Goal: Information Seeking & Learning: Learn about a topic

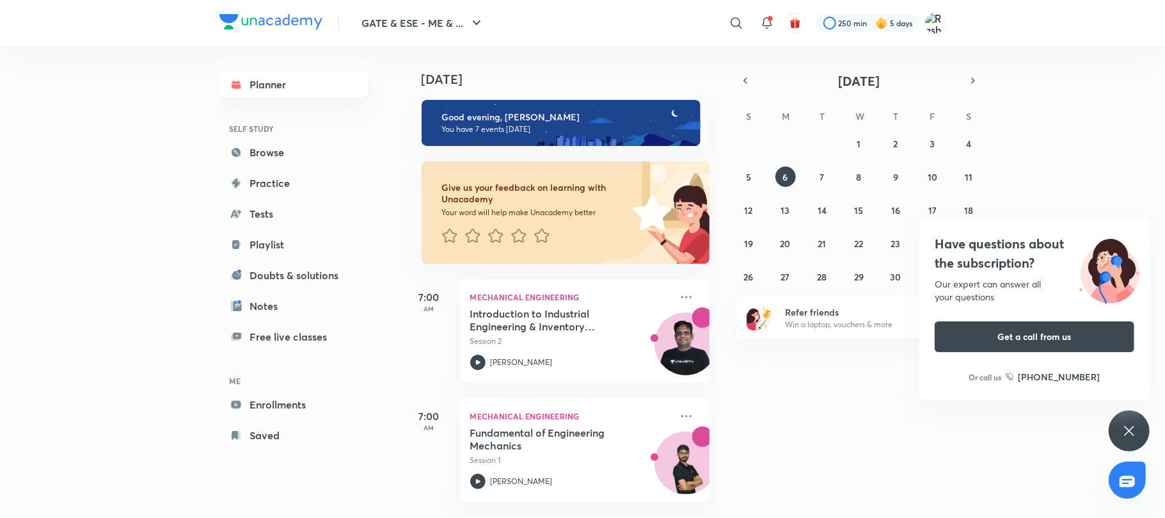
click at [267, 84] on link "Planner" at bounding box center [293, 85] width 148 height 26
click at [1137, 436] on div "Have questions about the subscription? Our expert can answer all your questions…" at bounding box center [1129, 430] width 41 height 41
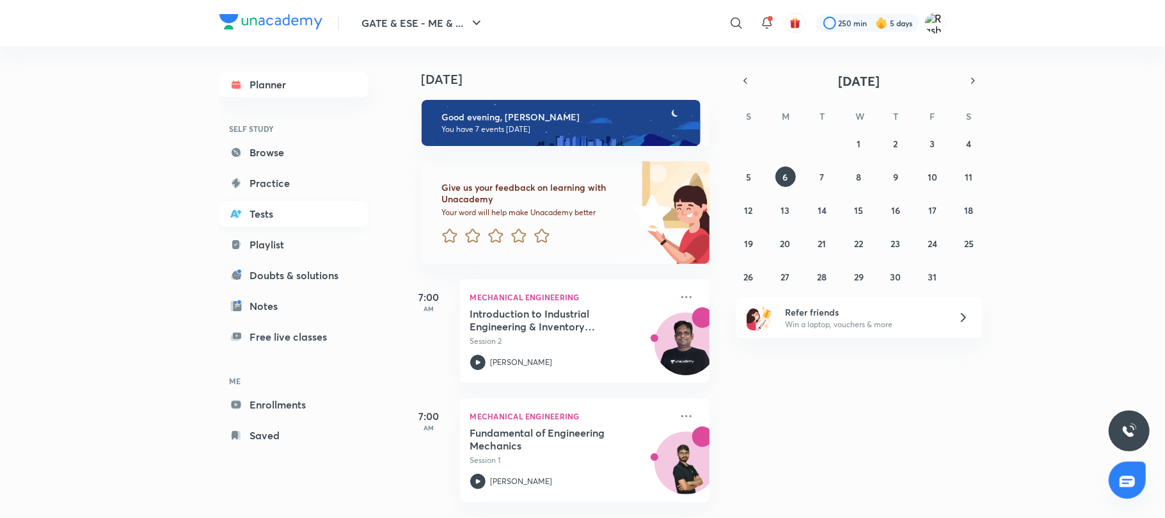
click at [262, 208] on link "Tests" at bounding box center [293, 214] width 148 height 26
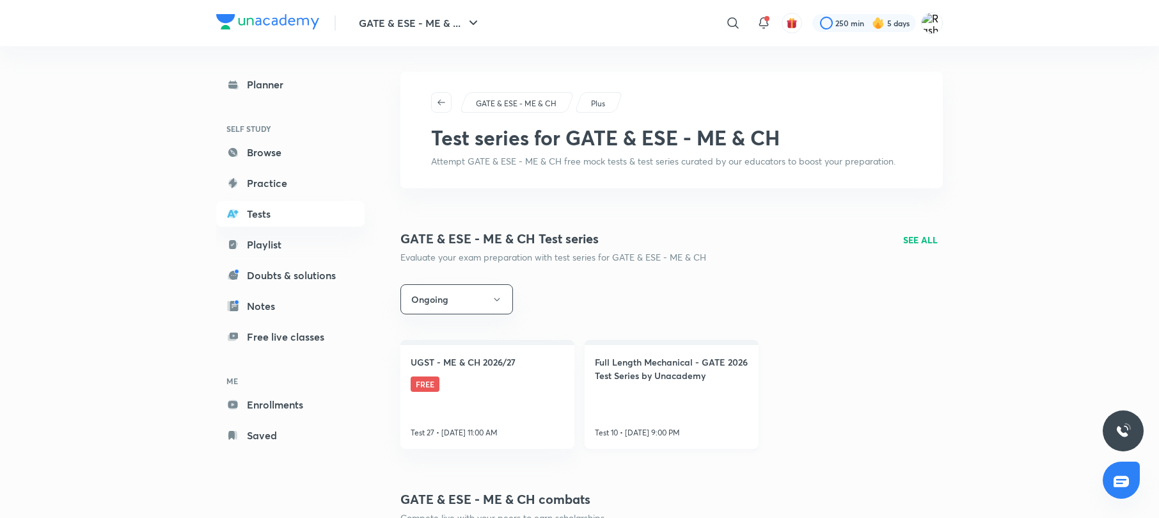
click at [665, 382] on h4 "Full Length Mechanical - GATE 2026 Test Series by Unacademy" at bounding box center [672, 368] width 154 height 27
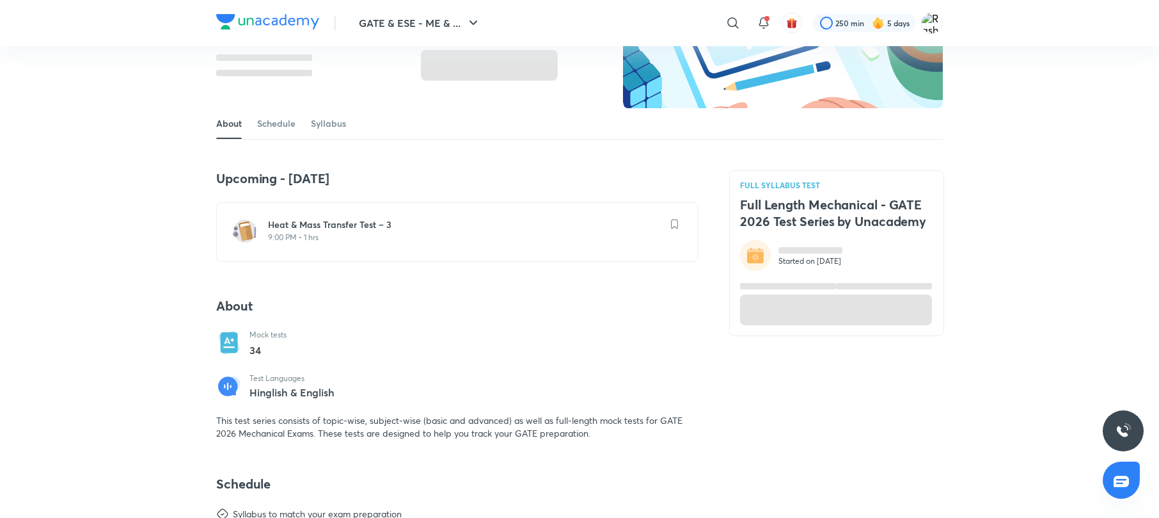
scroll to position [221, 0]
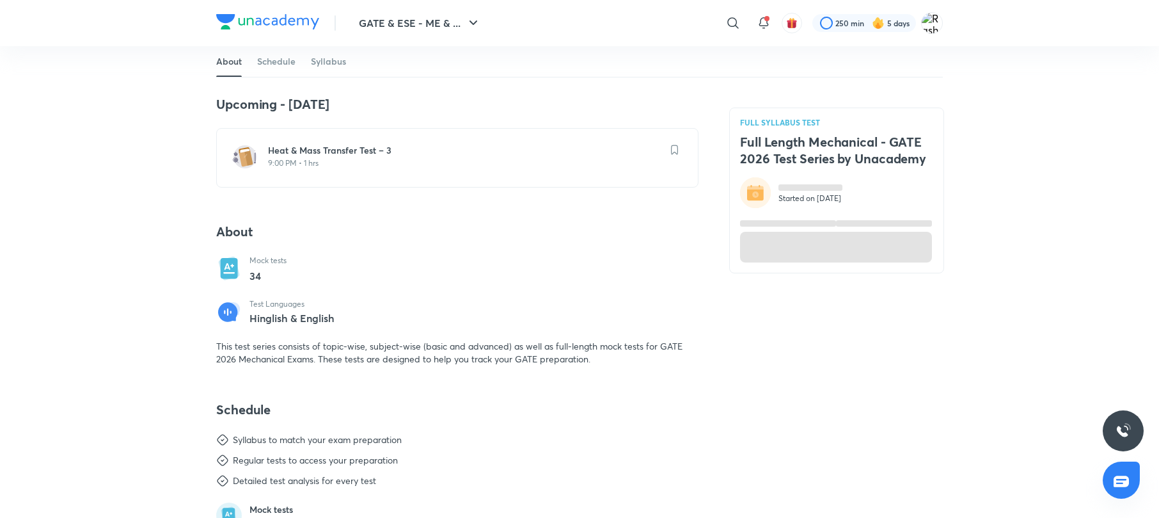
click at [407, 152] on h6 "Heat & Mass Transfer Test – 3" at bounding box center [465, 150] width 394 height 13
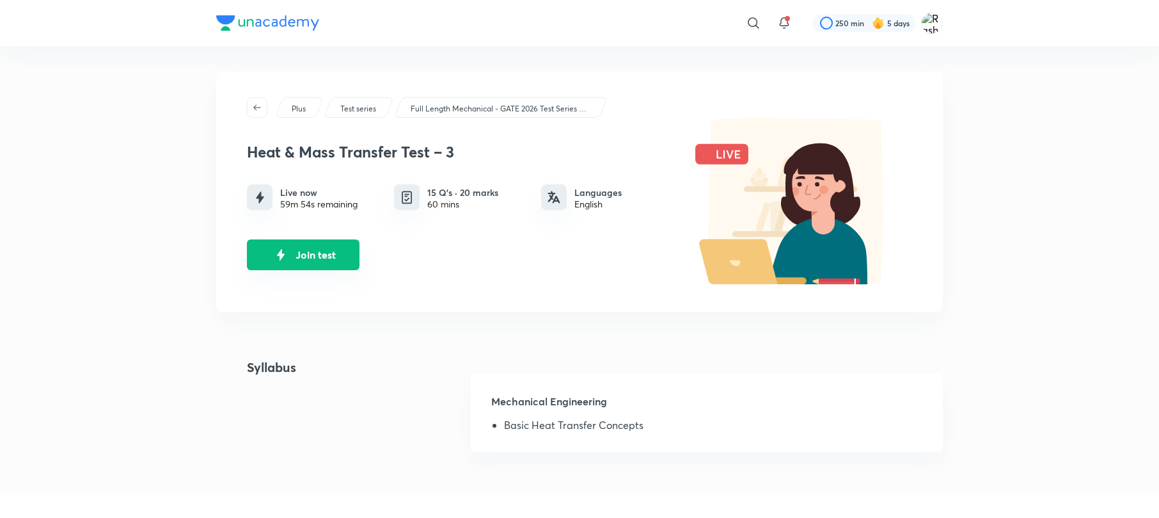
click at [317, 257] on button "Join test" at bounding box center [303, 254] width 113 height 31
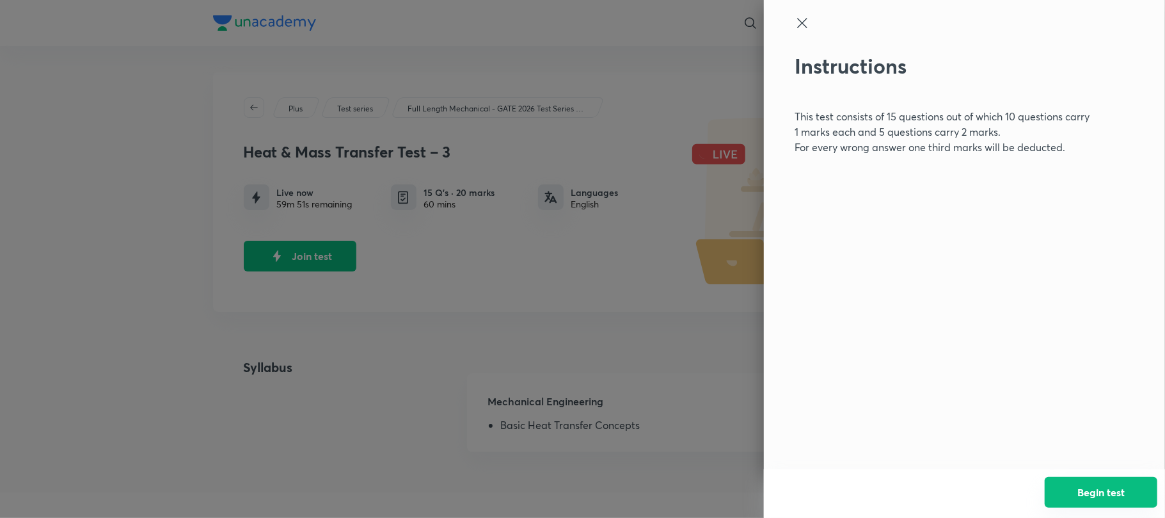
click at [1135, 500] on button "Begin test" at bounding box center [1101, 492] width 113 height 31
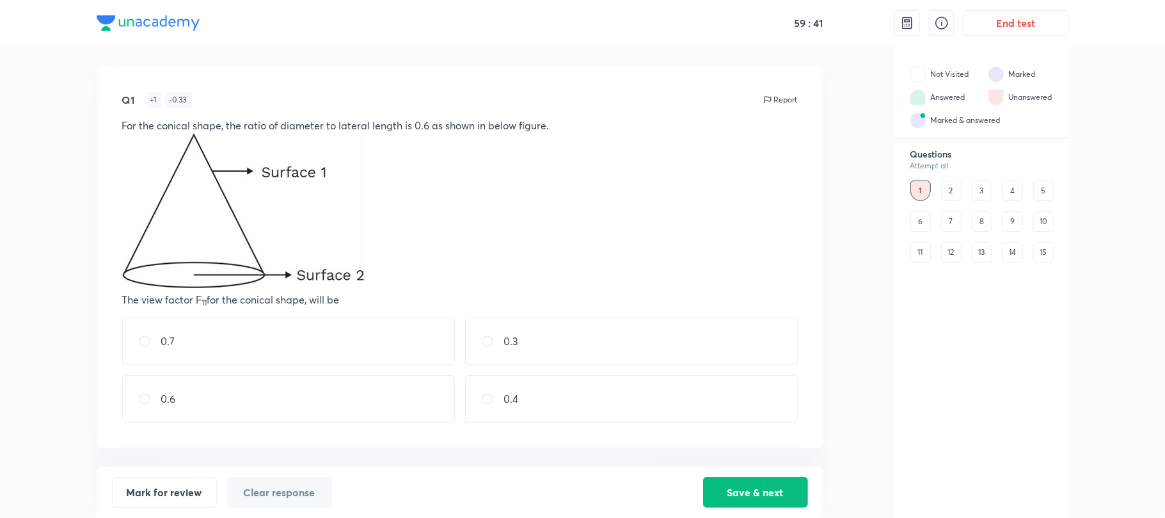
click at [194, 348] on div "0.7" at bounding box center [288, 340] width 333 height 47
radio input "true"
click at [773, 493] on button "Save & next" at bounding box center [755, 490] width 105 height 31
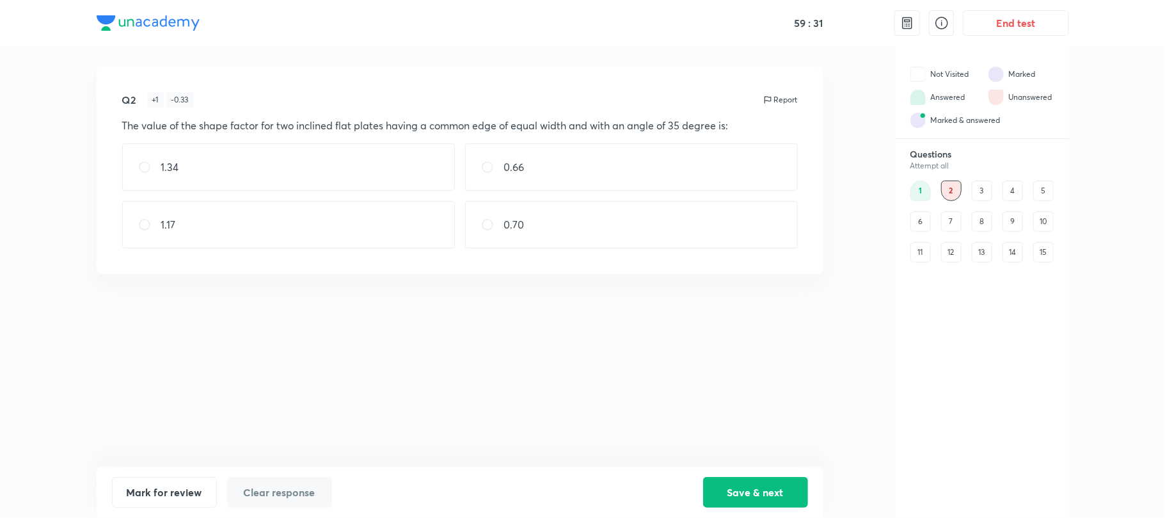
click at [520, 175] on div "0.66" at bounding box center [631, 166] width 333 height 47
radio input "true"
click at [786, 493] on button "Save & next" at bounding box center [755, 490] width 105 height 31
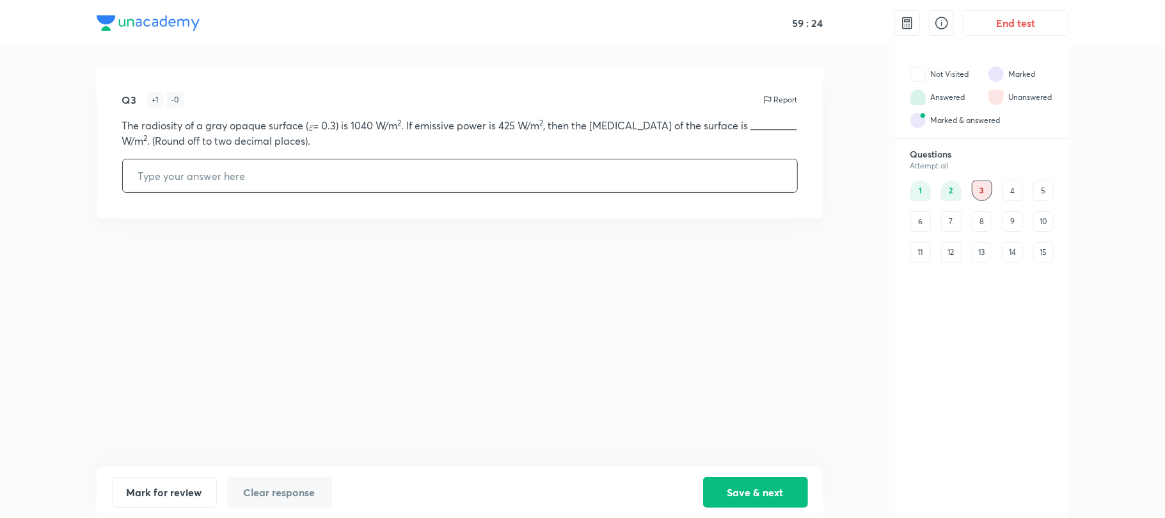
click at [347, 180] on input "text" at bounding box center [460, 175] width 674 height 33
click at [729, 486] on button "Save & next" at bounding box center [755, 490] width 105 height 31
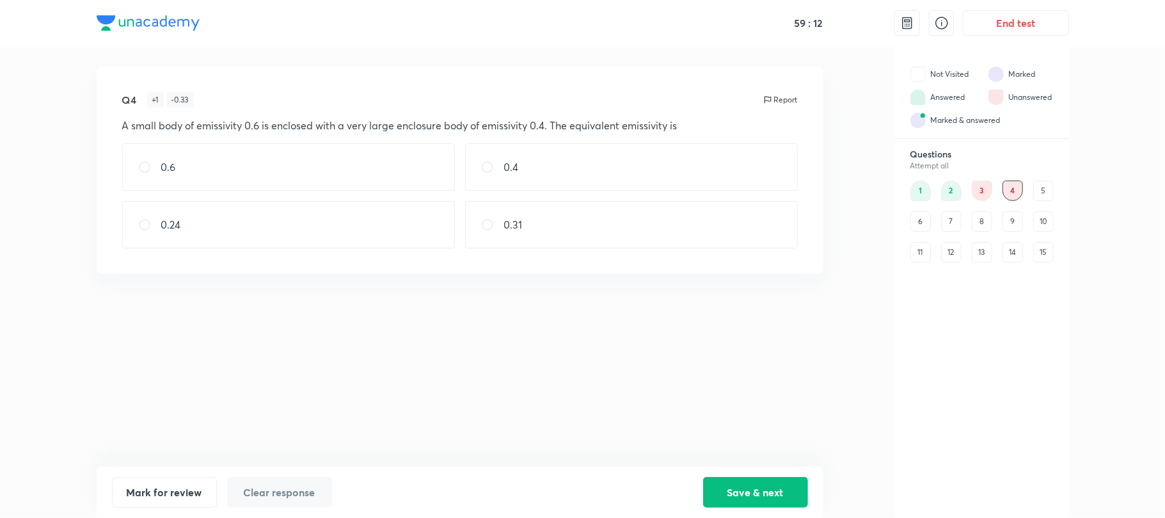
click at [534, 178] on div "0.4" at bounding box center [631, 166] width 333 height 47
radio input "true"
click at [768, 489] on button "Save & next" at bounding box center [755, 490] width 105 height 31
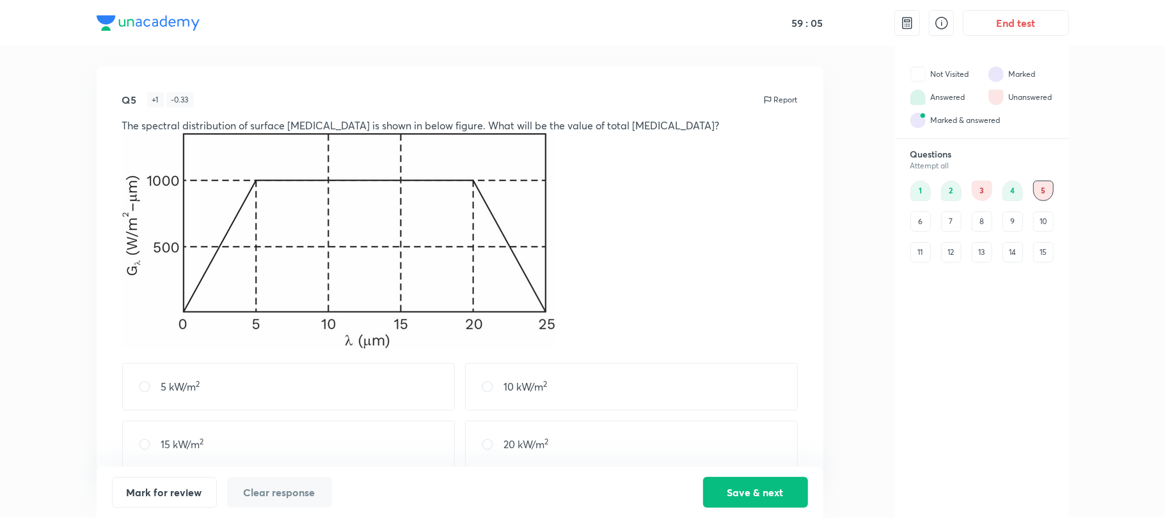
click at [142, 459] on div "15 kW/m 2" at bounding box center [288, 443] width 333 height 47
radio input "true"
click at [766, 494] on button "Save & next" at bounding box center [755, 490] width 105 height 31
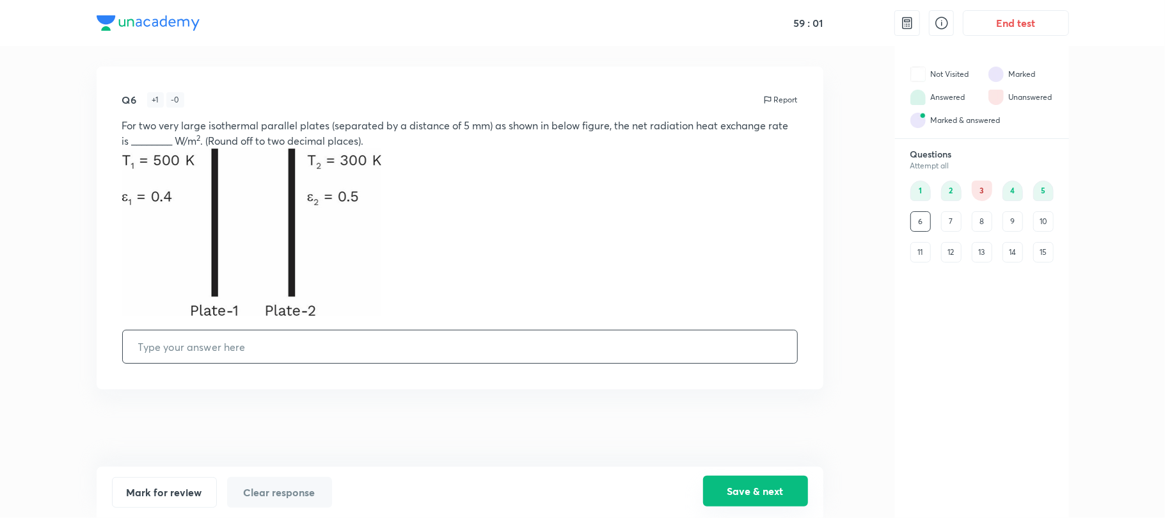
click at [766, 494] on button "Save & next" at bounding box center [755, 490] width 105 height 31
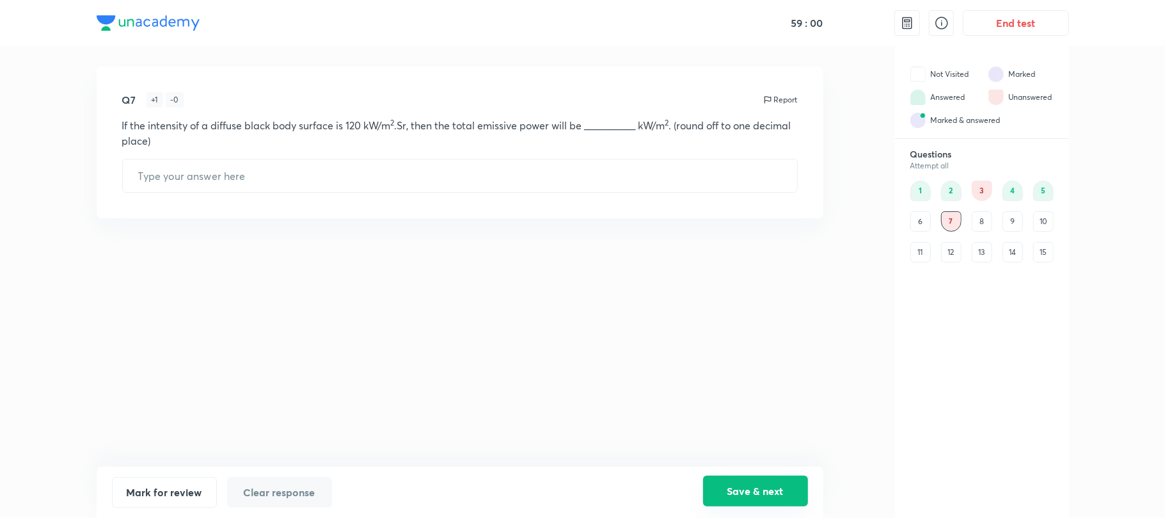
click at [766, 494] on button "Save & next" at bounding box center [755, 490] width 105 height 31
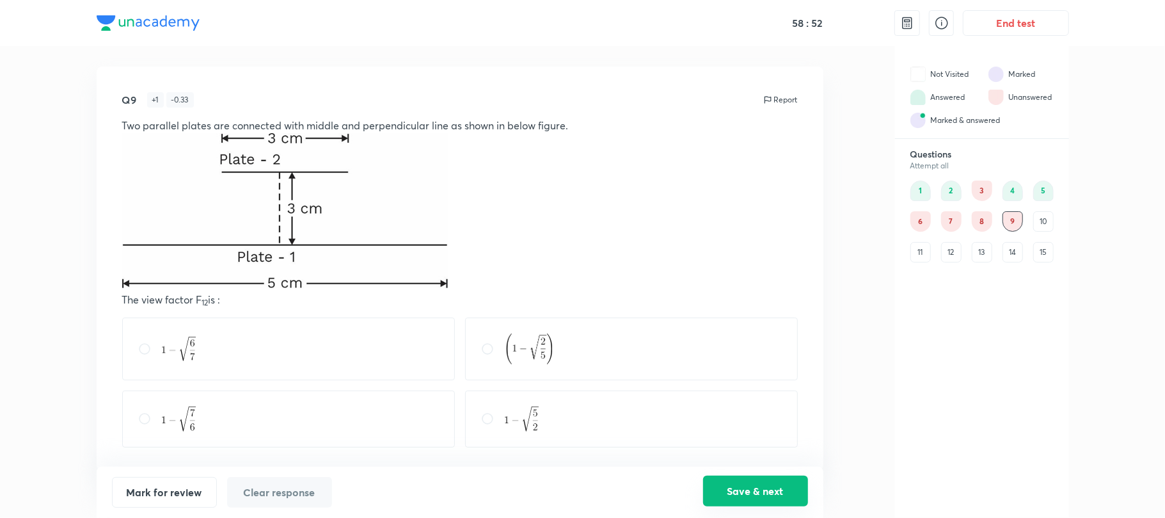
click at [764, 482] on button "Save & next" at bounding box center [755, 490] width 105 height 31
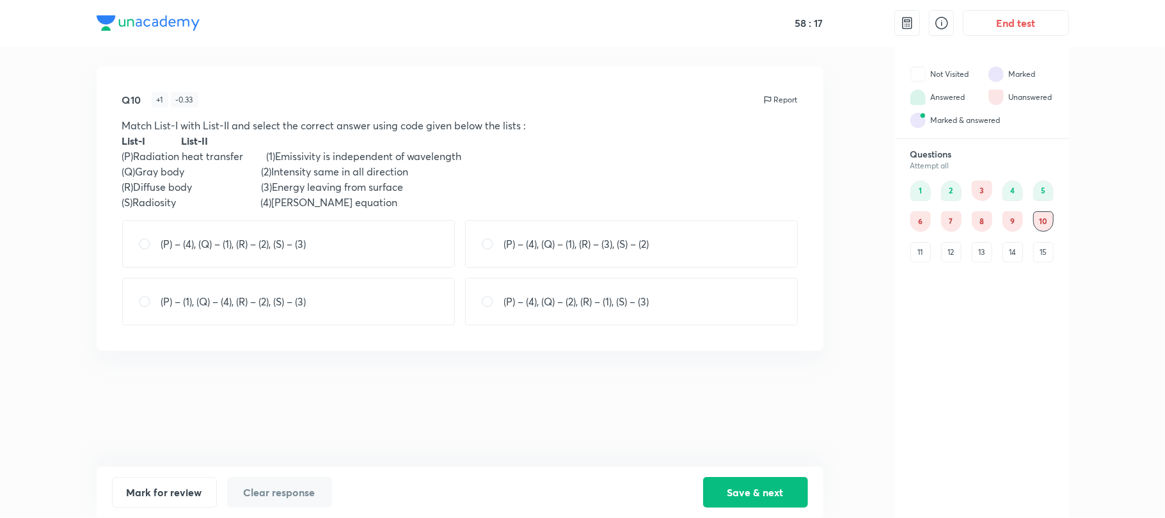
click at [143, 304] on input "radio" at bounding box center [149, 301] width 23 height 13
radio input "true"
click at [487, 236] on div "(P) – (4), (Q) – (1), (R) – (3), (S) – (2)" at bounding box center [631, 243] width 333 height 47
radio input "true"
radio input "false"
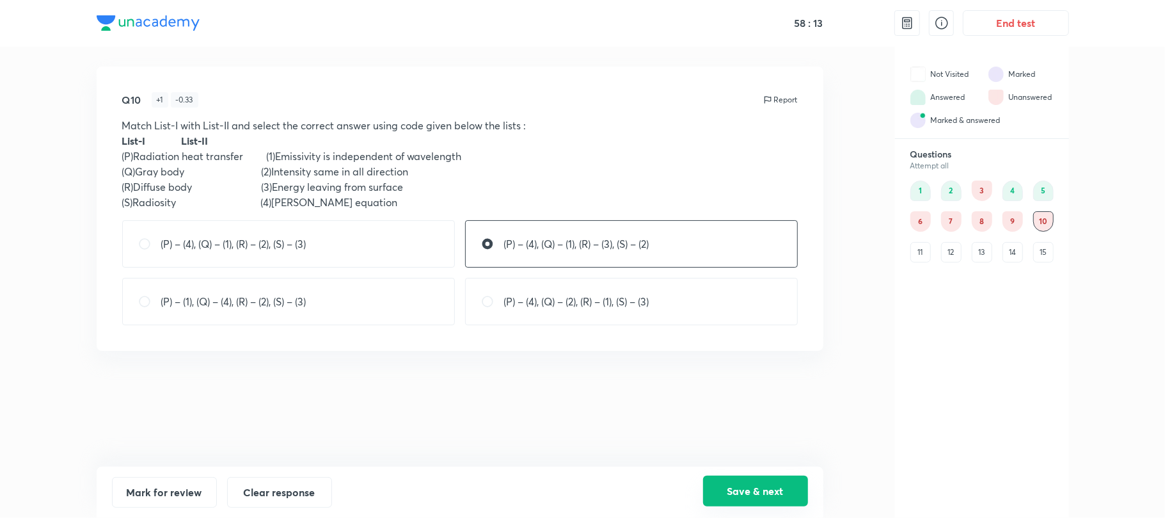
click at [768, 489] on button "Save & next" at bounding box center [755, 490] width 105 height 31
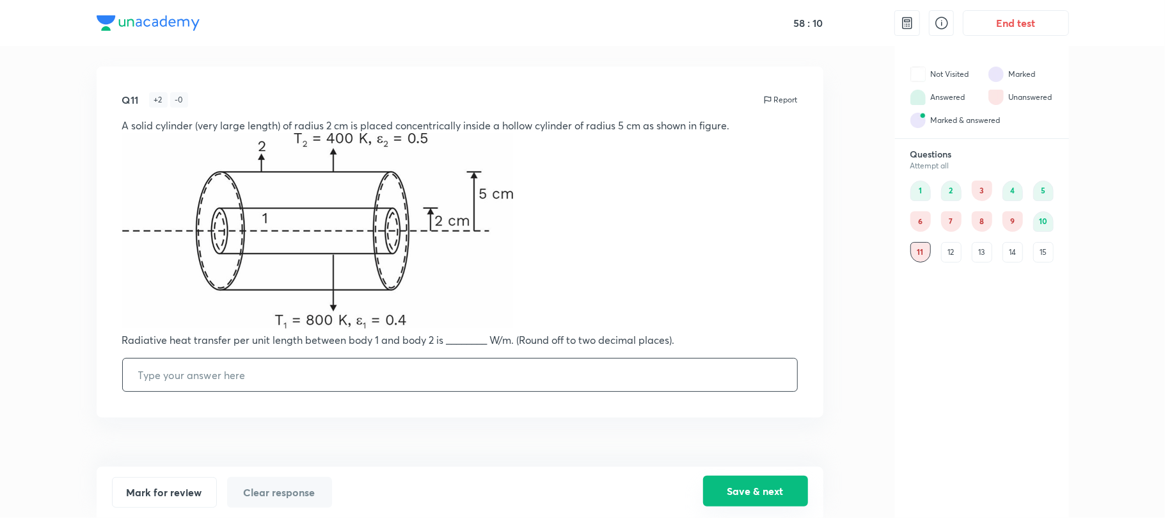
click at [760, 481] on button "Save & next" at bounding box center [755, 490] width 105 height 31
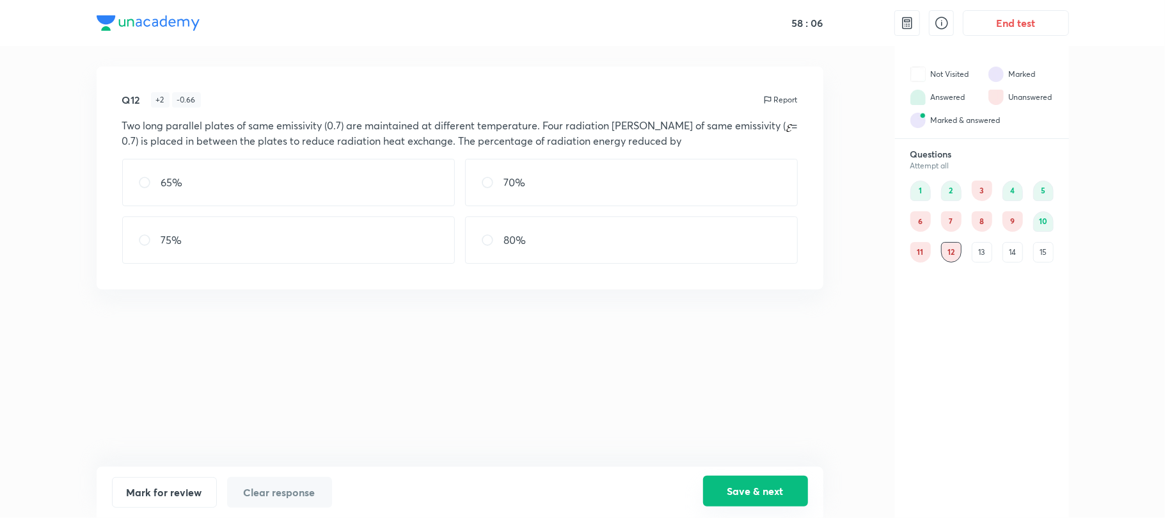
click at [758, 482] on button "Save & next" at bounding box center [755, 490] width 105 height 31
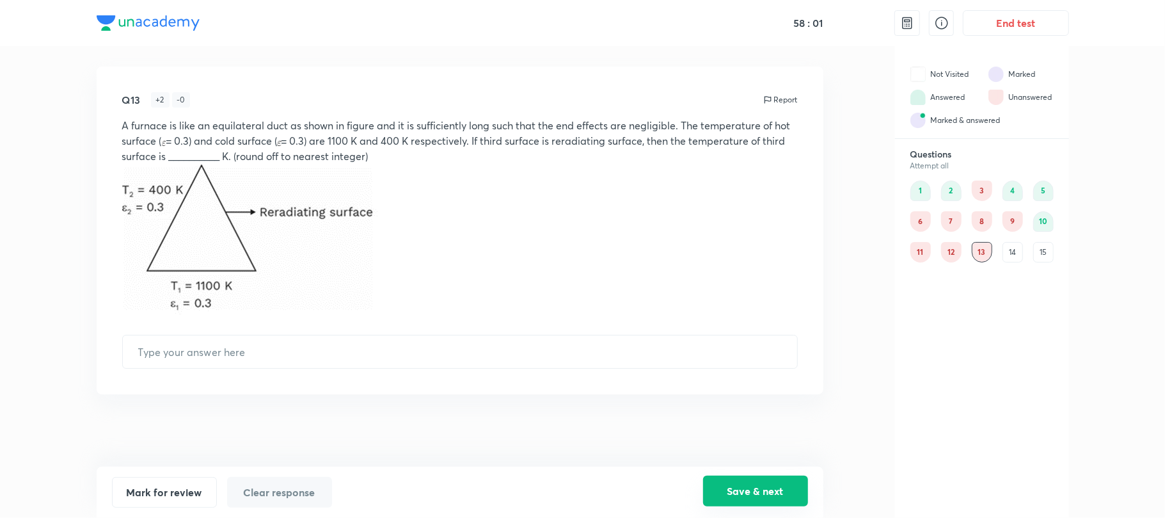
click at [758, 482] on button "Save & next" at bounding box center [755, 490] width 105 height 31
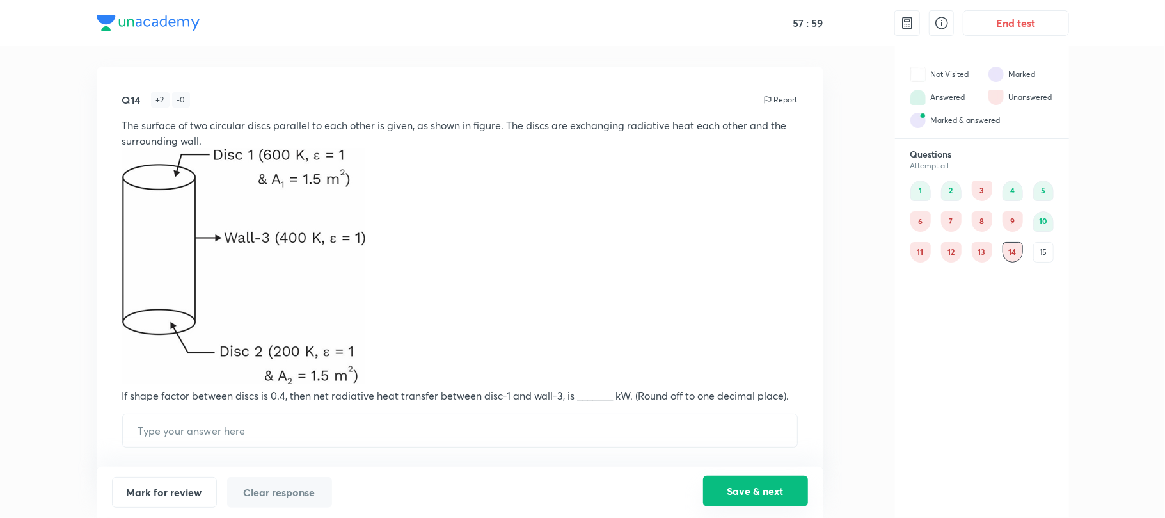
click at [758, 482] on button "Save & next" at bounding box center [755, 490] width 105 height 31
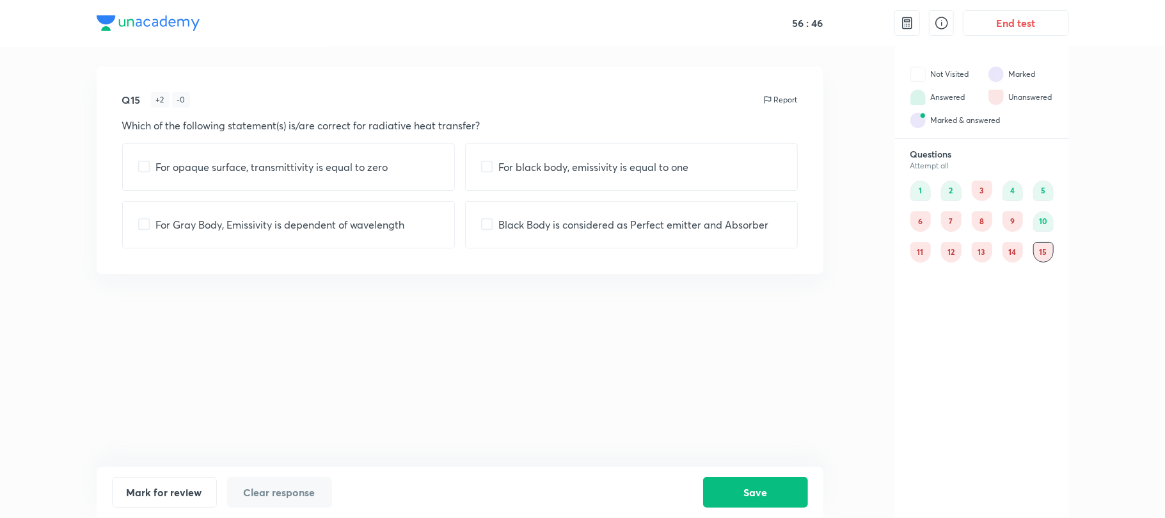
click at [485, 168] on input "checkbox" at bounding box center [490, 167] width 18 height 13
checkbox input "true"
click at [152, 225] on input "checkbox" at bounding box center [147, 224] width 18 height 13
checkbox input "true"
click at [485, 223] on input "checkbox" at bounding box center [490, 224] width 18 height 13
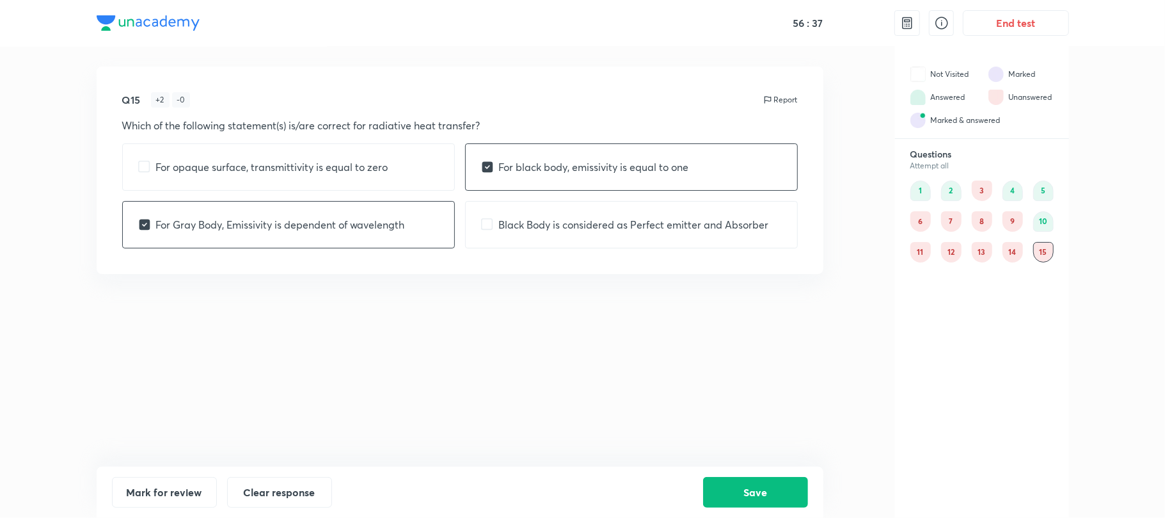
checkbox input "true"
click at [751, 494] on button "Save" at bounding box center [755, 490] width 105 height 31
click at [983, 198] on div "3" at bounding box center [982, 190] width 20 height 20
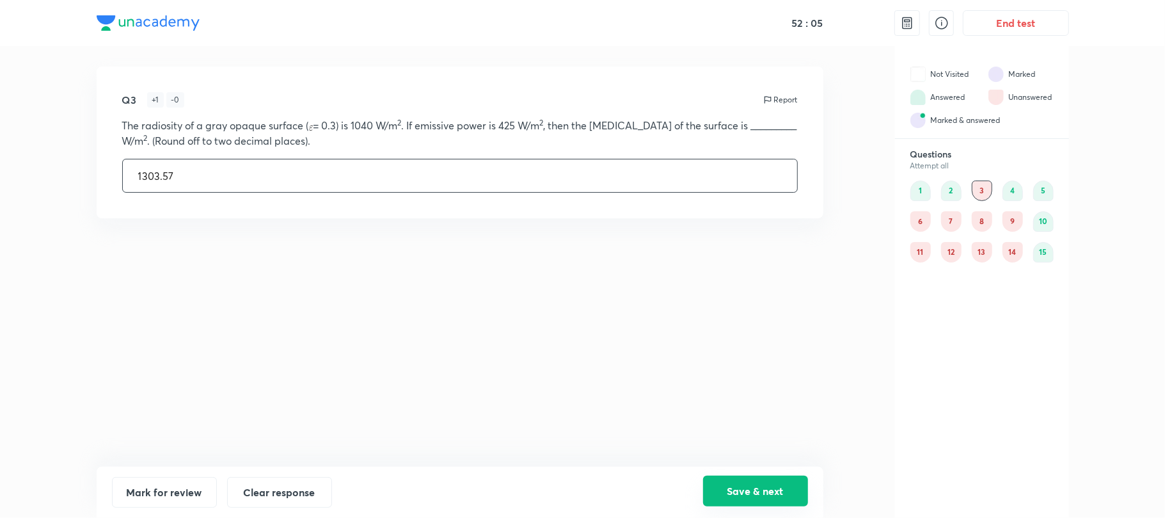
type input "1303.57"
click at [773, 487] on button "Save & next" at bounding box center [755, 490] width 105 height 31
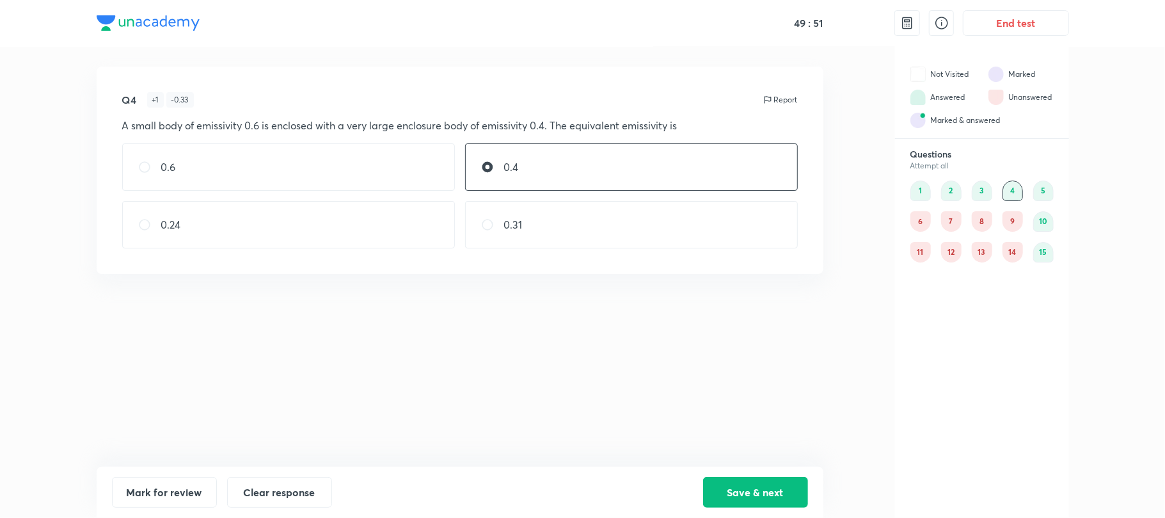
click at [143, 233] on div "0.24" at bounding box center [288, 224] width 333 height 47
radio input "false"
radio input "true"
click at [742, 492] on button "Save & next" at bounding box center [755, 490] width 105 height 31
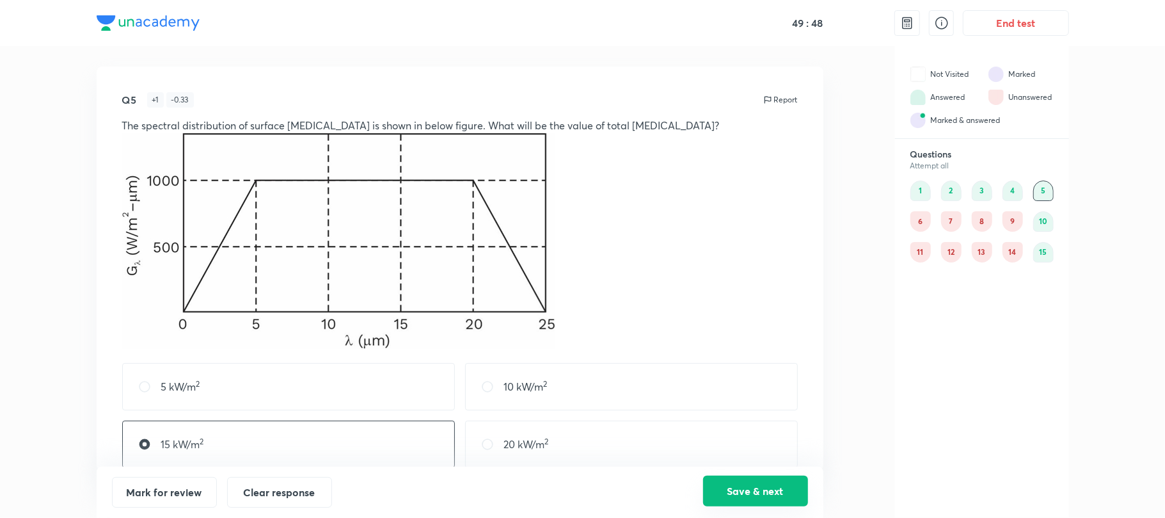
click at [742, 492] on button "Save & next" at bounding box center [755, 490] width 105 height 31
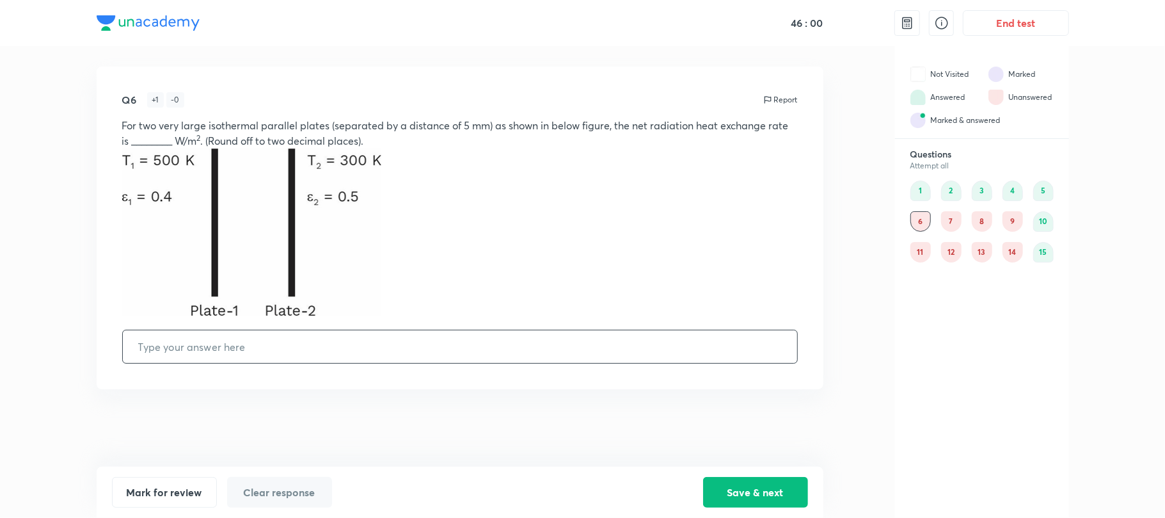
click at [455, 247] on p at bounding box center [460, 233] width 676 height 171
click at [255, 342] on input "text" at bounding box center [460, 346] width 674 height 33
type input "1.5"
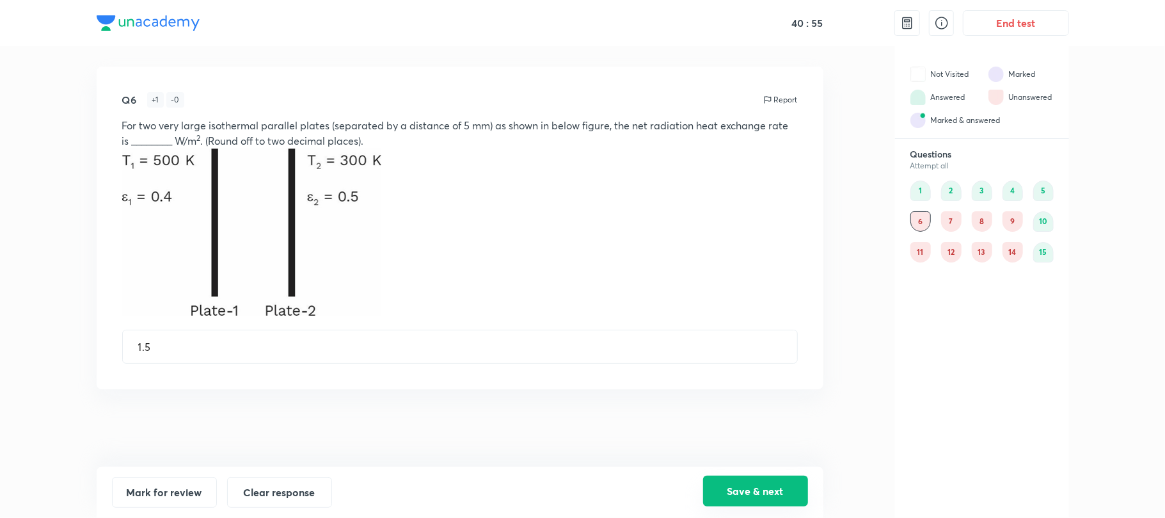
click at [781, 491] on button "Save & next" at bounding box center [755, 490] width 105 height 31
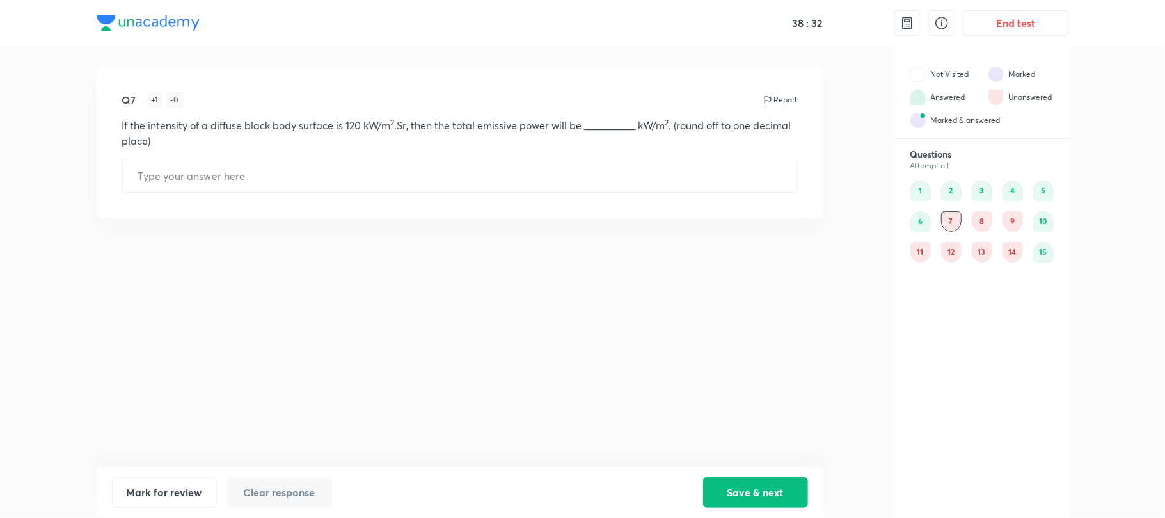
click at [167, 193] on div "Q7 + 1 - 0 Report If the intensity of a diffuse black body surface is 120 kW/m …" at bounding box center [460, 143] width 727 height 152
click at [170, 185] on input "text" at bounding box center [460, 175] width 674 height 33
type input "377.0"
click at [738, 487] on button "Save & next" at bounding box center [755, 490] width 105 height 31
click at [188, 174] on div "0.2" at bounding box center [288, 182] width 333 height 47
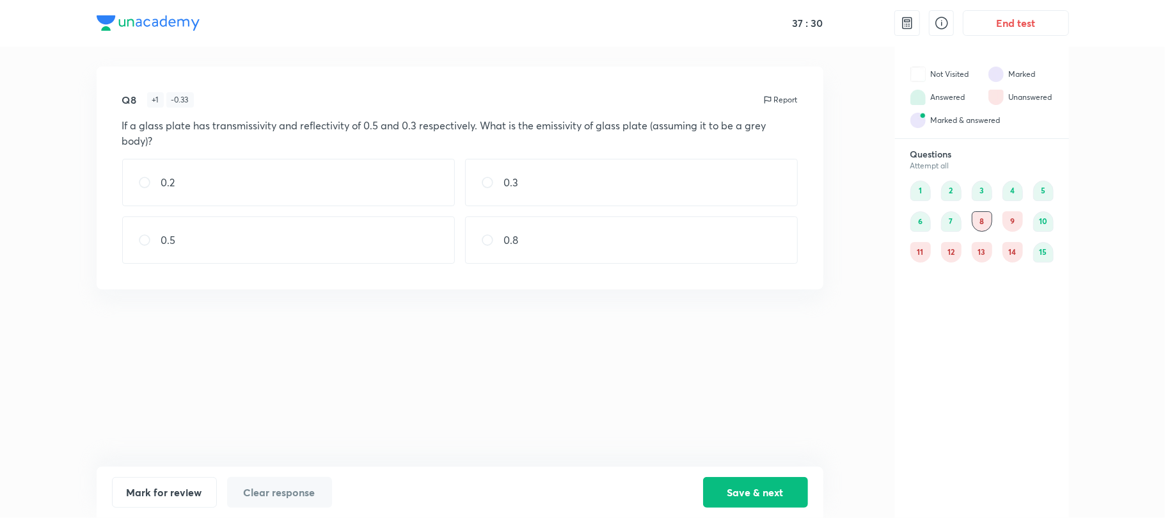
radio input "true"
click at [743, 494] on button "Save & next" at bounding box center [755, 490] width 105 height 31
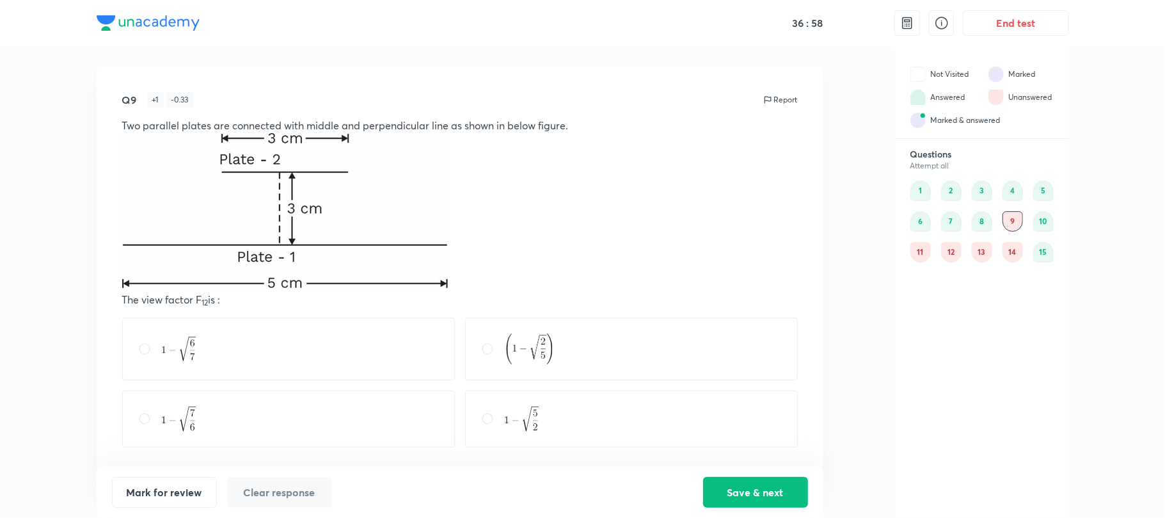
click at [486, 348] on input "radio" at bounding box center [492, 348] width 23 height 13
radio input "true"
click at [763, 487] on button "Save & next" at bounding box center [755, 490] width 105 height 31
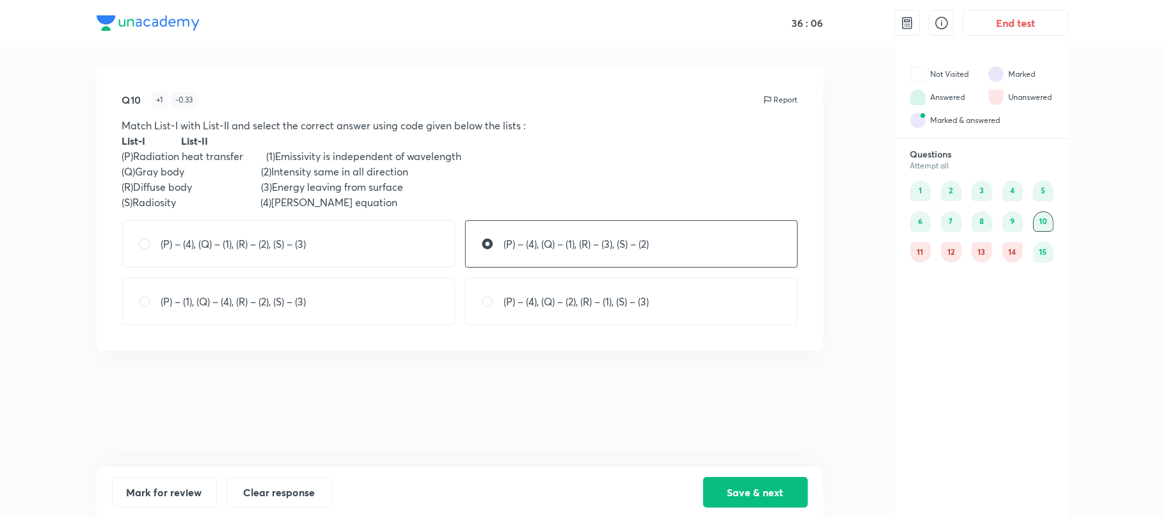
click at [248, 256] on div "(P) – (4), (Q) – (1), (R) – (2), (S) – (3)" at bounding box center [288, 243] width 333 height 47
radio input "true"
radio input "false"
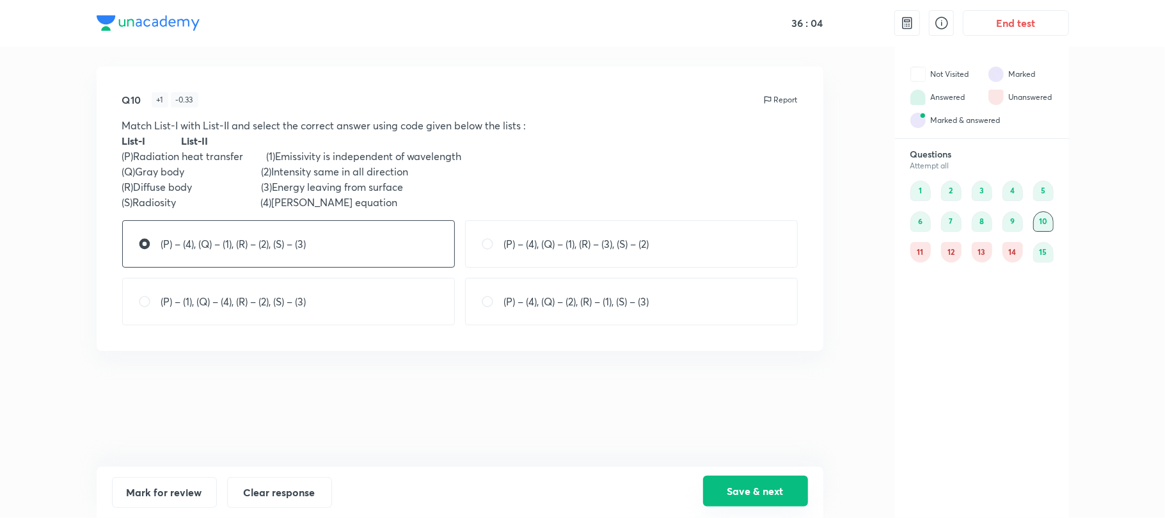
click at [738, 494] on button "Save & next" at bounding box center [755, 490] width 105 height 31
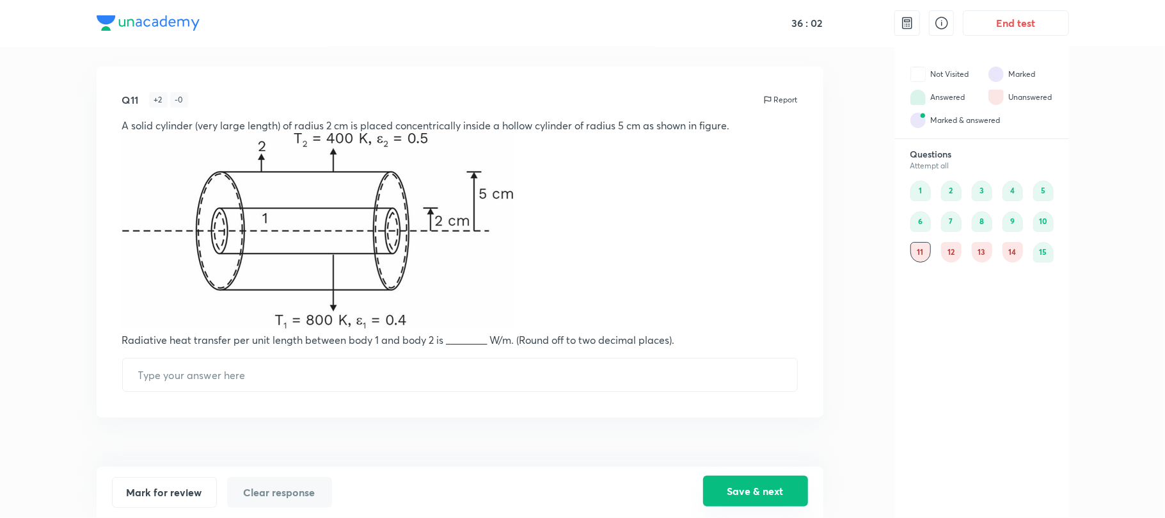
click at [748, 489] on button "Save & next" at bounding box center [755, 490] width 105 height 31
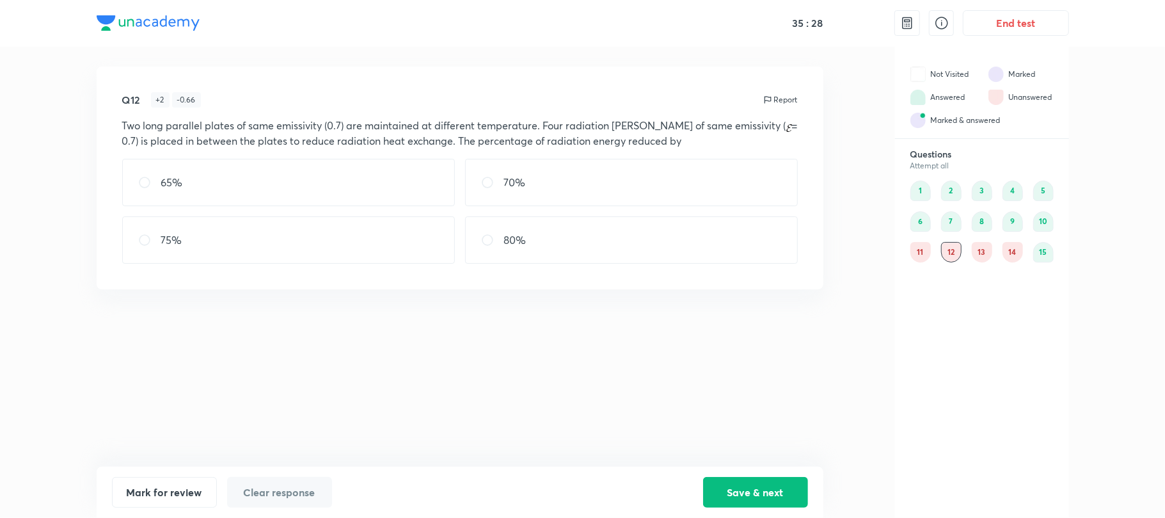
click at [492, 241] on input "radio" at bounding box center [492, 239] width 23 height 13
radio input "true"
click at [755, 494] on button "Save & next" at bounding box center [755, 490] width 105 height 31
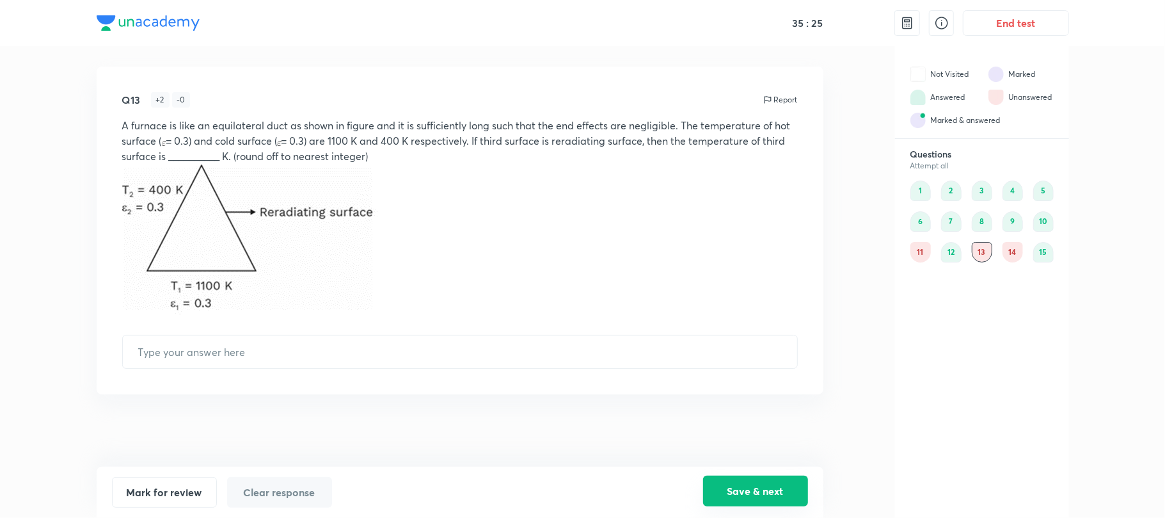
click at [755, 494] on button "Save & next" at bounding box center [755, 490] width 105 height 31
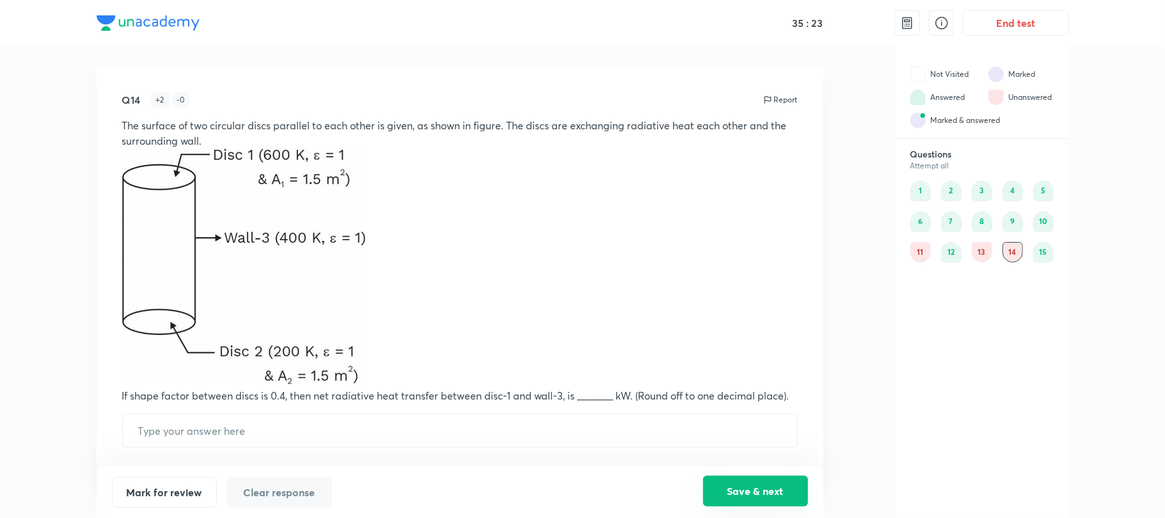
click at [755, 494] on button "Save & next" at bounding box center [755, 490] width 105 height 31
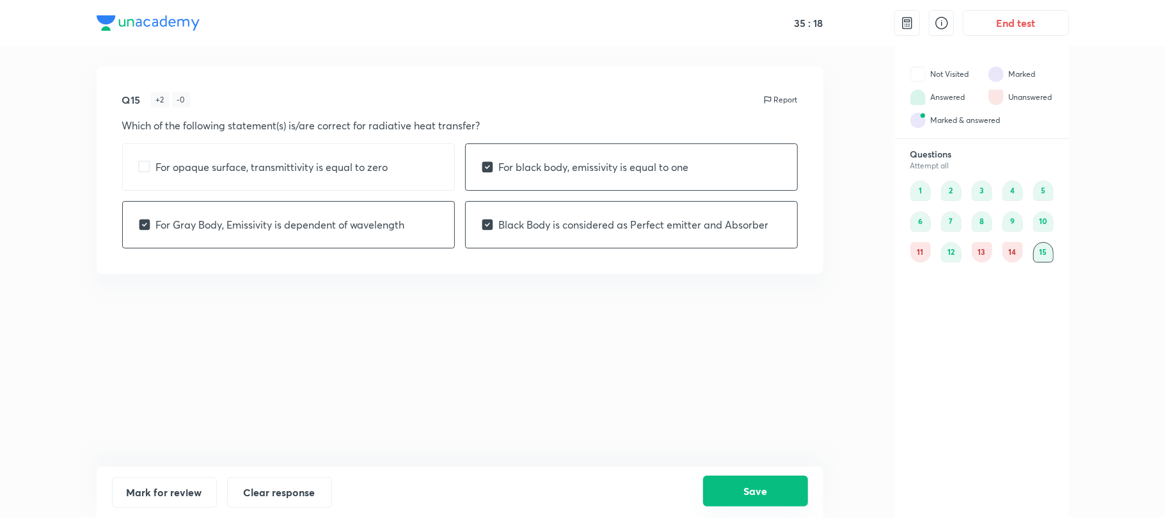
click at [788, 503] on button "Save" at bounding box center [755, 490] width 105 height 31
click at [995, 28] on button "End test" at bounding box center [1016, 22] width 106 height 26
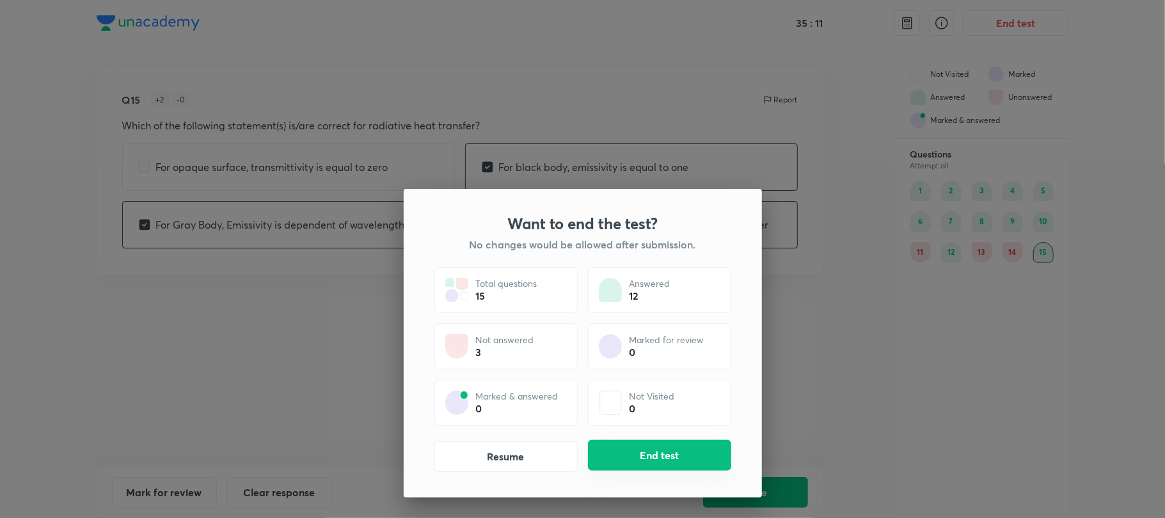
click at [641, 447] on button "End test" at bounding box center [659, 454] width 143 height 31
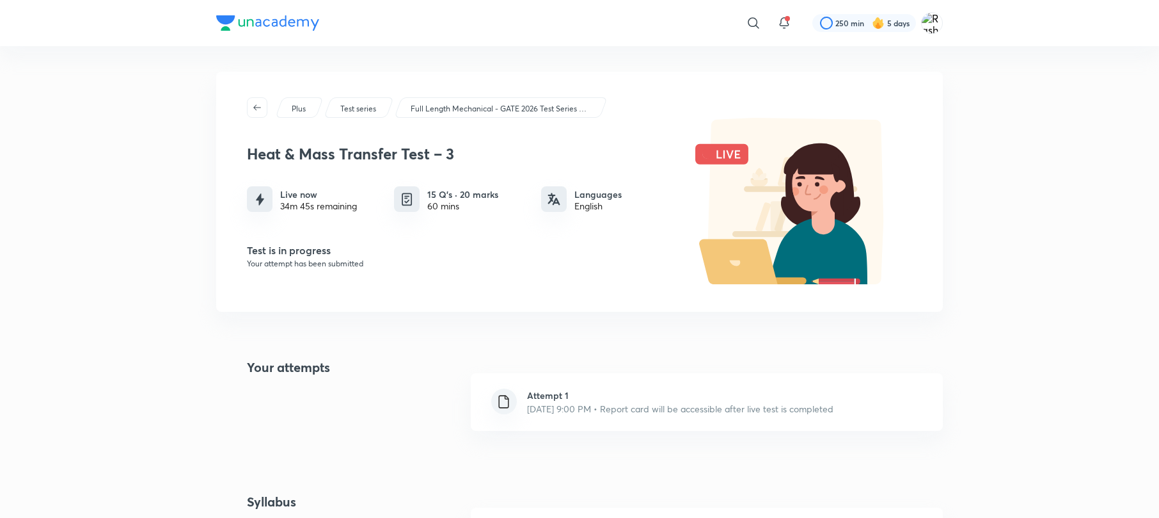
click at [296, 111] on p "Plus" at bounding box center [299, 109] width 14 height 12
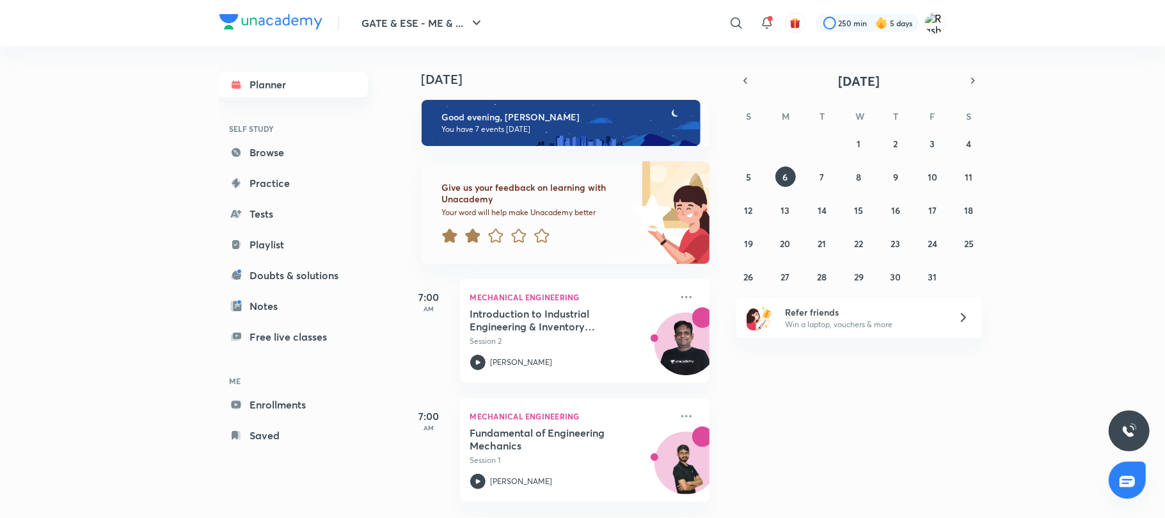
click at [267, 82] on link "Planner" at bounding box center [293, 85] width 148 height 26
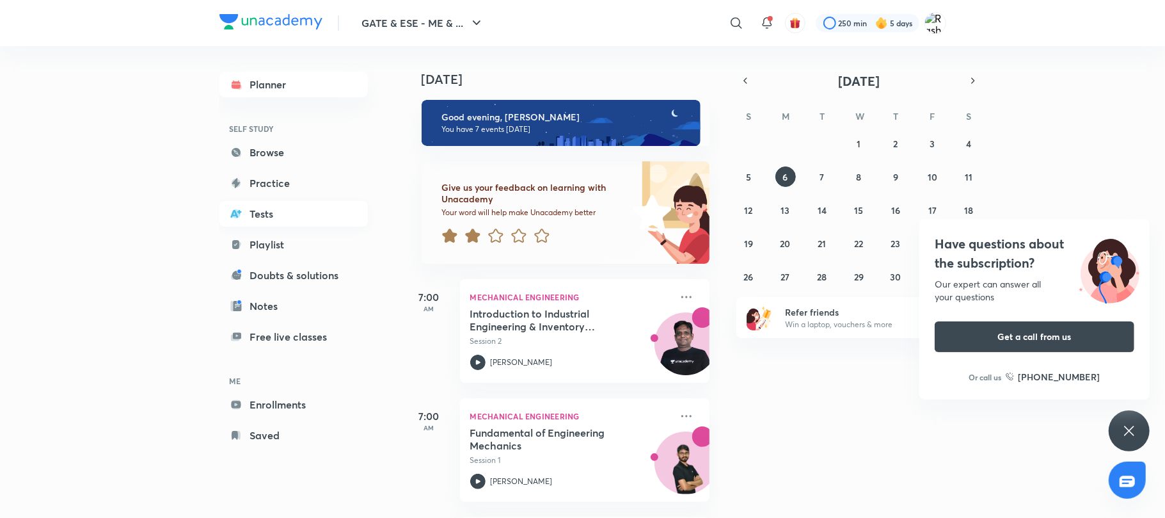
click at [265, 201] on link "Tests" at bounding box center [293, 214] width 148 height 26
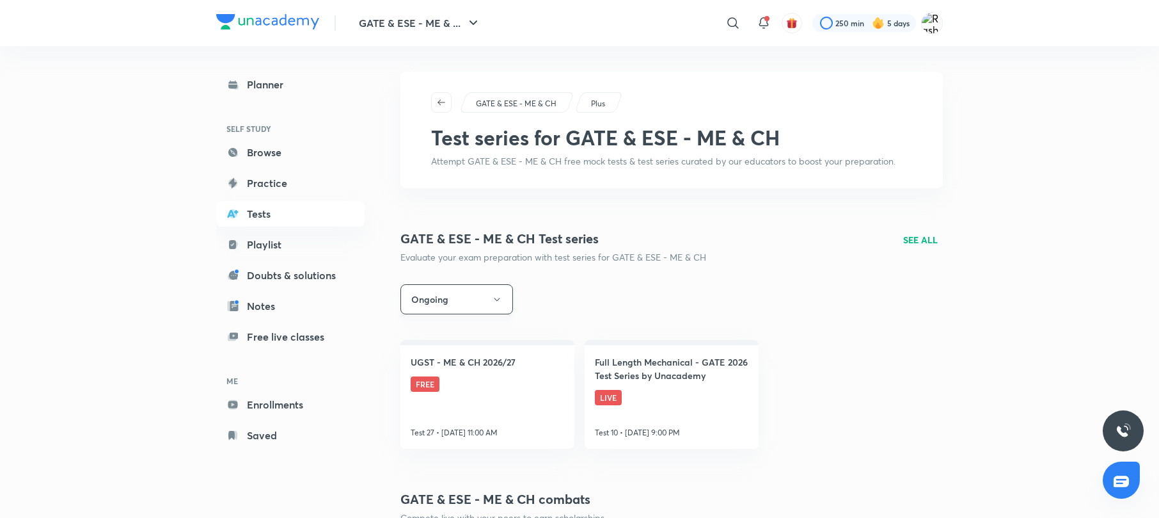
click at [507, 306] on button "Ongoing" at bounding box center [456, 299] width 113 height 30
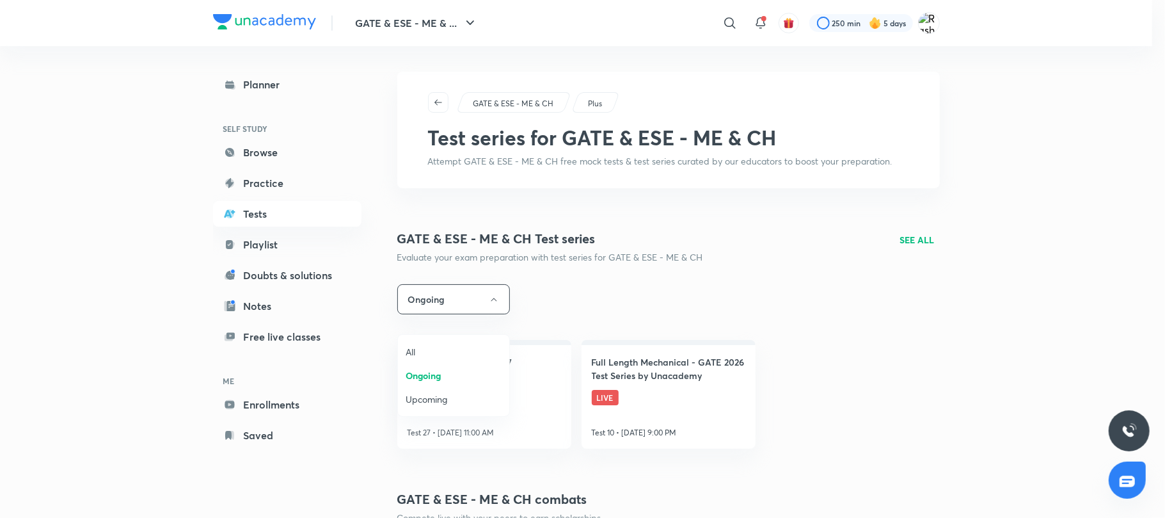
click at [425, 348] on span "All" at bounding box center [454, 351] width 96 height 13
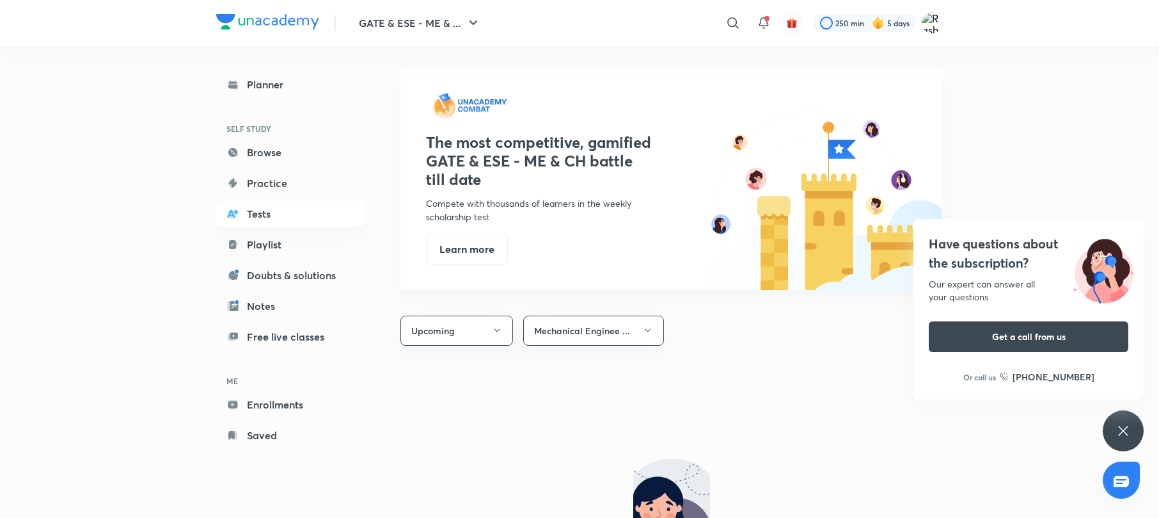
scroll to position [402, 0]
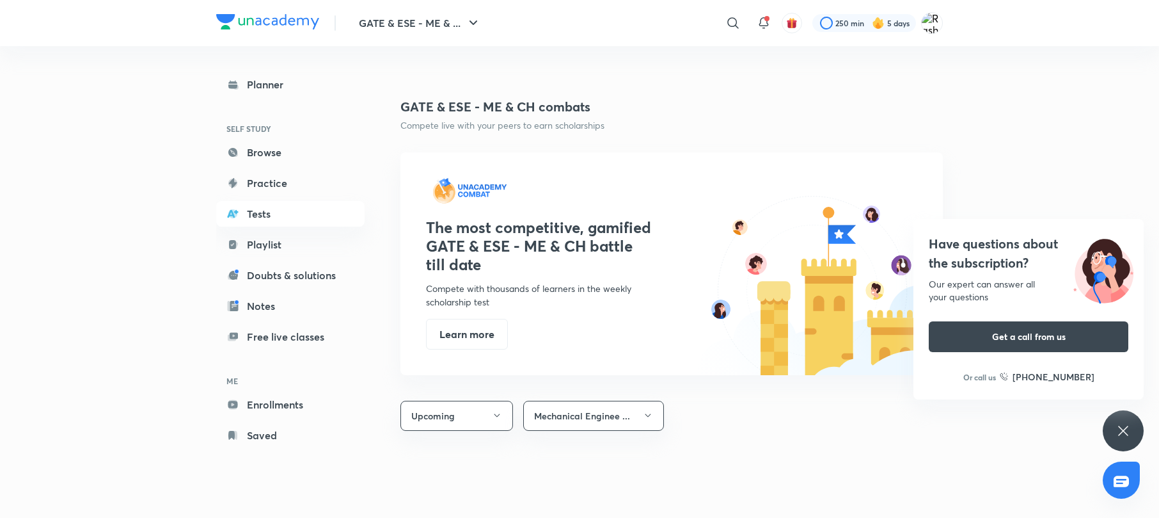
click at [1128, 438] on icon at bounding box center [1123, 430] width 15 height 15
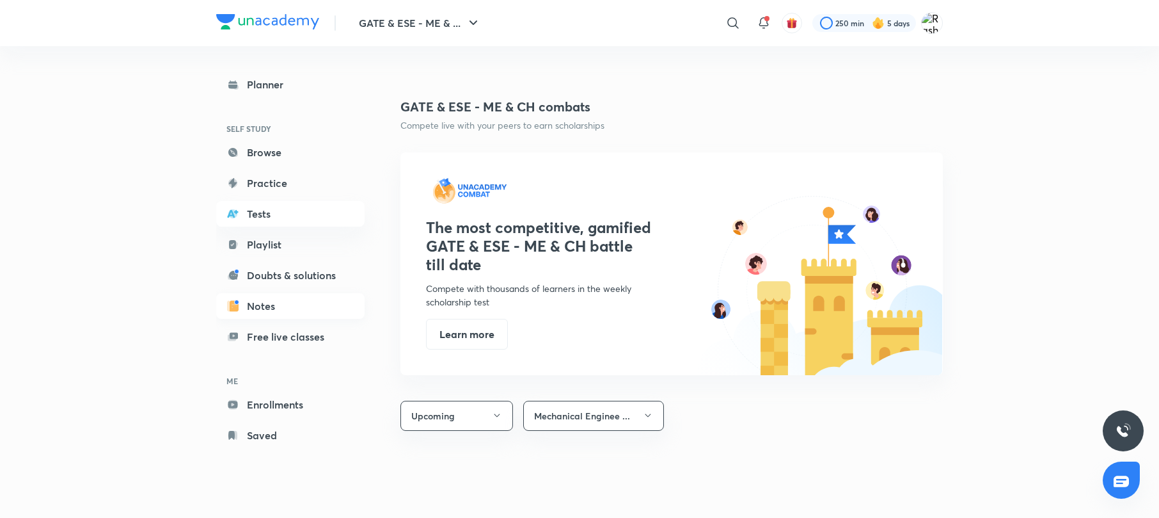
click at [261, 306] on link "Notes" at bounding box center [290, 306] width 148 height 26
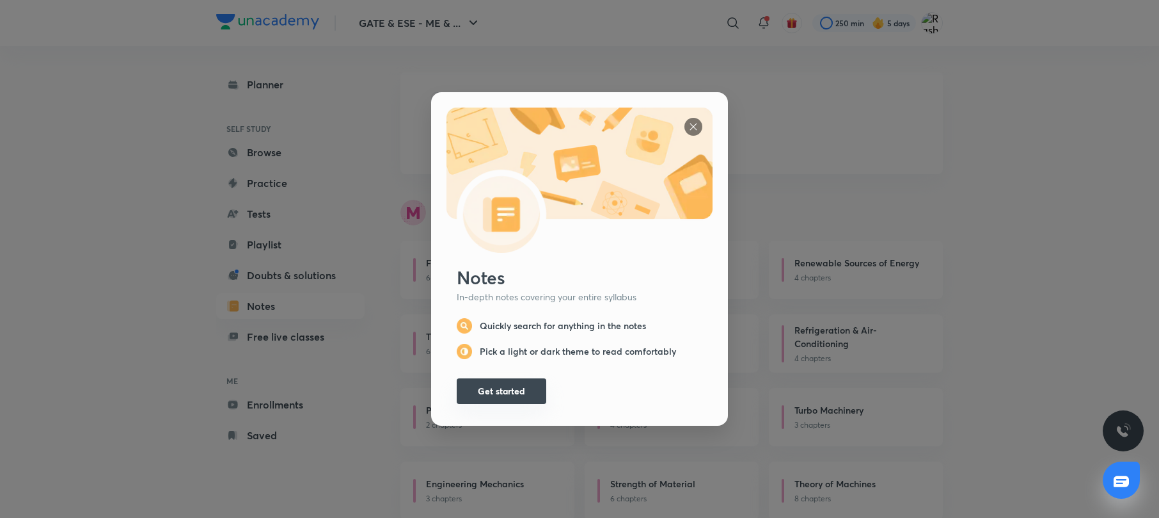
click at [482, 386] on button "Get started" at bounding box center [502, 391] width 90 height 26
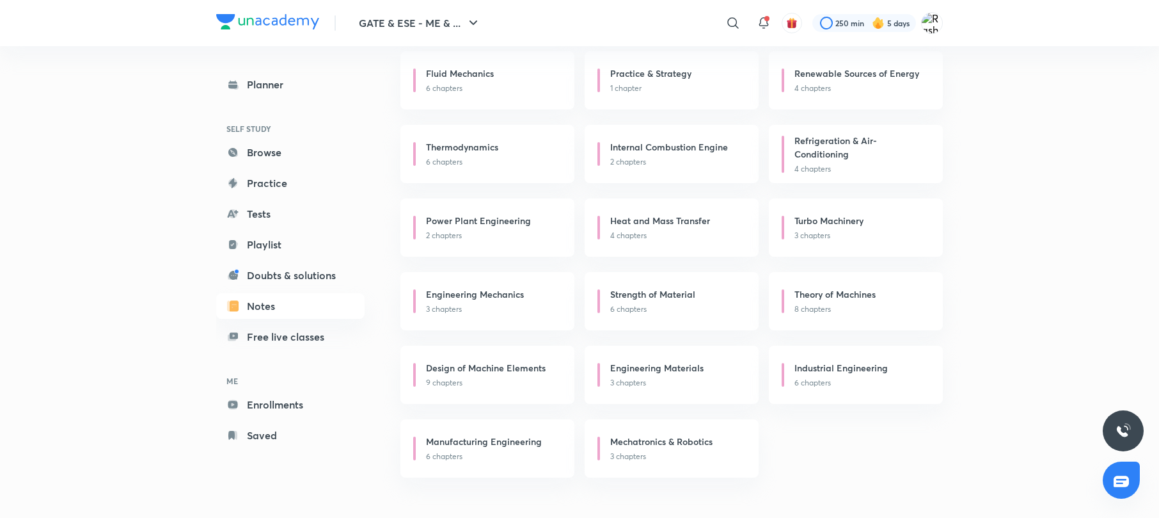
scroll to position [322, 0]
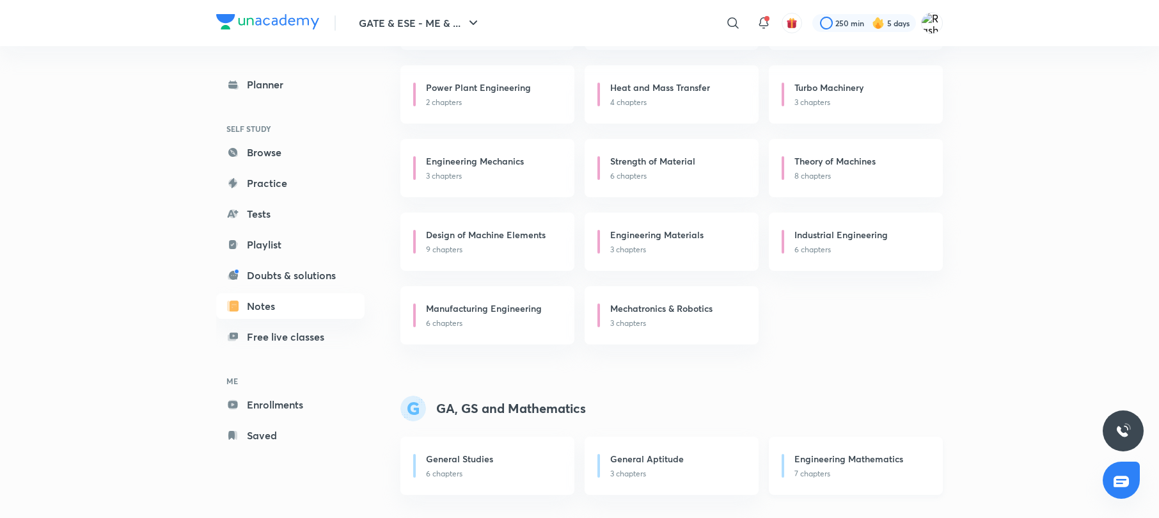
click at [807, 461] on h6 "Engineering Mathematics" at bounding box center [849, 458] width 109 height 13
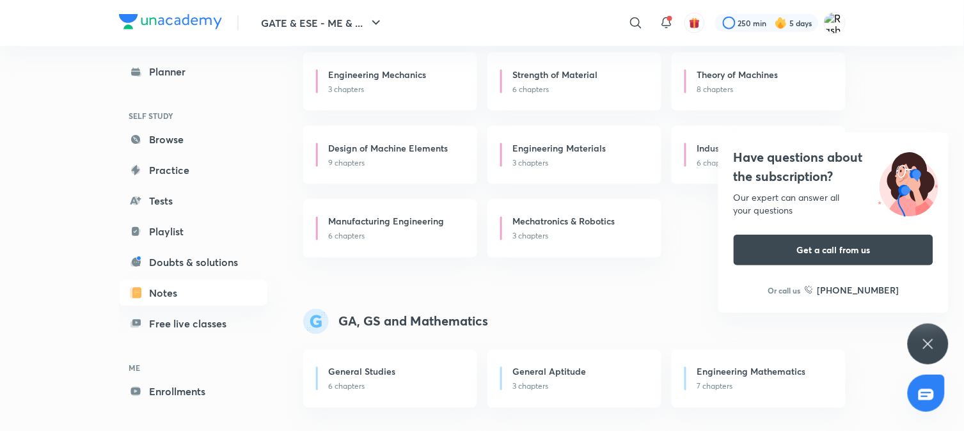
scroll to position [702, 0]
click at [672, 365] on div "Engineering Mathematics 7 chapters" at bounding box center [759, 379] width 174 height 58
click at [179, 202] on link "Tests" at bounding box center [193, 201] width 148 height 26
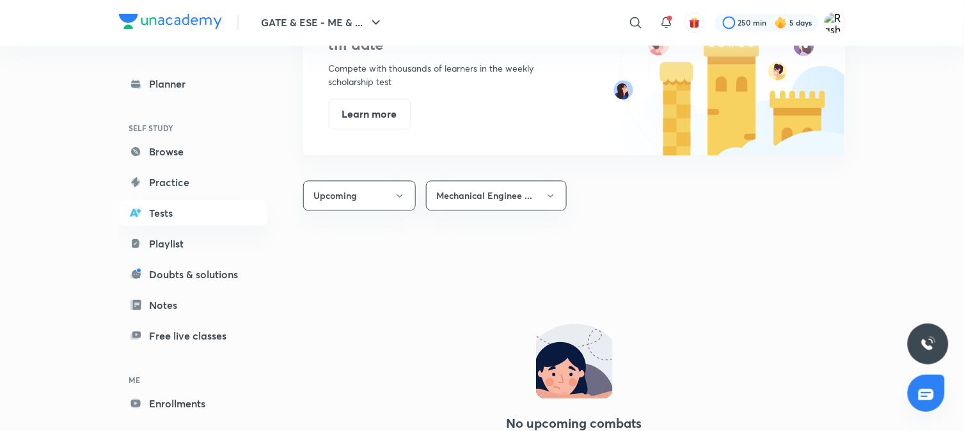
scroll to position [583, 0]
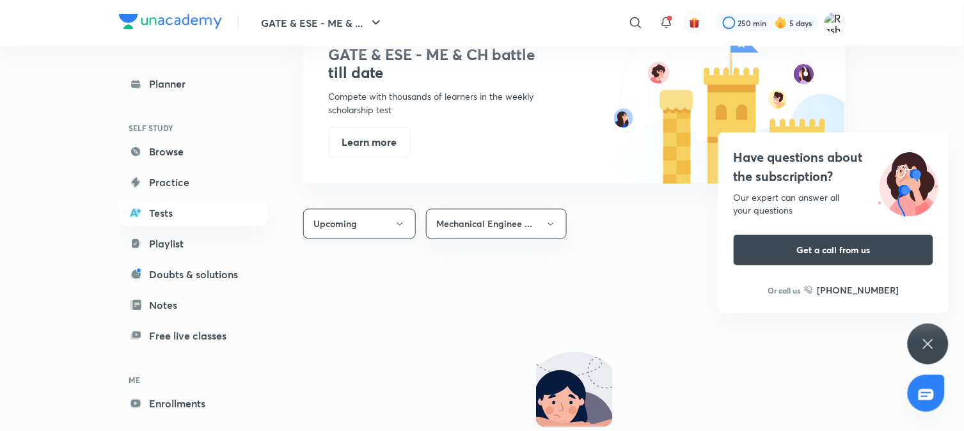
click at [399, 230] on icon "button" at bounding box center [400, 224] width 10 height 10
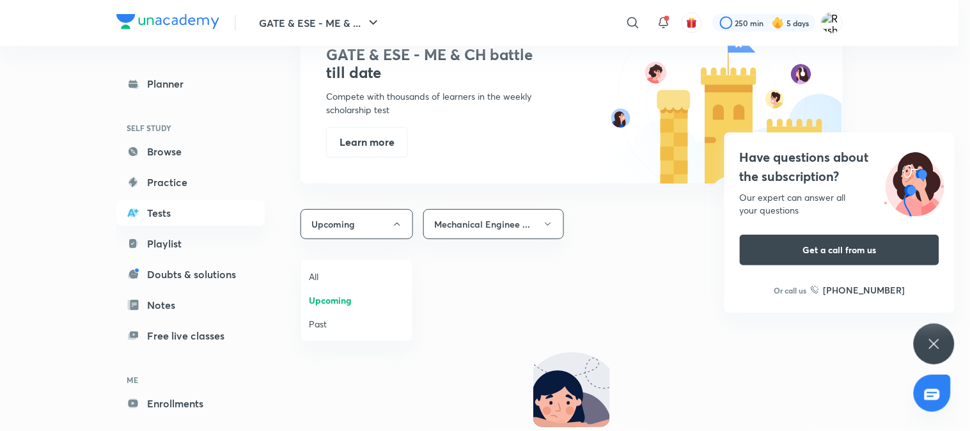
click at [343, 280] on span "All" at bounding box center [357, 276] width 96 height 13
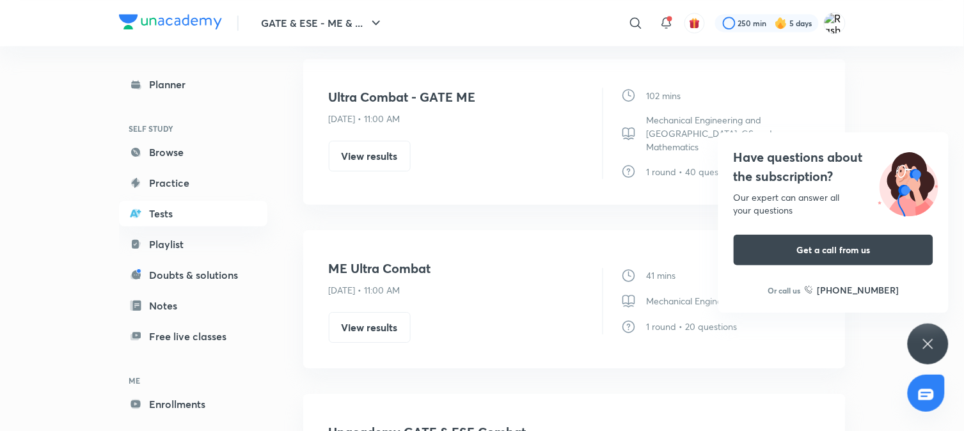
scroll to position [981, 0]
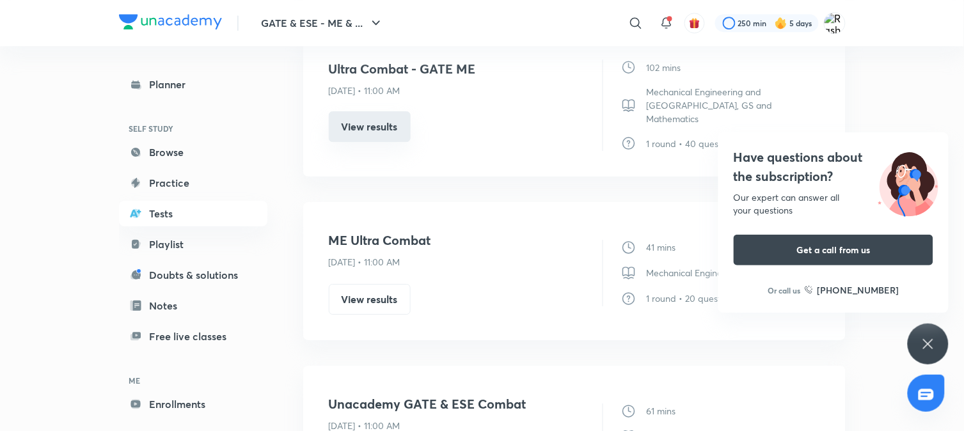
click at [378, 135] on button "View results" at bounding box center [370, 126] width 82 height 31
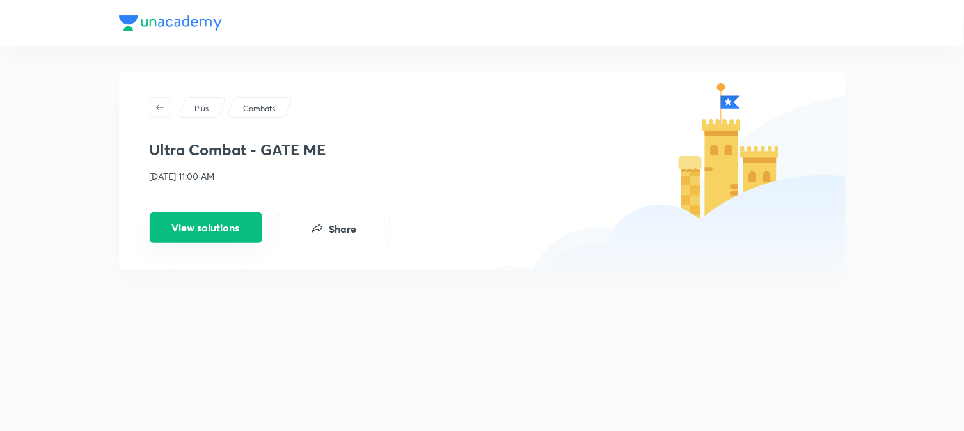
click at [233, 239] on button "View solutions" at bounding box center [206, 227] width 113 height 31
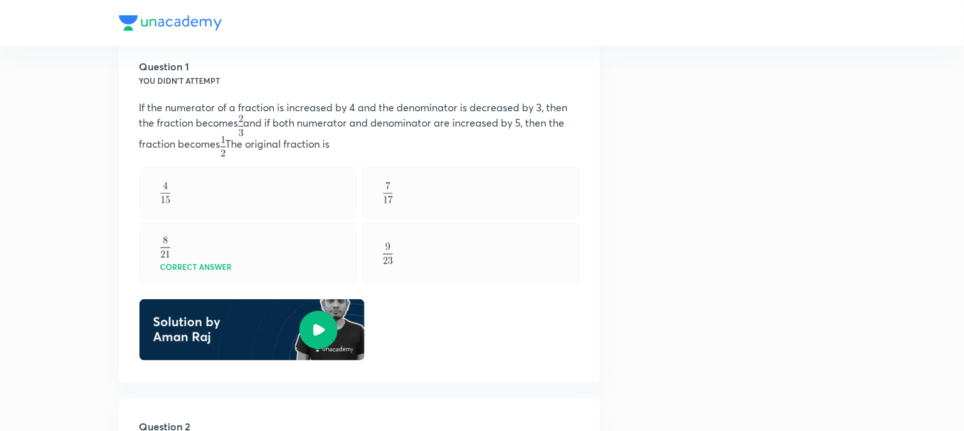
scroll to position [199, 0]
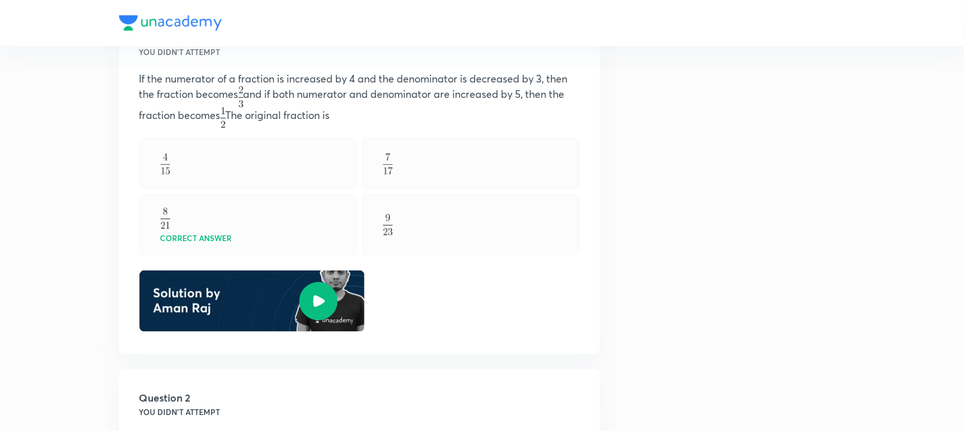
click at [323, 305] on img at bounding box center [318, 301] width 38 height 38
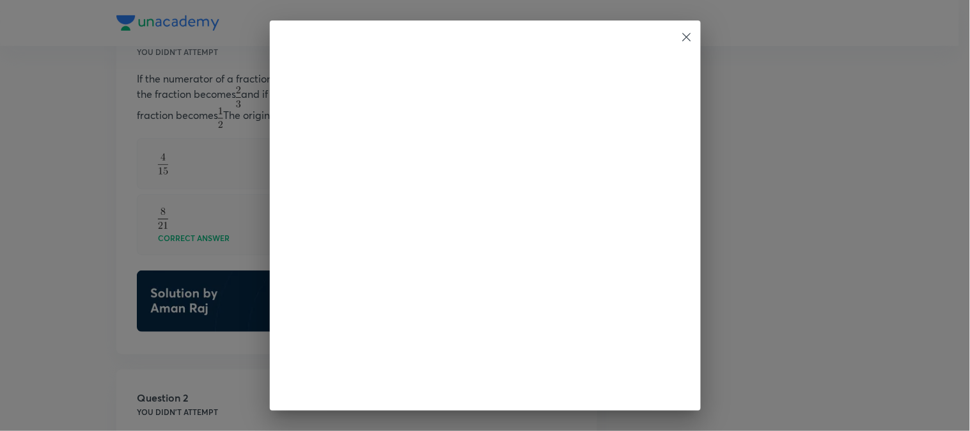
click at [688, 41] on icon at bounding box center [687, 37] width 13 height 13
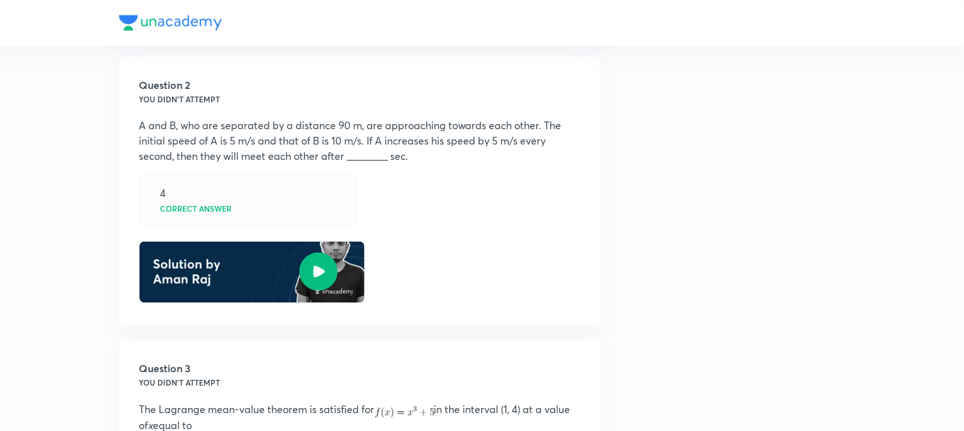
scroll to position [625, 0]
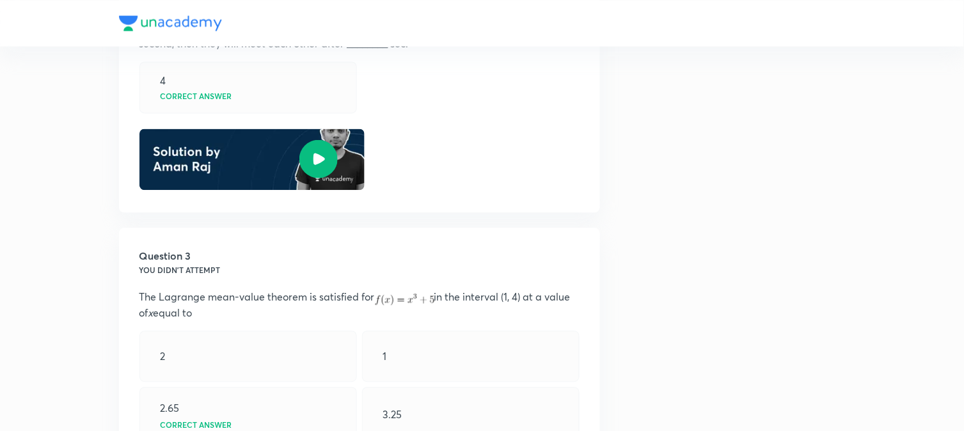
click at [318, 163] on img at bounding box center [318, 159] width 38 height 38
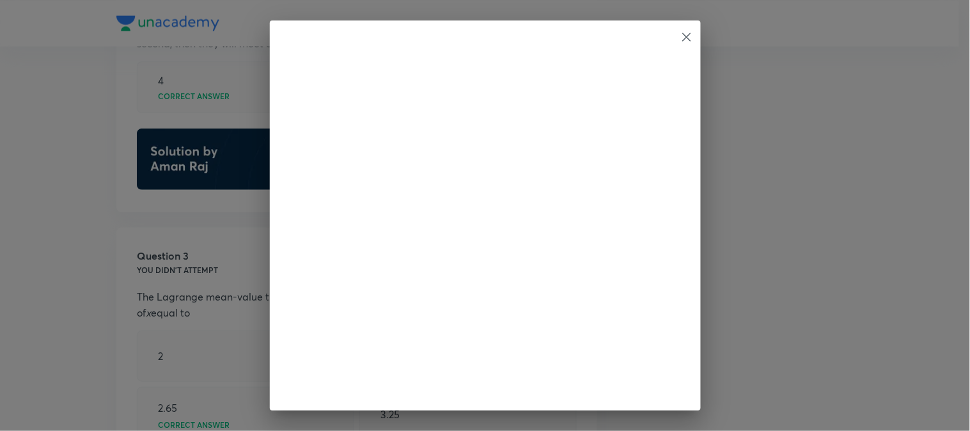
click at [690, 33] on icon at bounding box center [687, 37] width 13 height 13
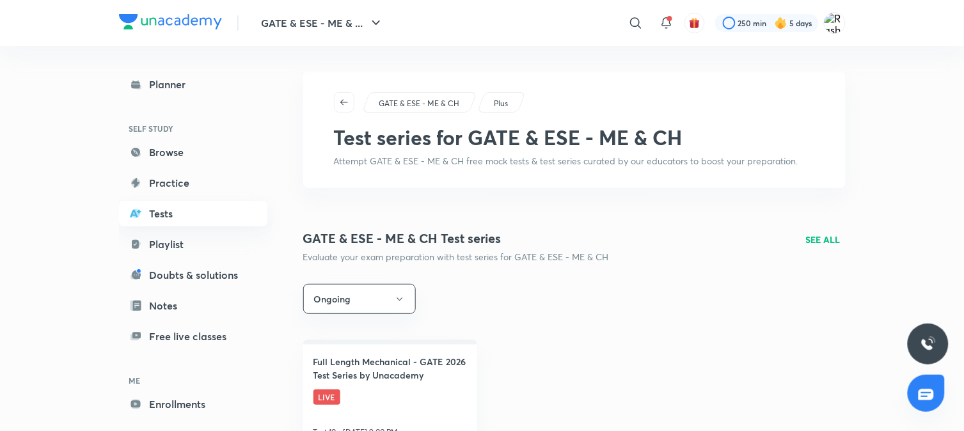
click at [166, 207] on link "Tests" at bounding box center [193, 214] width 148 height 26
click at [414, 101] on p "GATE & ESE - ME & CH" at bounding box center [419, 104] width 81 height 12
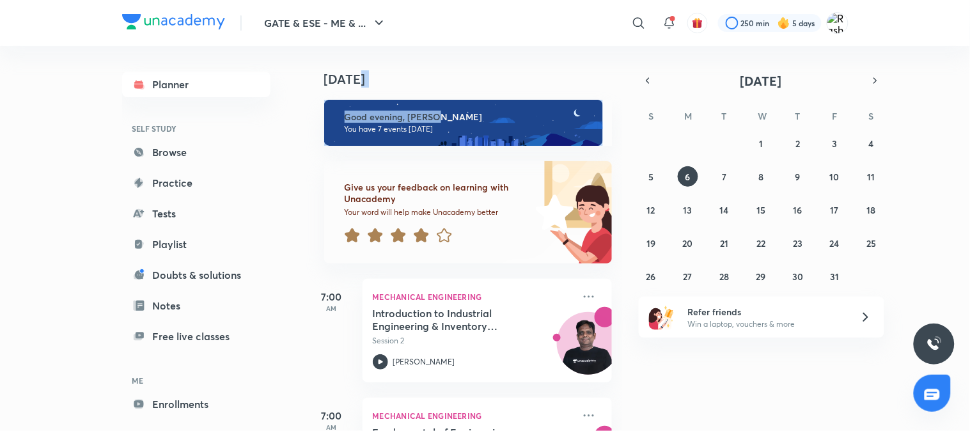
drag, startPoint x: 970, startPoint y: 47, endPoint x: 970, endPoint y: 113, distance: 66.5
click at [970, 113] on div "GATE & ESE - ME & ... ​ 250 min 5 days Planner SELF STUDY Browse Practice Tests…" at bounding box center [485, 215] width 970 height 431
click at [970, 116] on div "GATE & ESE - ME & ... ​ 250 min 5 days Planner SELF STUDY Browse Practice Tests…" at bounding box center [485, 215] width 970 height 431
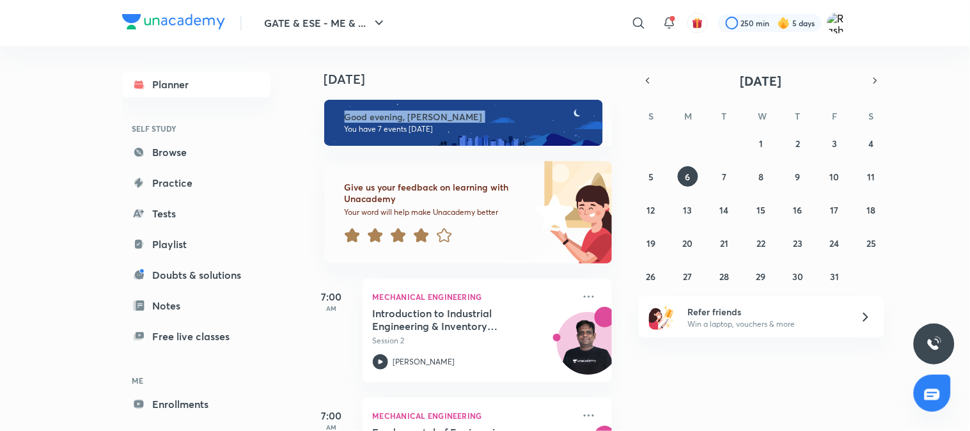
click at [970, 116] on div "GATE & ESE - ME & ... ​ 250 min 5 days Planner SELF STUDY Browse Practice Tests…" at bounding box center [485, 215] width 970 height 431
click at [168, 150] on link "Browse" at bounding box center [196, 152] width 148 height 26
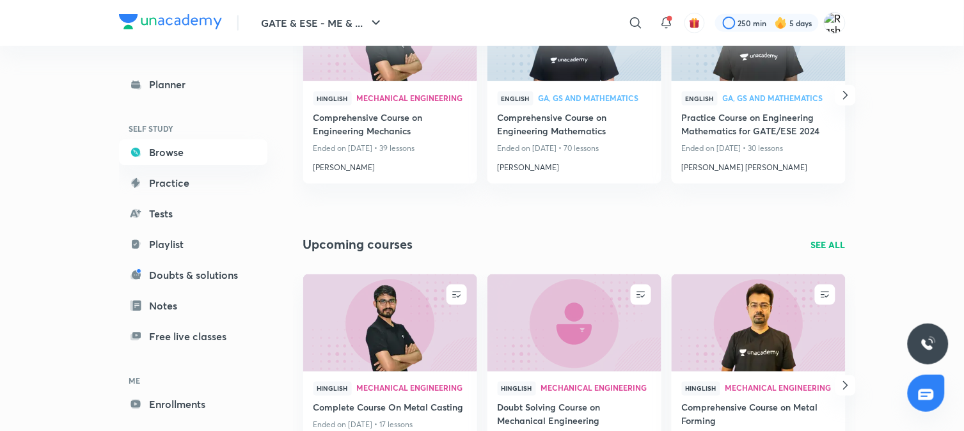
scroll to position [162, 0]
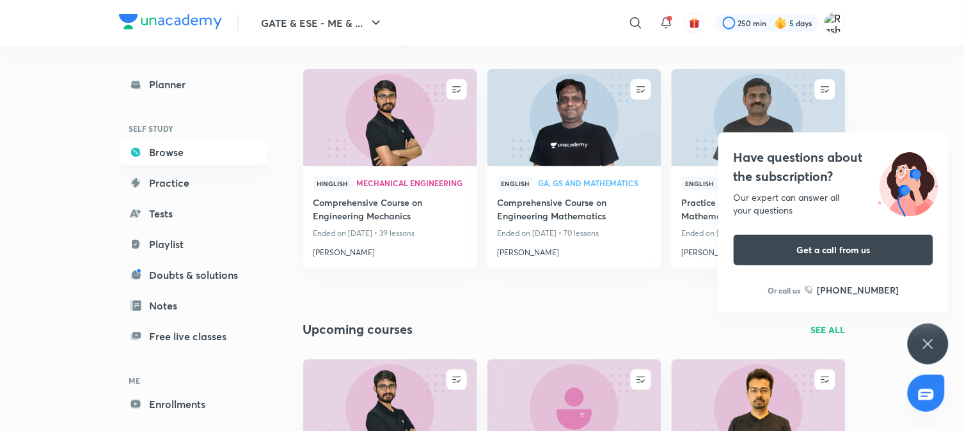
click at [940, 348] on div "Have questions about the subscription? Our expert can answer all your questions…" at bounding box center [928, 344] width 41 height 41
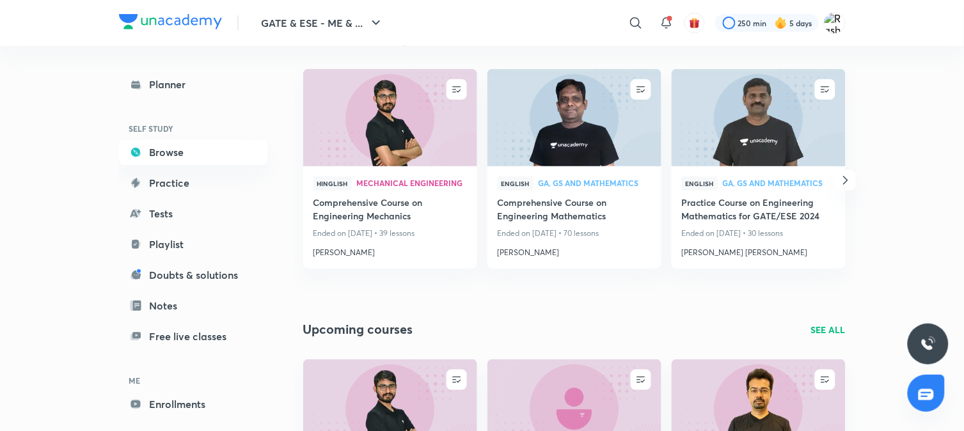
click at [847, 182] on icon "button" at bounding box center [845, 180] width 15 height 15
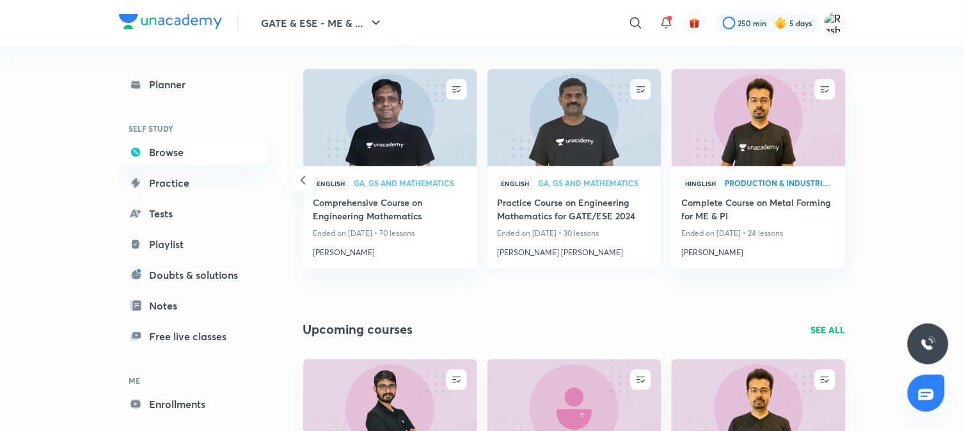
click at [593, 161] on img at bounding box center [574, 117] width 177 height 99
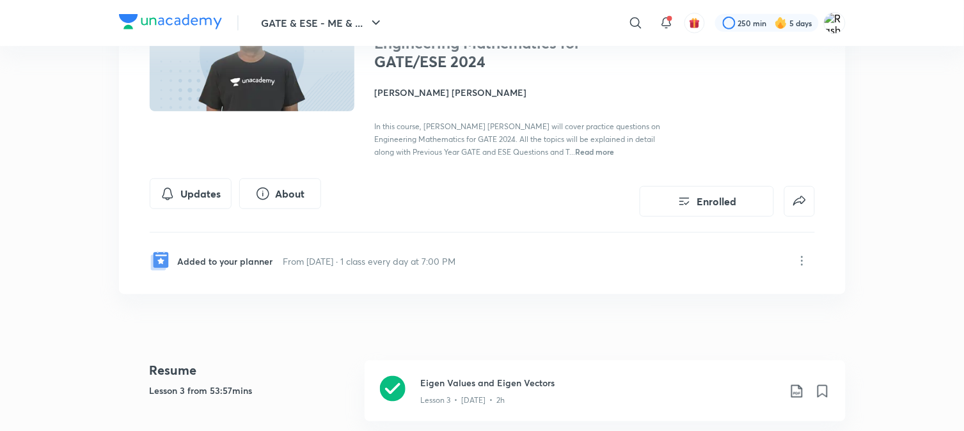
scroll to position [199, 0]
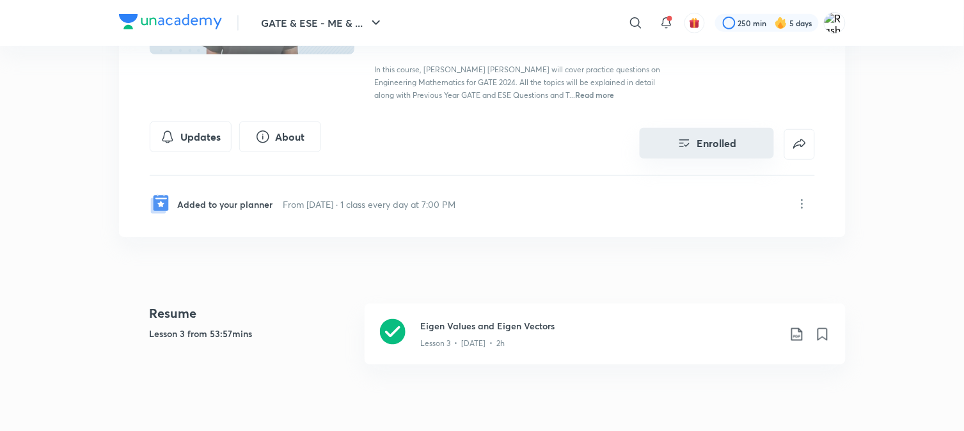
click at [706, 155] on button "Enrolled" at bounding box center [707, 143] width 134 height 31
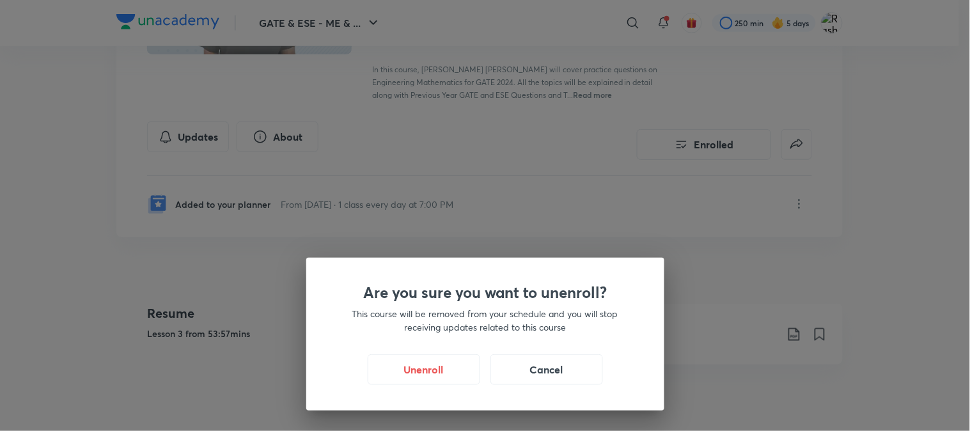
click at [695, 256] on div "Are you sure you want to unenroll? This course will be removed from your schedu…" at bounding box center [485, 215] width 970 height 431
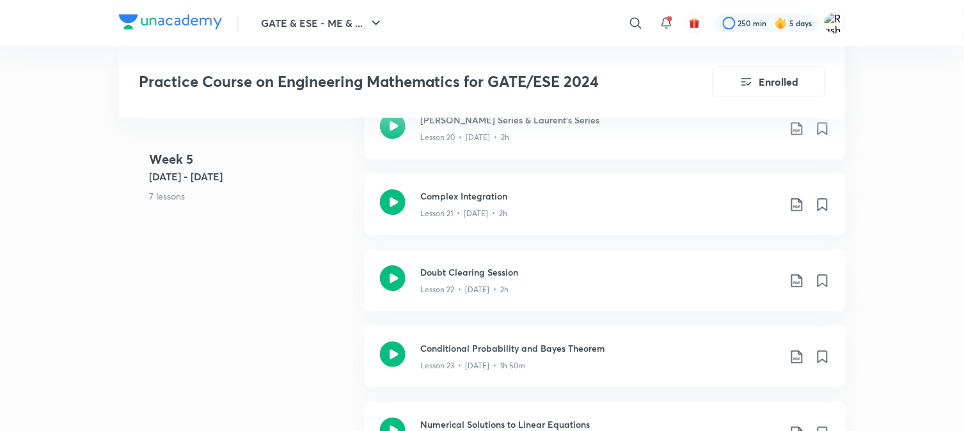
scroll to position [2331, 0]
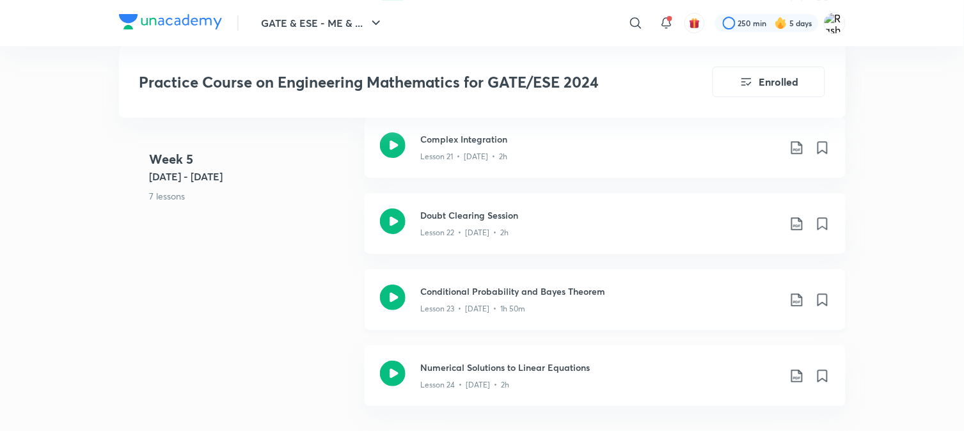
click at [509, 298] on div "Lesson 23 • Dec 23 • 1h 50m" at bounding box center [600, 306] width 358 height 17
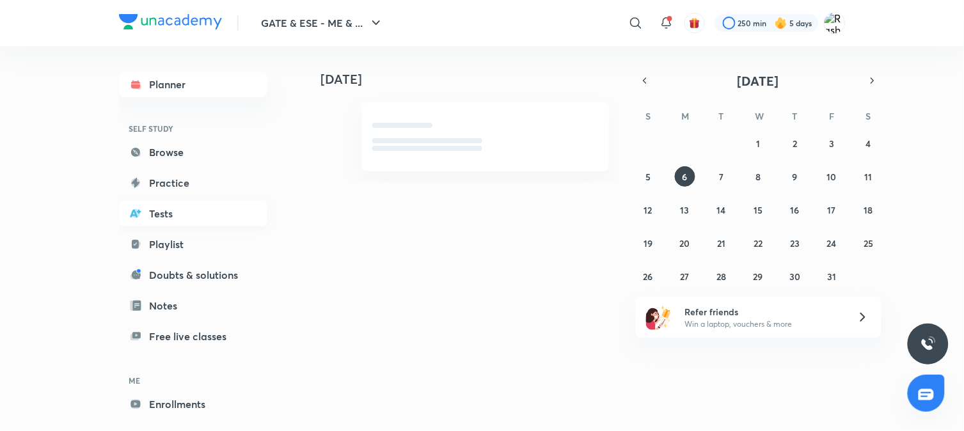
click at [170, 212] on link "Tests" at bounding box center [193, 214] width 148 height 26
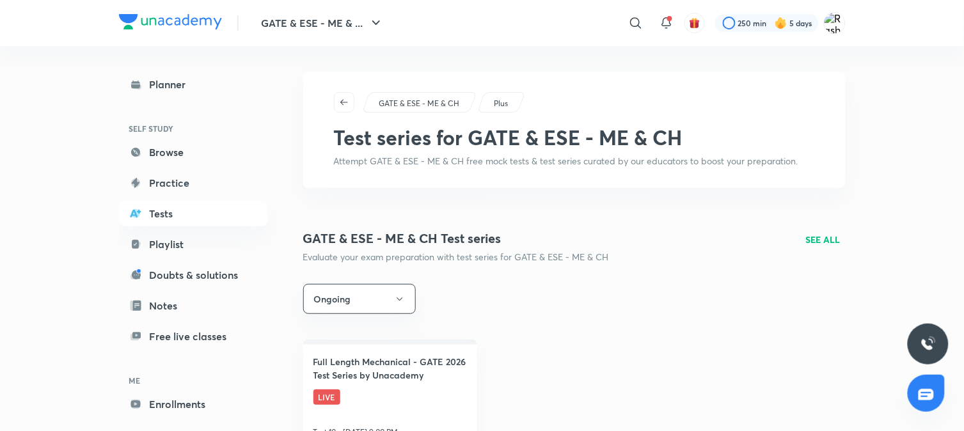
click at [440, 107] on p "GATE & ESE - ME & CH" at bounding box center [419, 104] width 81 height 12
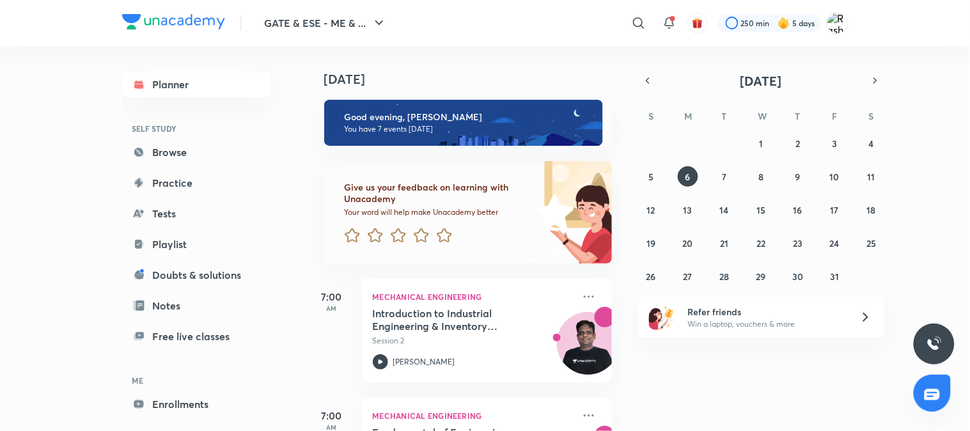
click at [693, 27] on img "button" at bounding box center [698, 23] width 12 height 12
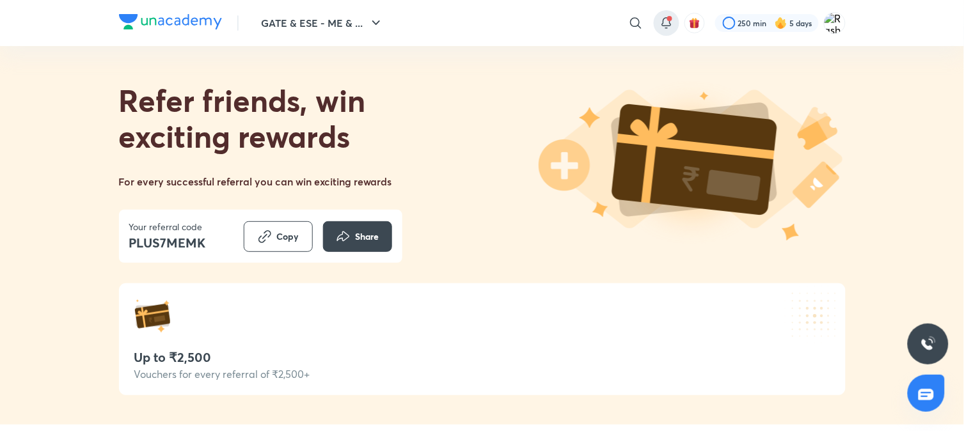
click at [663, 26] on icon at bounding box center [666, 22] width 8 height 8
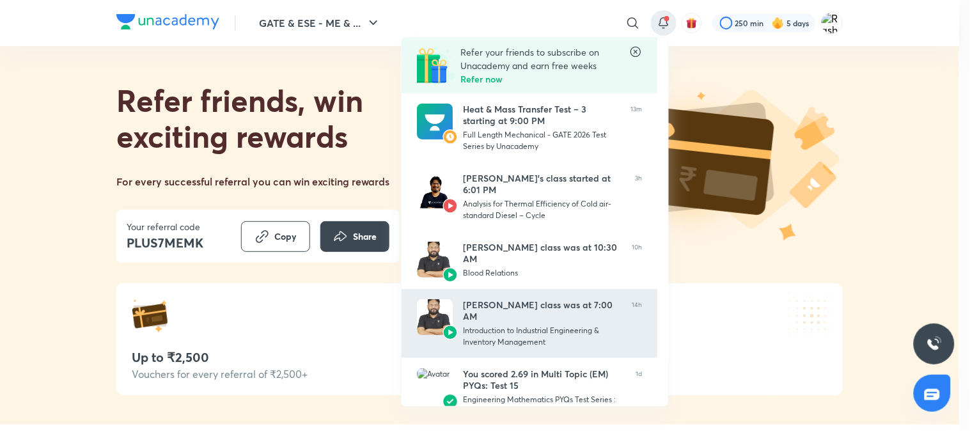
click at [535, 322] on div "Praveen Kulkarni’s class was at 7:00 AM" at bounding box center [542, 310] width 159 height 23
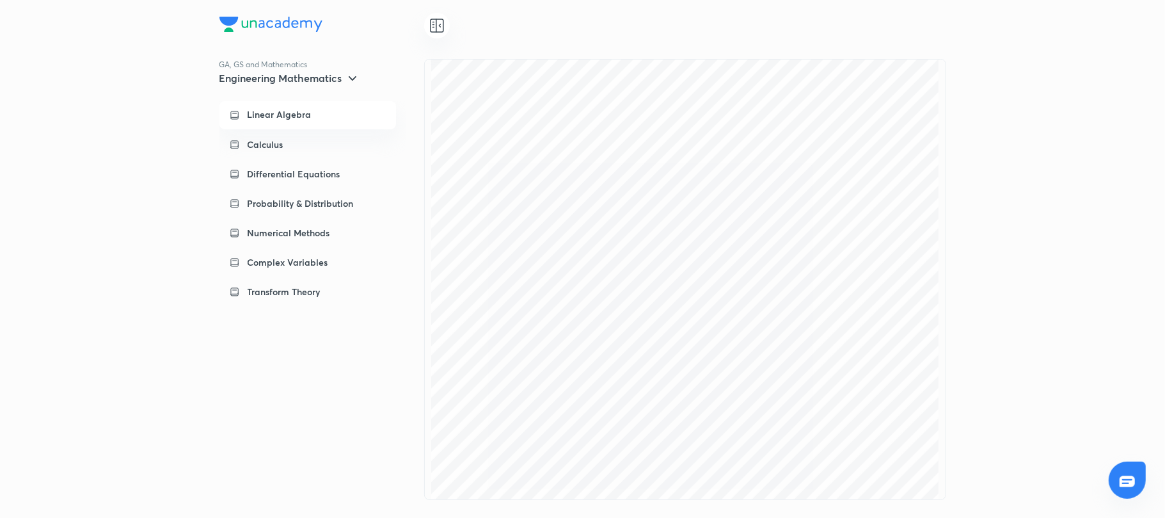
drag, startPoint x: 1164, startPoint y: 130, endPoint x: 1164, endPoint y: 213, distance: 82.5
click at [1164, 213] on div "GA, GS and Mathematics Engineering Mathematics Linear Algebra Calculus Differen…" at bounding box center [582, 259] width 1165 height 518
click at [441, 28] on icon at bounding box center [436, 25] width 15 height 15
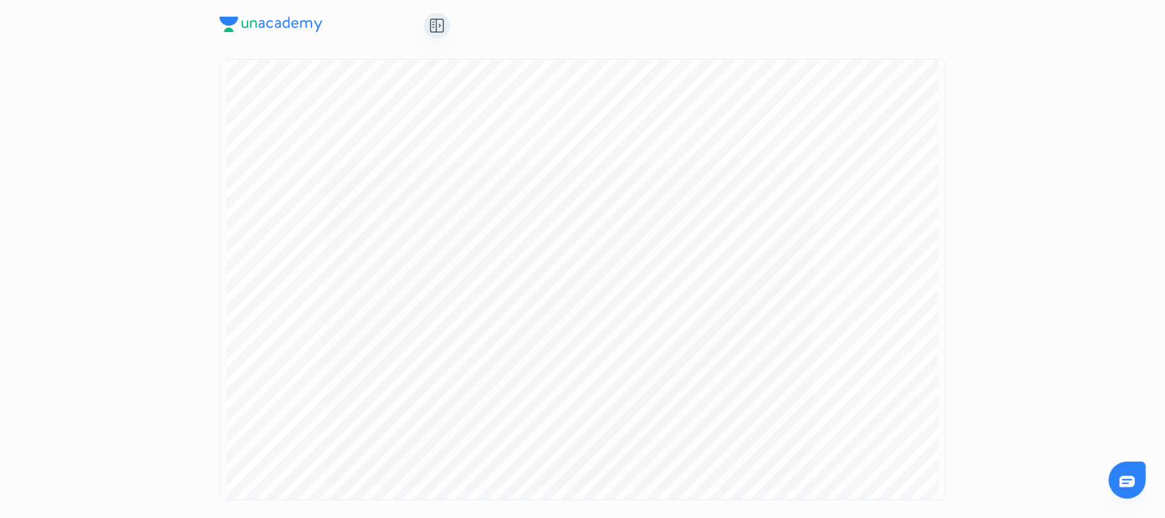
scroll to position [3227, 0]
click at [1057, 102] on div "GA, GS and Mathematics Engineering Mathematics Linear Algebra Calculus Differen…" at bounding box center [582, 259] width 1165 height 518
click at [431, 19] on icon at bounding box center [437, 25] width 13 height 13
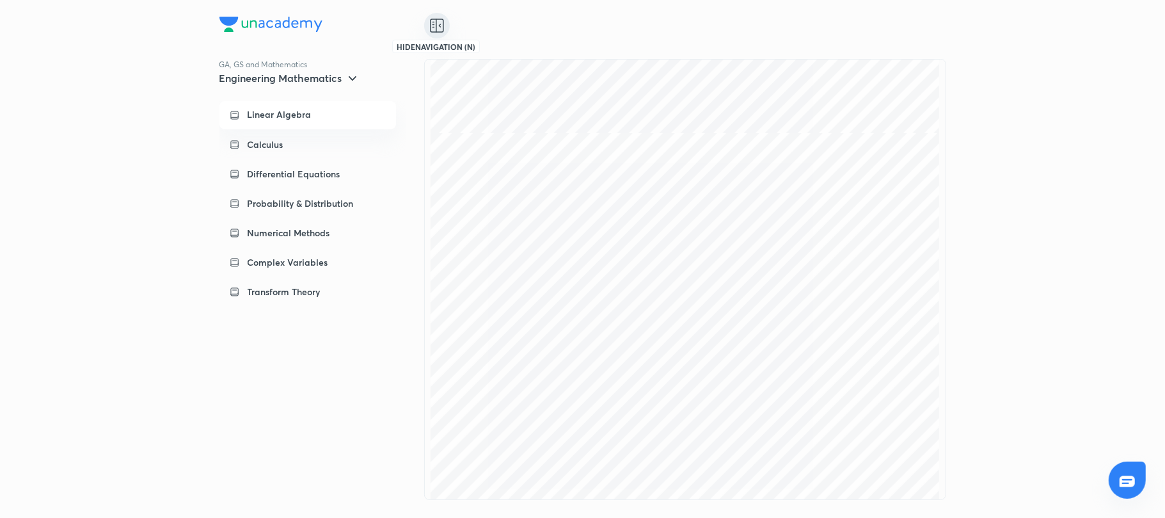
scroll to position [2432, 0]
click at [441, 22] on icon at bounding box center [436, 25] width 15 height 15
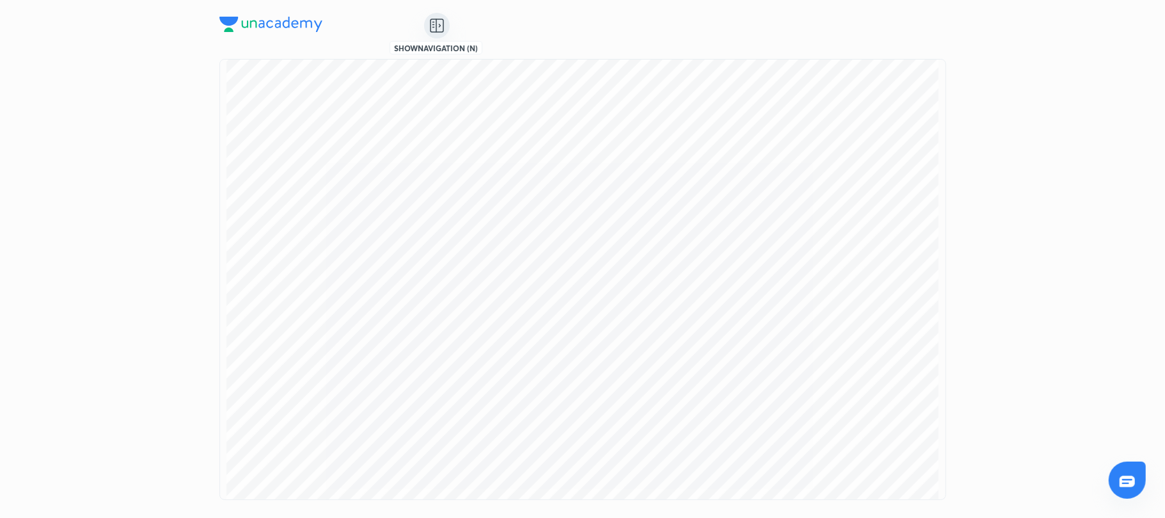
click at [441, 22] on icon at bounding box center [436, 25] width 15 height 15
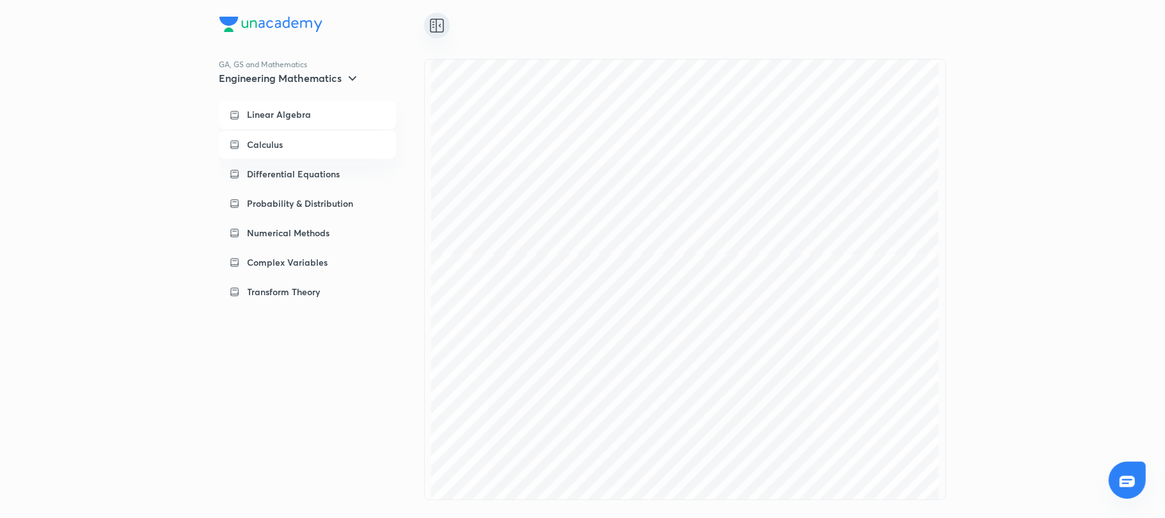
click at [285, 150] on div "Calculus" at bounding box center [317, 144] width 138 height 13
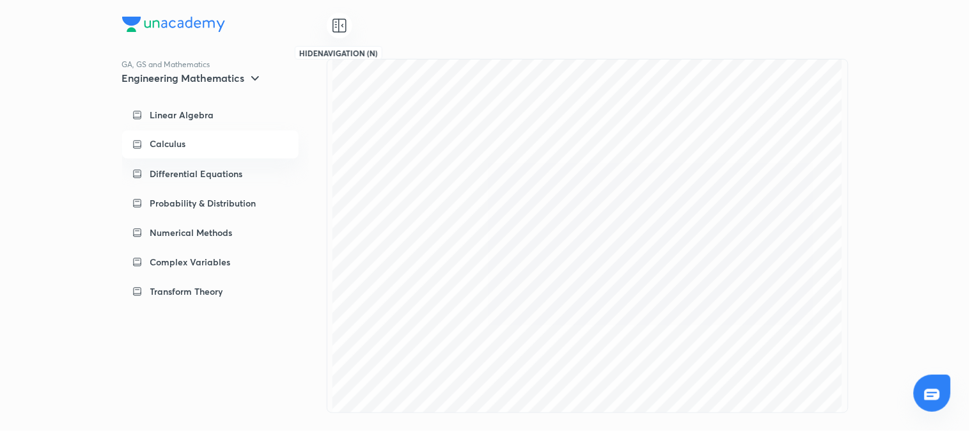
drag, startPoint x: 336, startPoint y: 20, endPoint x: 56, endPoint y: 65, distance: 284.4
click at [56, 65] on div "GA, GS and Mathematics Engineering Mathematics Linear Algebra Calculus Differen…" at bounding box center [485, 215] width 970 height 431
drag, startPoint x: 0, startPoint y: 0, endPoint x: 318, endPoint y: 237, distance: 396.4
click at [323, 237] on div "GA, GS and Mathematics Engineering Mathematics Linear Algebra Calculus Differen…" at bounding box center [224, 236] width 205 height 354
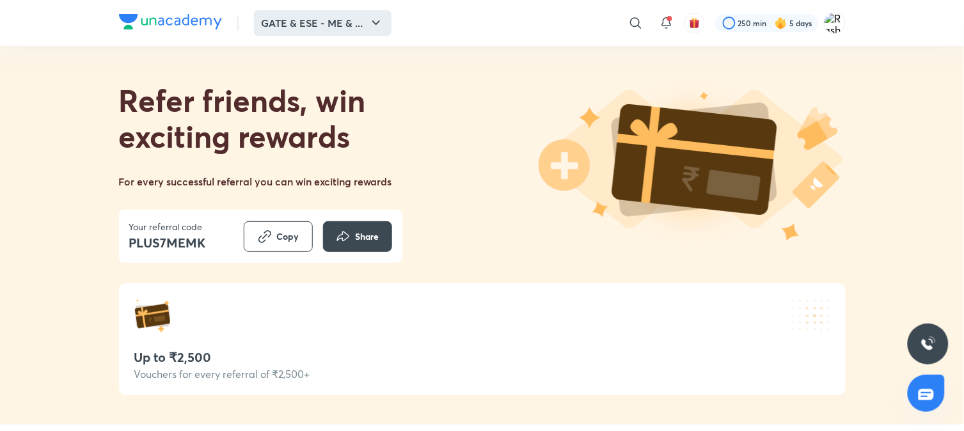
click at [291, 28] on button "GATE & ESE - ME & ..." at bounding box center [323, 23] width 138 height 26
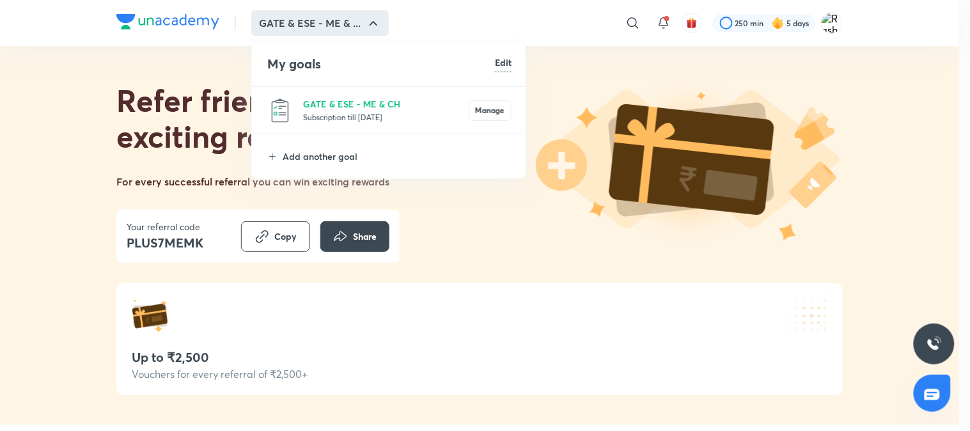
click at [435, 111] on p "Subscription till [DATE]" at bounding box center [386, 117] width 166 height 13
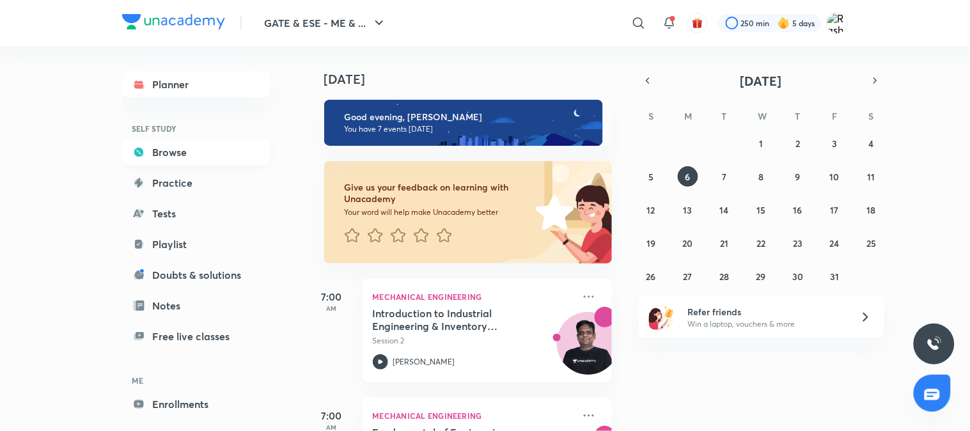
click at [187, 164] on link "Browse" at bounding box center [196, 152] width 148 height 26
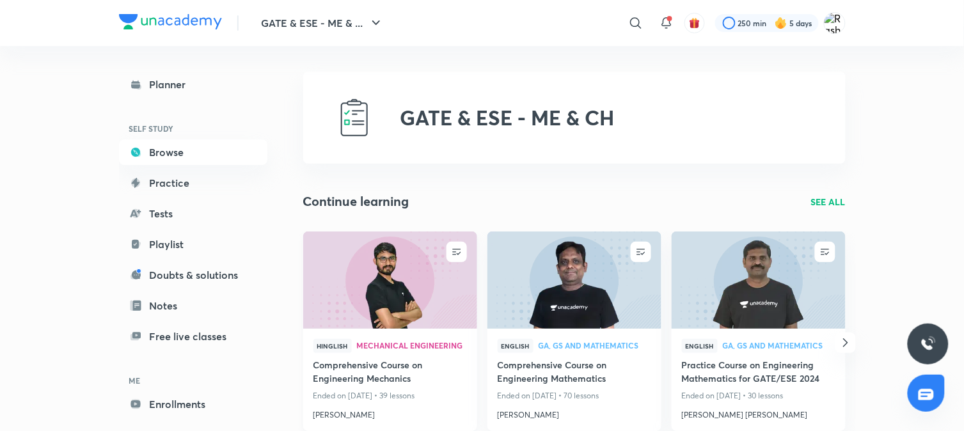
click at [432, 273] on img at bounding box center [389, 279] width 177 height 99
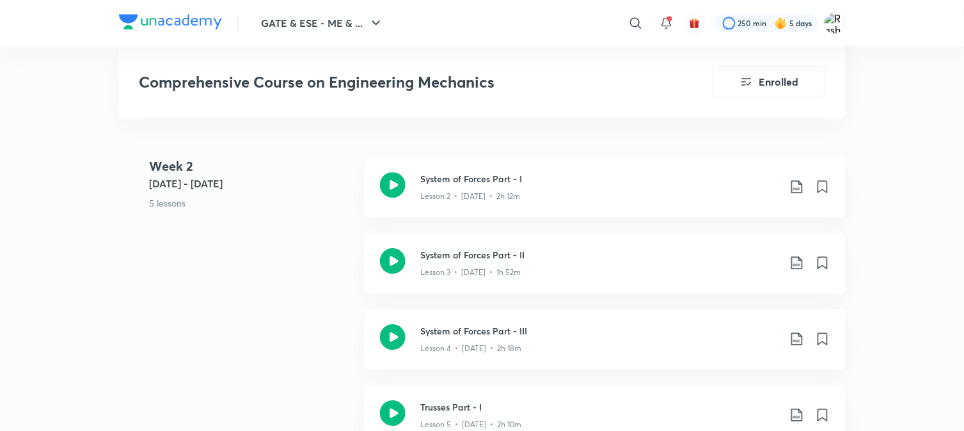
scroll to position [858, 0]
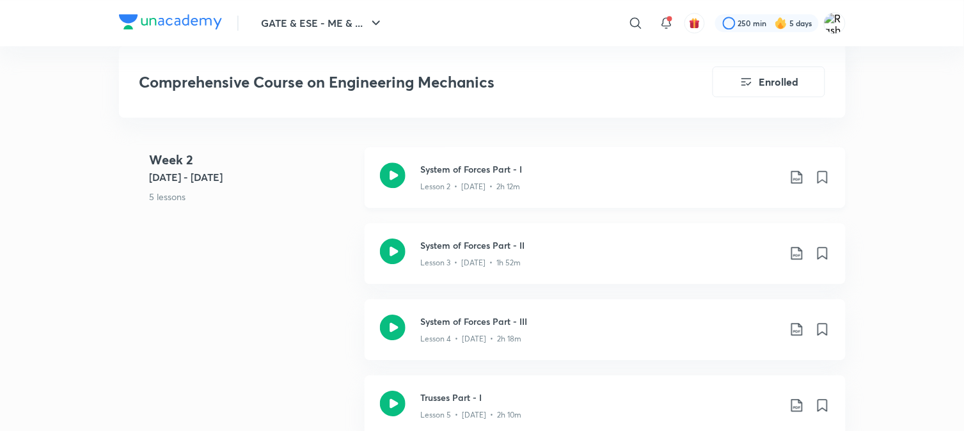
click at [491, 176] on h3 "System of Forces Part - I" at bounding box center [600, 168] width 358 height 13
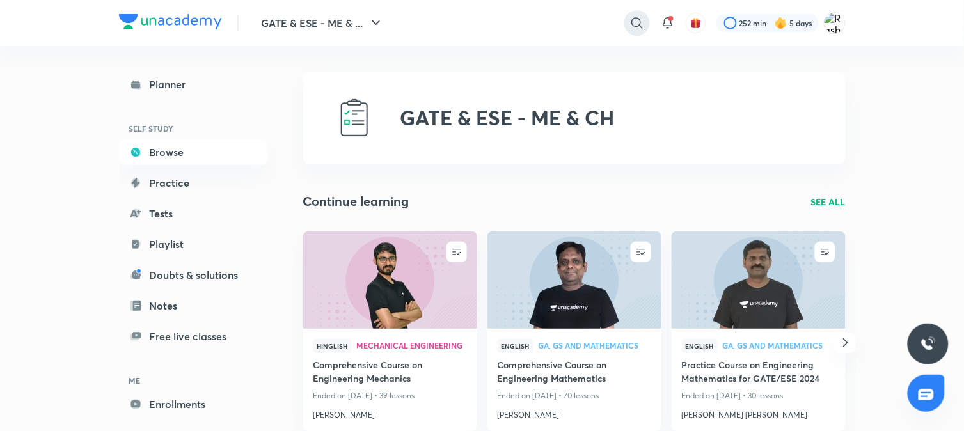
click at [630, 22] on icon at bounding box center [636, 22] width 15 height 15
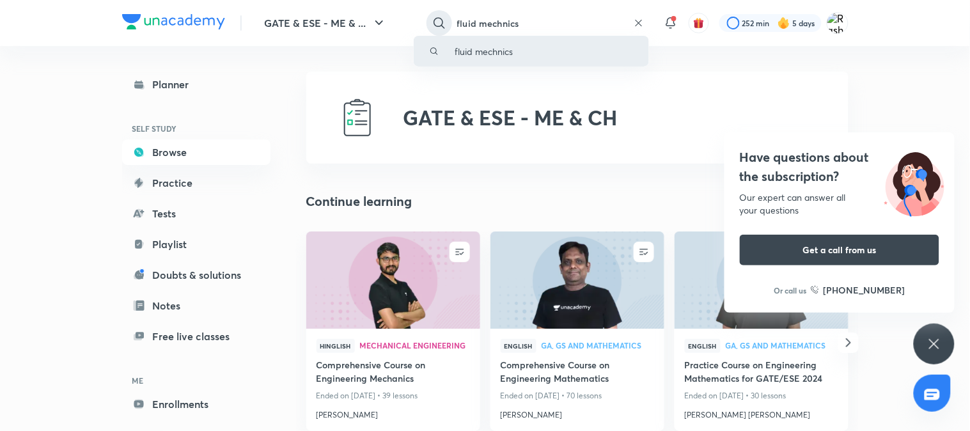
type input "fluid mechnics"
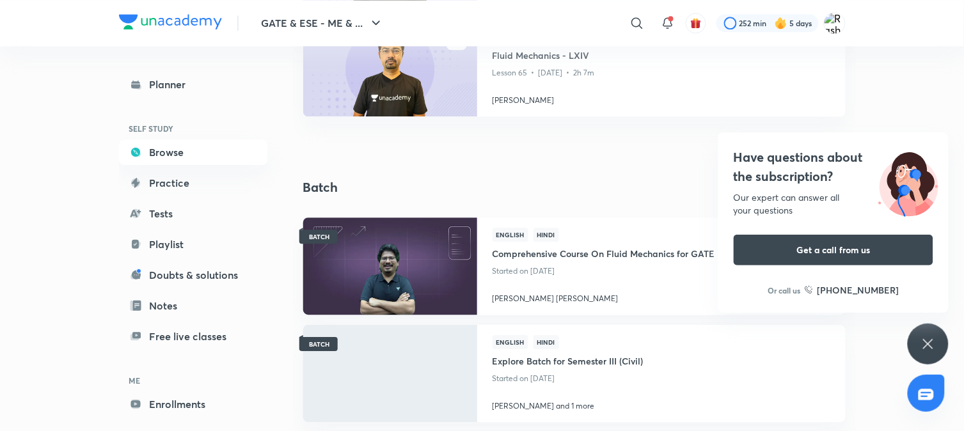
scroll to position [739, 0]
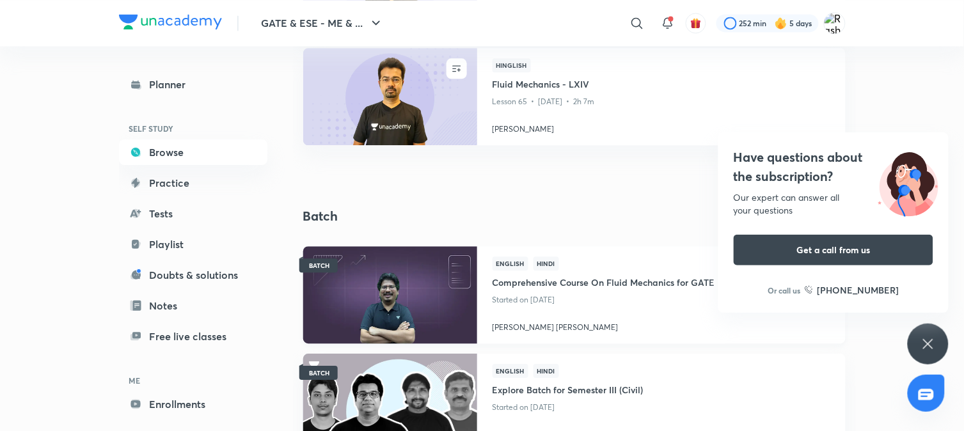
click at [420, 285] on img at bounding box center [389, 294] width 177 height 99
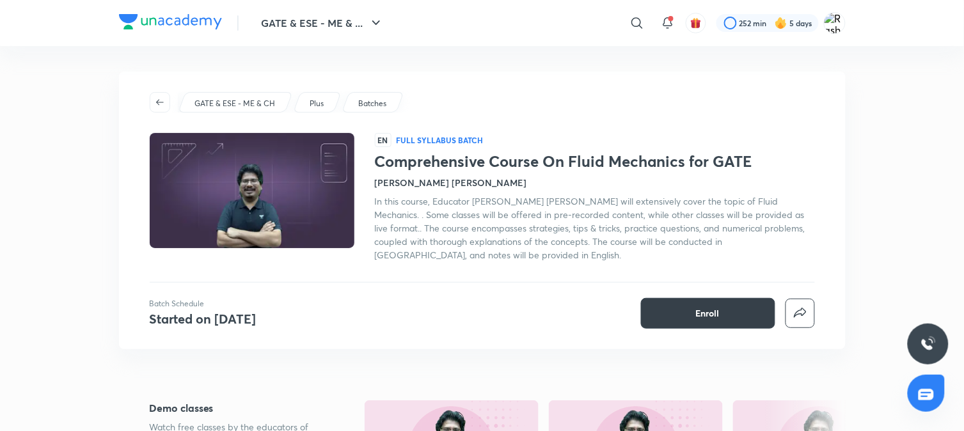
click at [692, 311] on button "Enroll" at bounding box center [708, 313] width 134 height 31
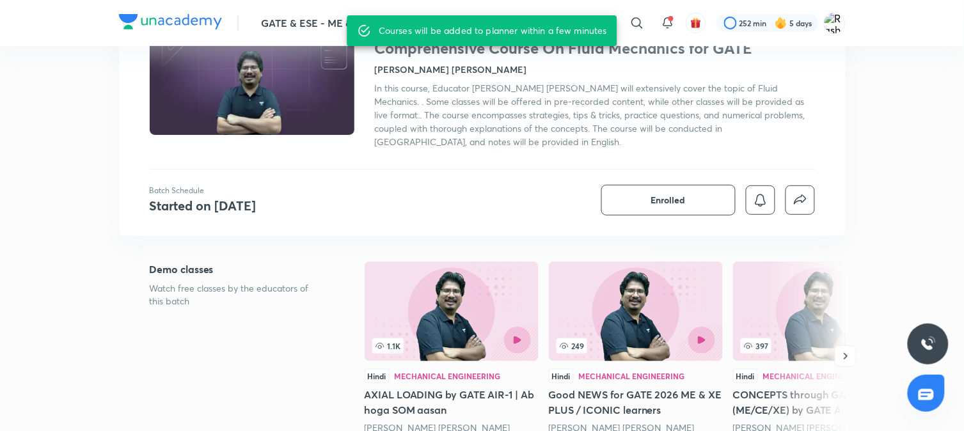
scroll to position [170, 0]
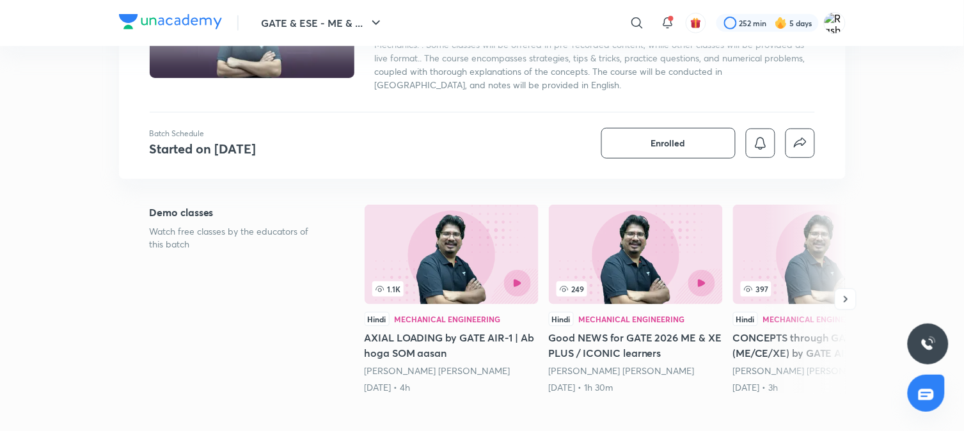
click at [652, 240] on img at bounding box center [636, 255] width 174 height 100
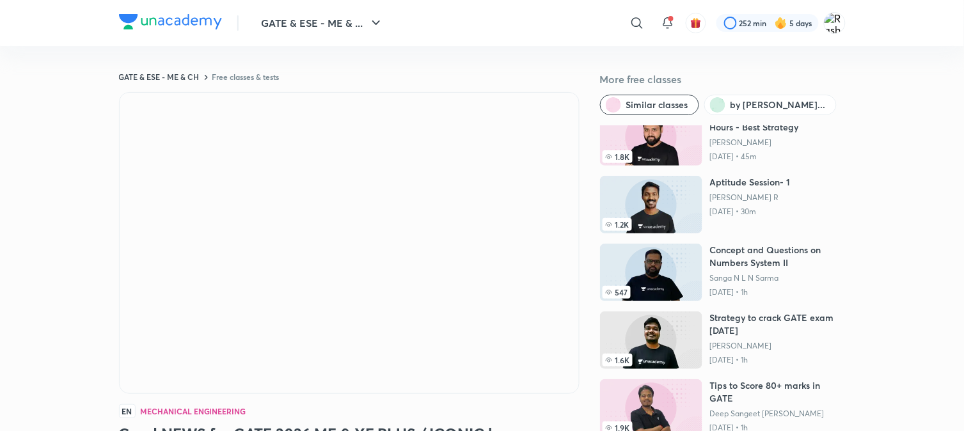
scroll to position [96, 0]
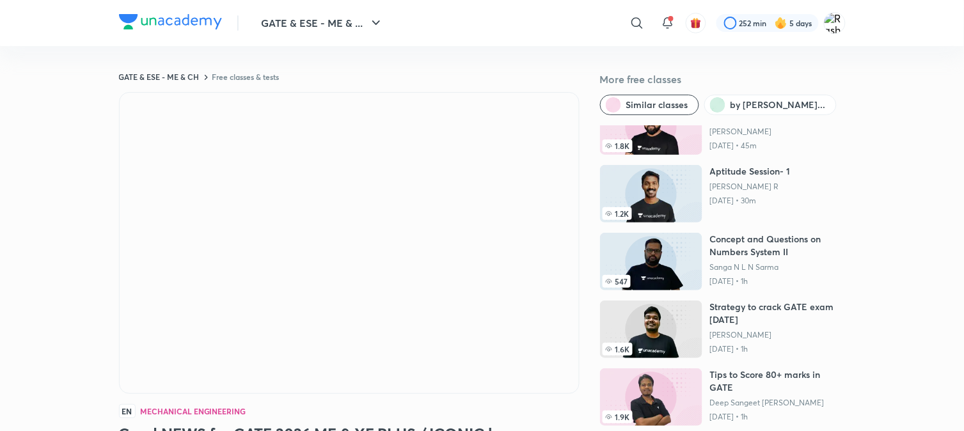
drag, startPoint x: 851, startPoint y: 227, endPoint x: 862, endPoint y: 317, distance: 90.9
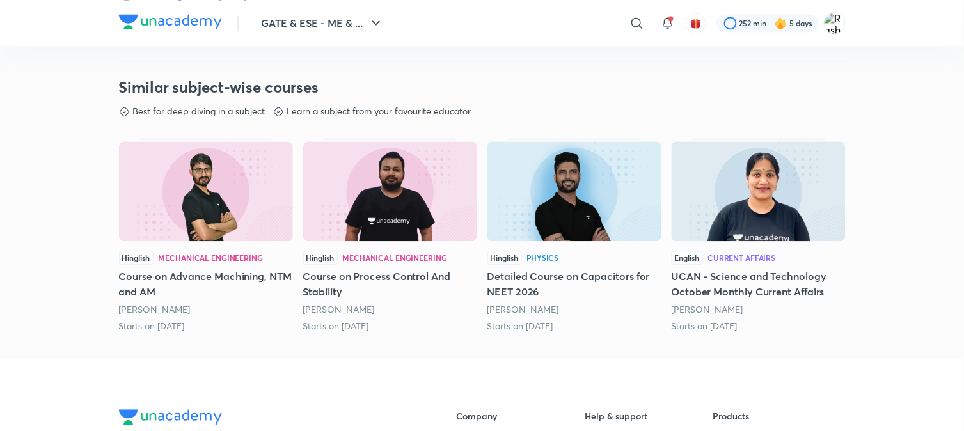
scroll to position [483, 0]
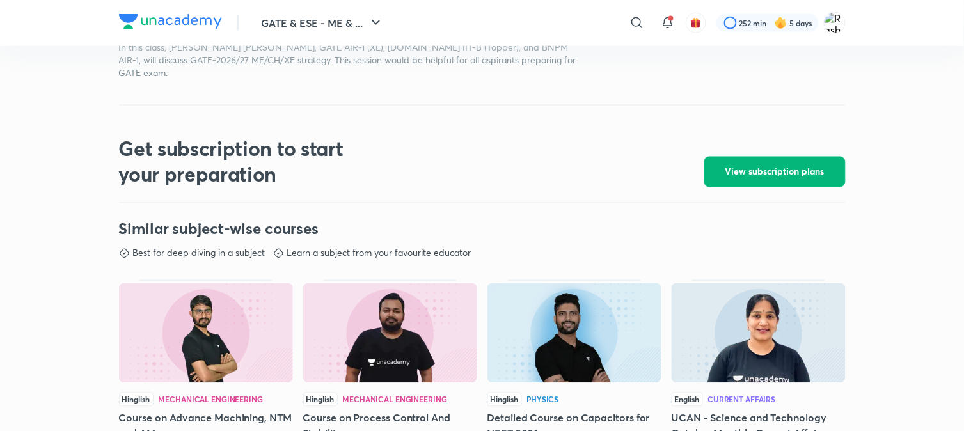
click at [745, 170] on span "View subscription plans" at bounding box center [774, 172] width 99 height 13
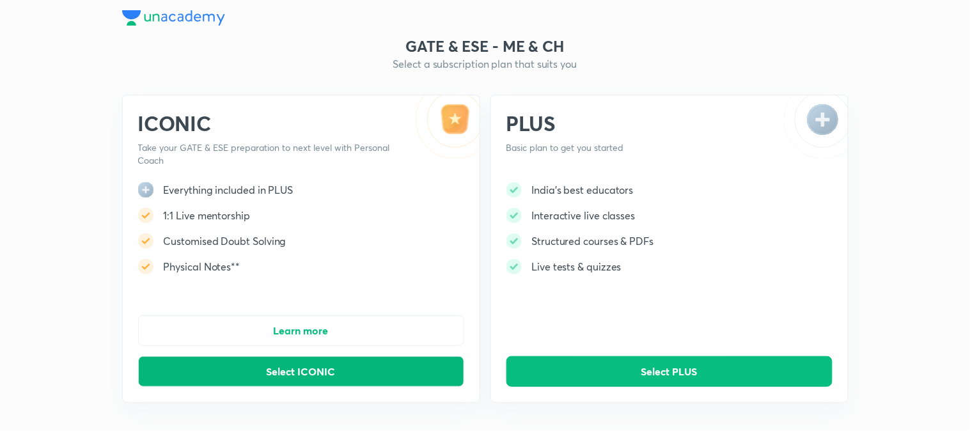
click at [310, 378] on button "Select ICONIC" at bounding box center [301, 371] width 326 height 31
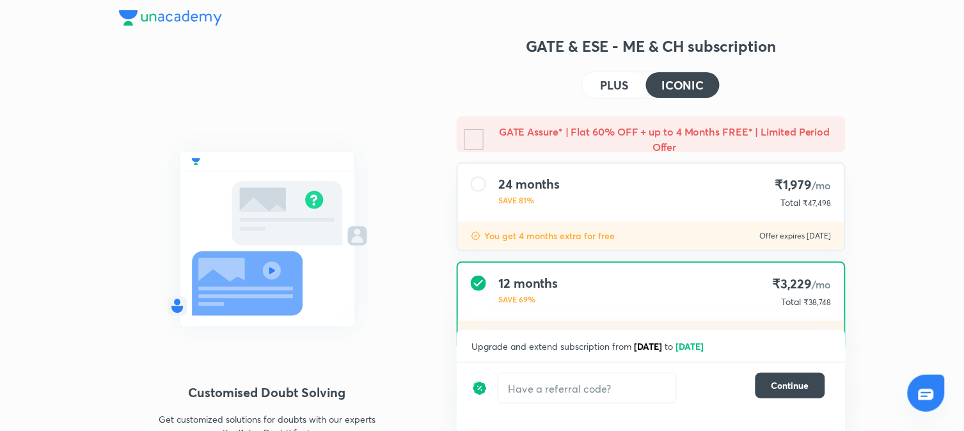
click at [903, 303] on div "1:1 Live Mentorship Get personalized expert guidance on exam-strategy and get h…" at bounding box center [482, 290] width 964 height 580
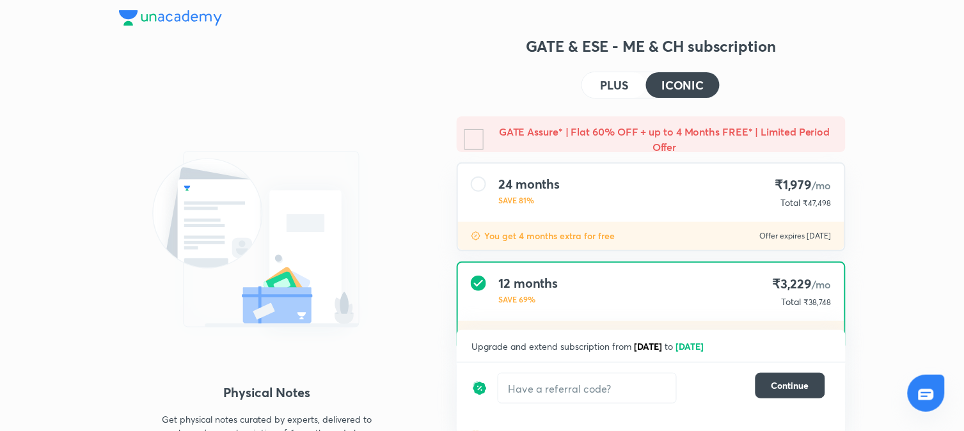
click at [770, 200] on div "24 months SAVE 81% ₹1,979 /mo Total ₹47,498" at bounding box center [651, 193] width 386 height 58
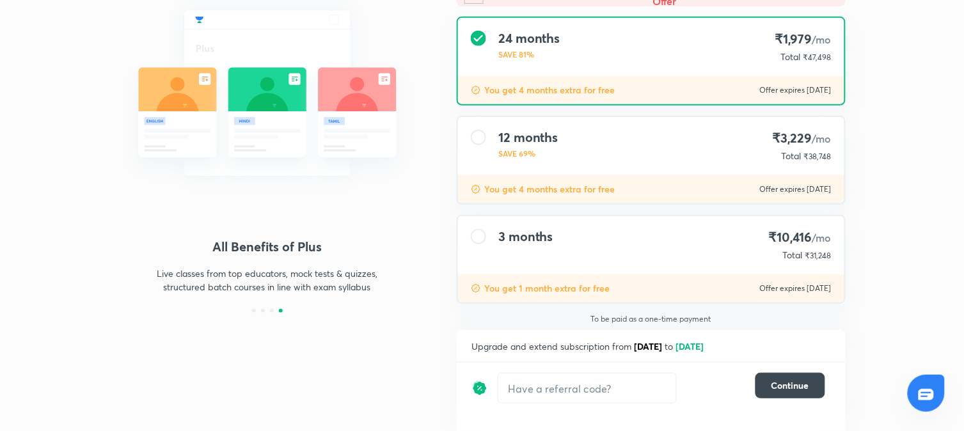
scroll to position [132, 0]
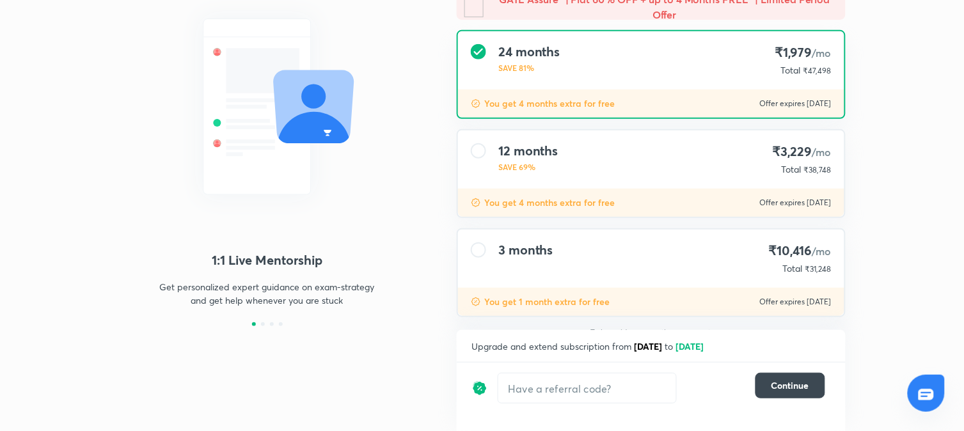
click at [562, 232] on div "3 months ₹10,416 /mo Total ₹31,248" at bounding box center [651, 259] width 386 height 58
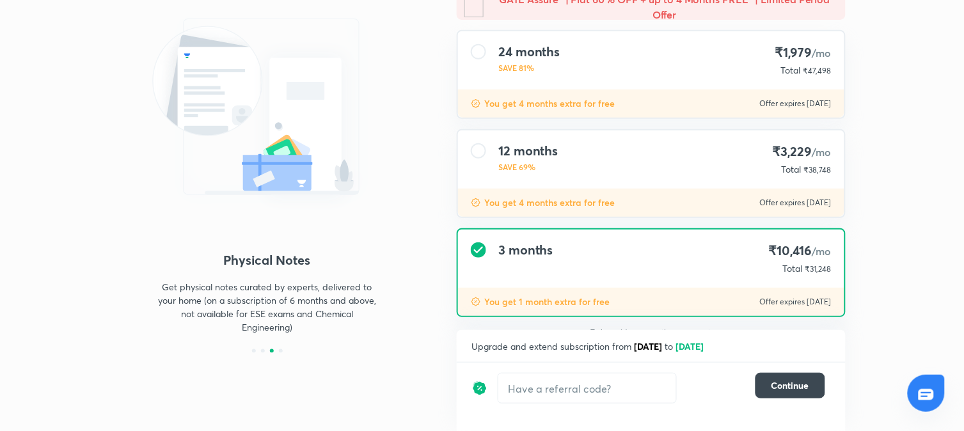
scroll to position [146, 0]
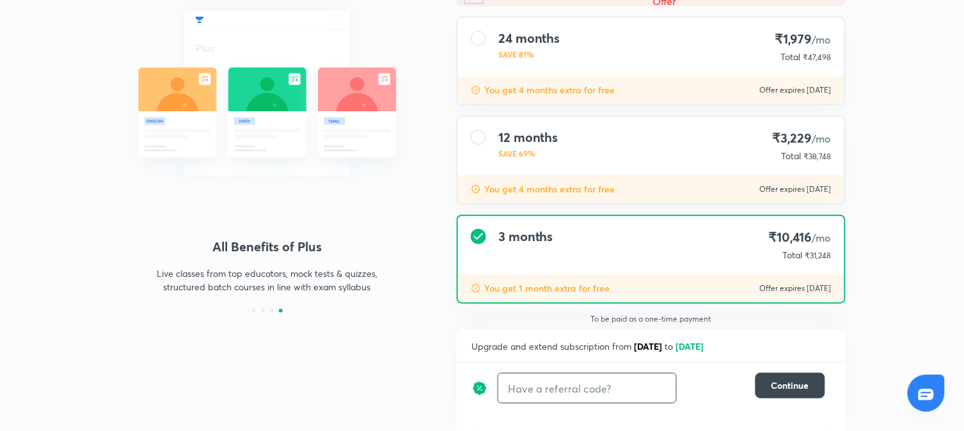
click at [574, 395] on input "text" at bounding box center [587, 389] width 178 height 30
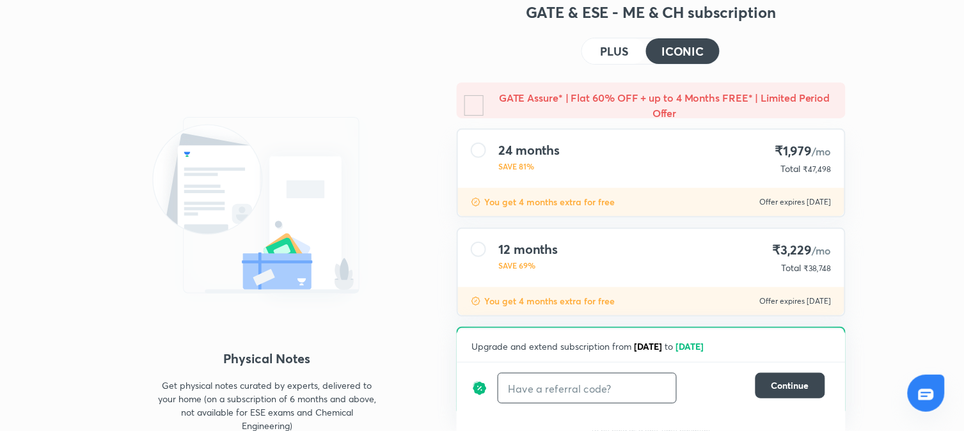
scroll to position [0, 0]
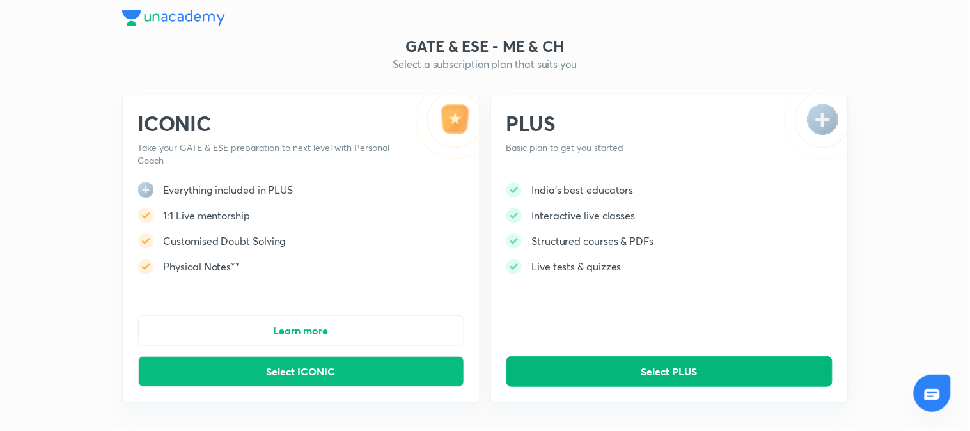
click at [654, 373] on span "Select PLUS" at bounding box center [670, 371] width 56 height 13
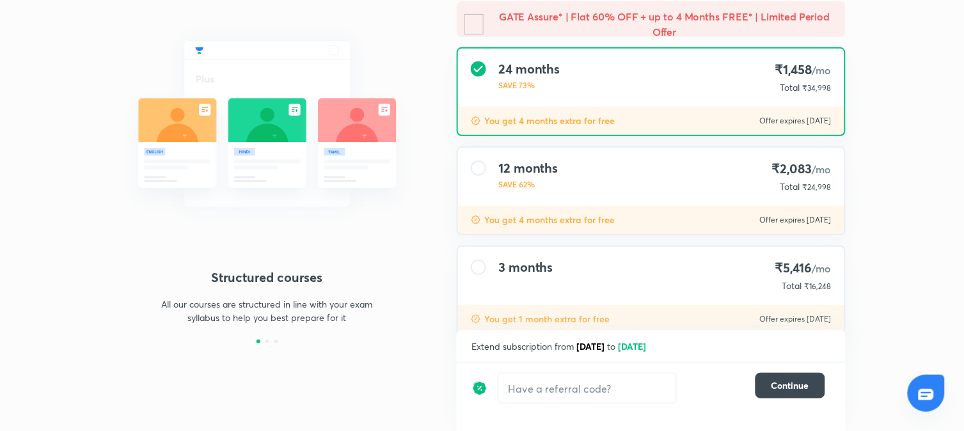
scroll to position [146, 0]
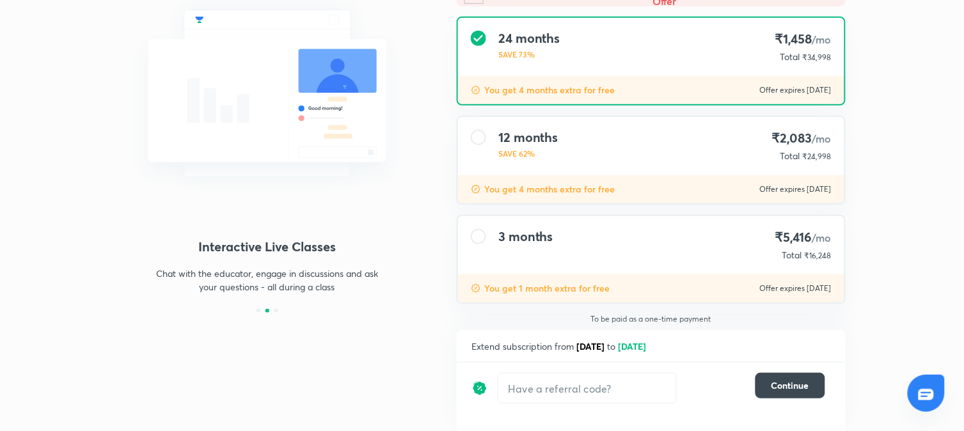
click at [585, 233] on div "3 months ₹5,416 /mo Total ₹16,248" at bounding box center [651, 245] width 386 height 58
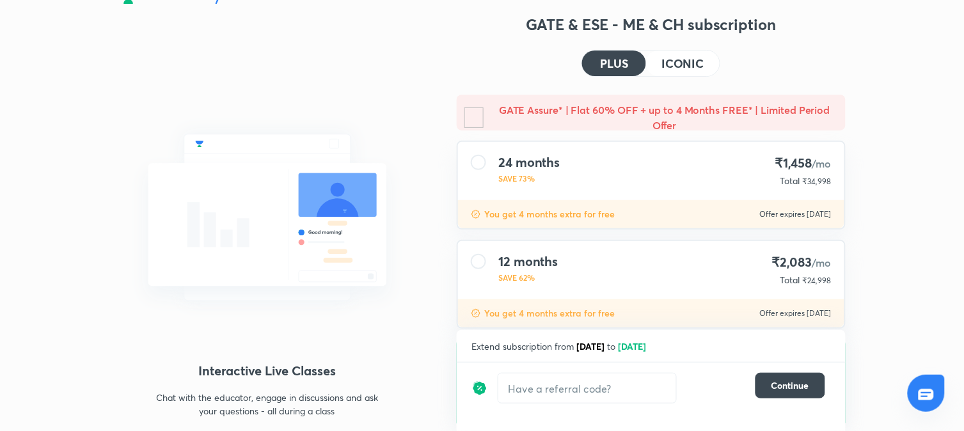
scroll to position [0, 0]
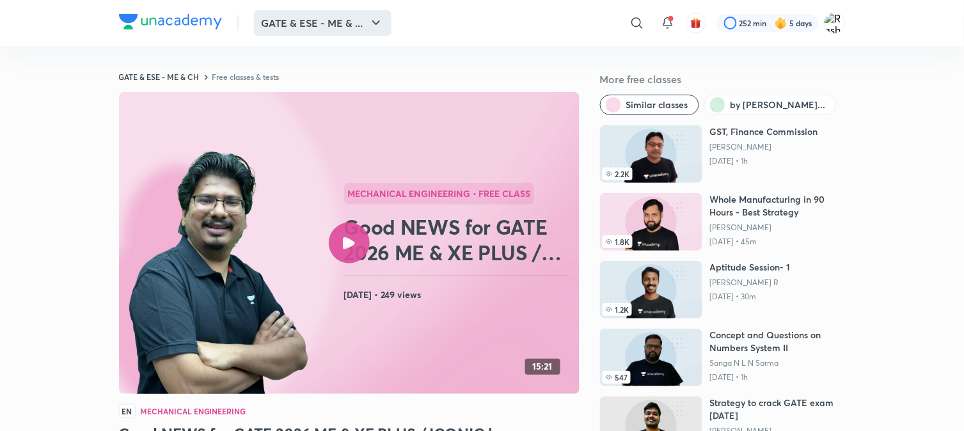
click at [316, 17] on button "GATE & ESE - ME & ..." at bounding box center [323, 23] width 138 height 26
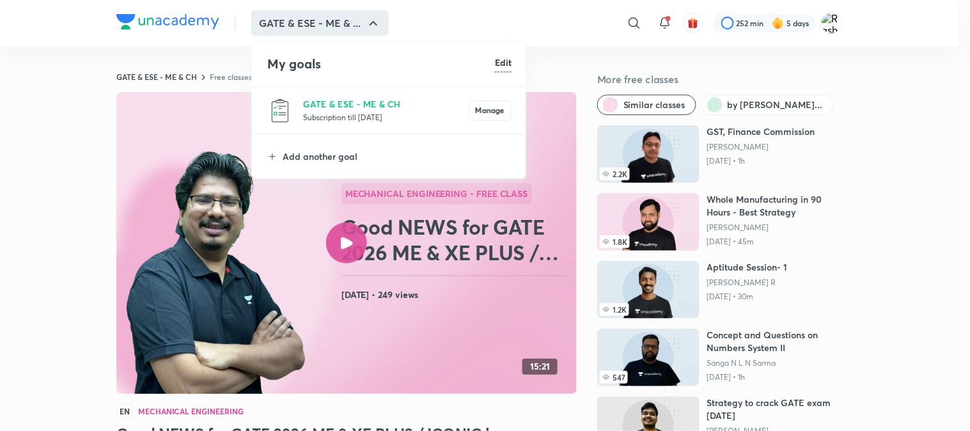
click at [173, 24] on div at bounding box center [485, 215] width 970 height 431
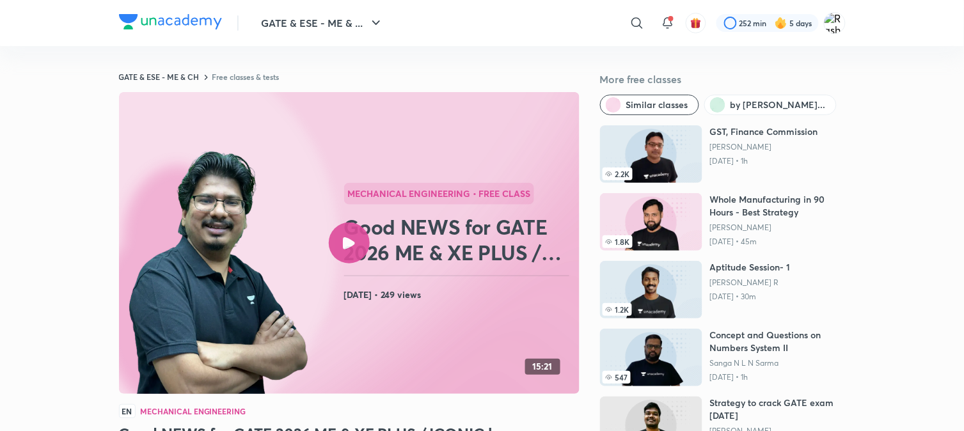
click at [173, 24] on img at bounding box center [170, 21] width 103 height 15
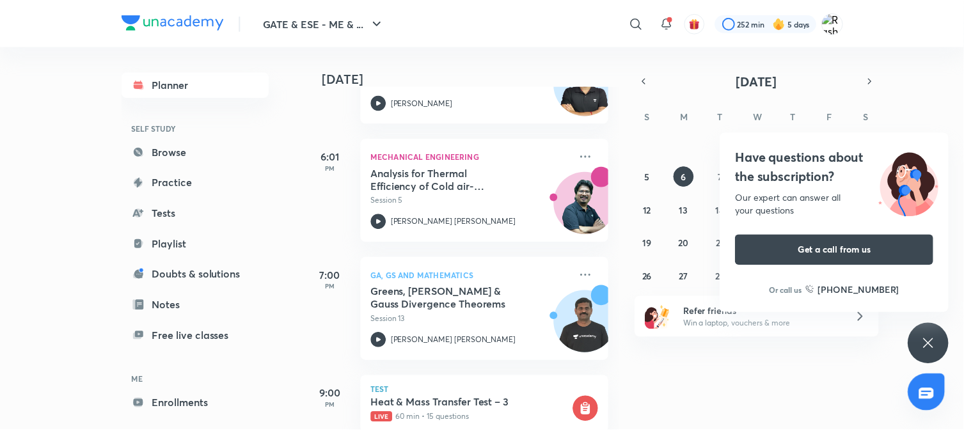
scroll to position [651, 0]
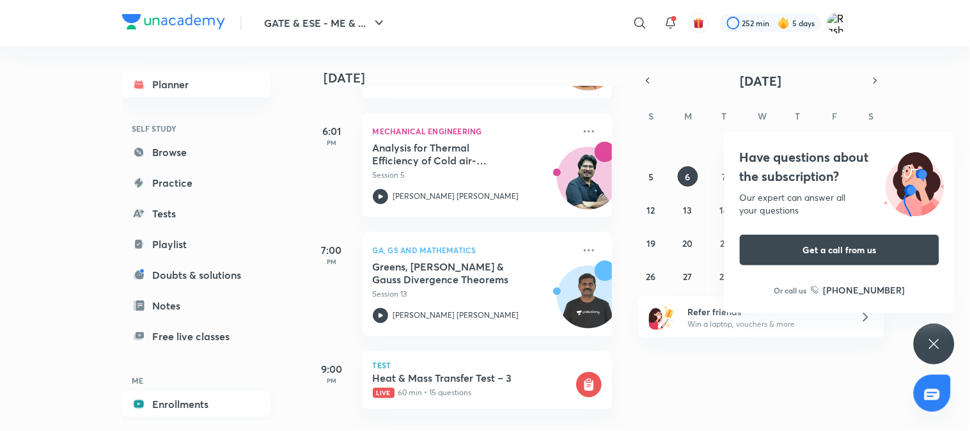
click at [193, 405] on link "Enrollments" at bounding box center [196, 404] width 148 height 26
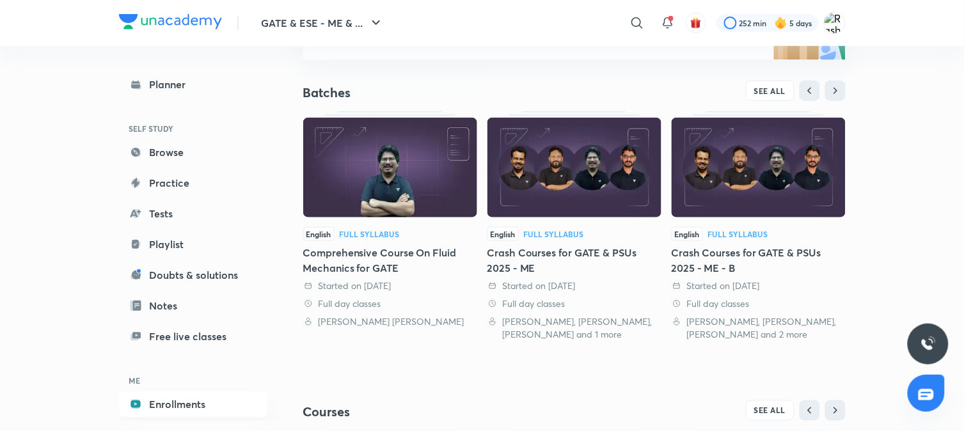
scroll to position [256, 0]
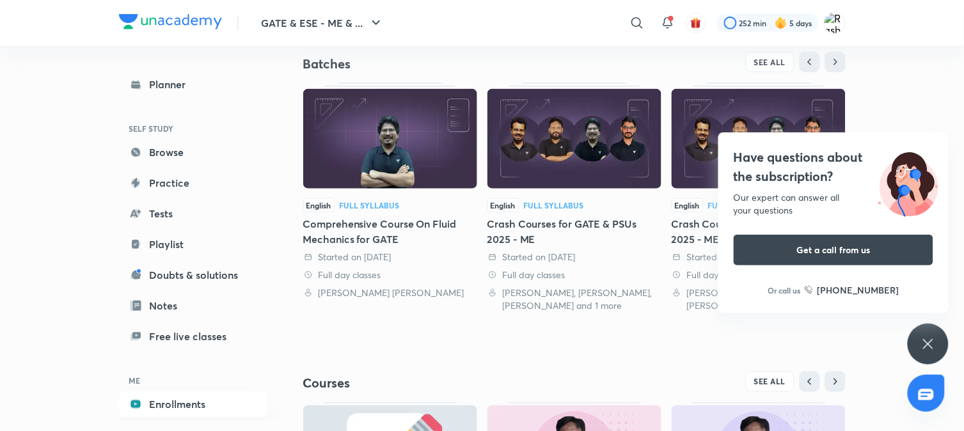
click at [0, 30] on header "GATE & ESE - ME & ... ​ 252 min 5 days" at bounding box center [482, 23] width 964 height 46
click at [928, 345] on icon at bounding box center [928, 344] width 10 height 10
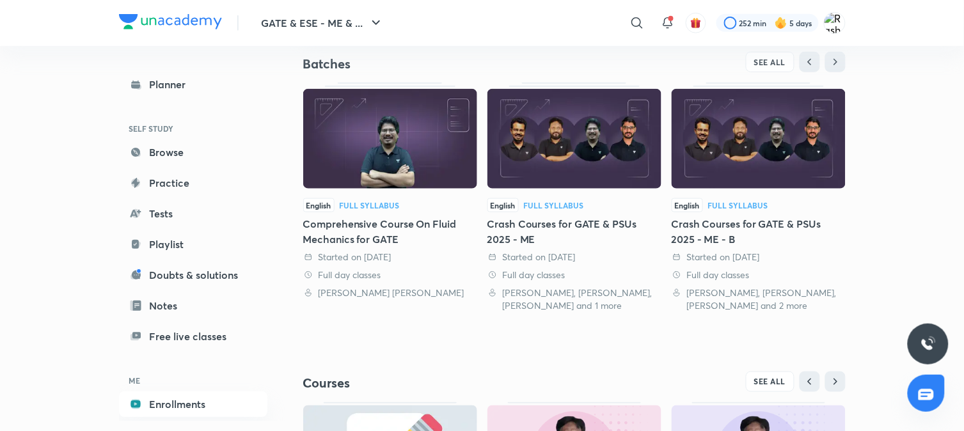
click at [551, 118] on img at bounding box center [574, 139] width 174 height 100
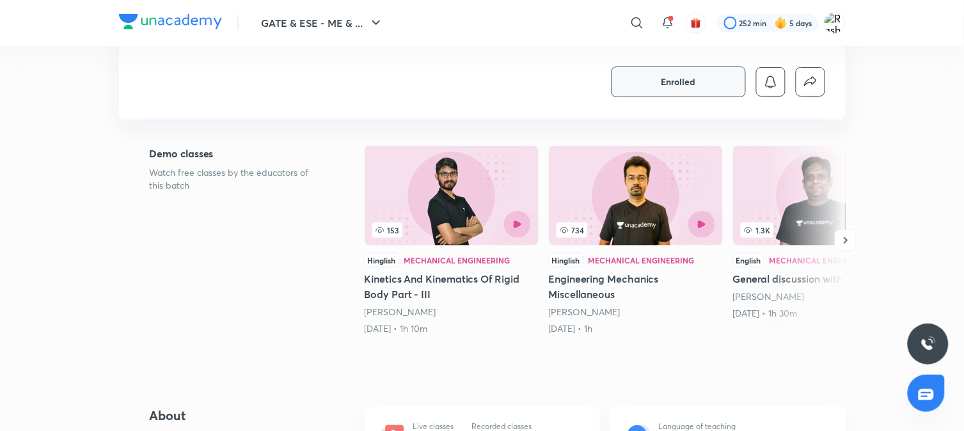
click at [696, 88] on button "Enrolled" at bounding box center [679, 82] width 134 height 31
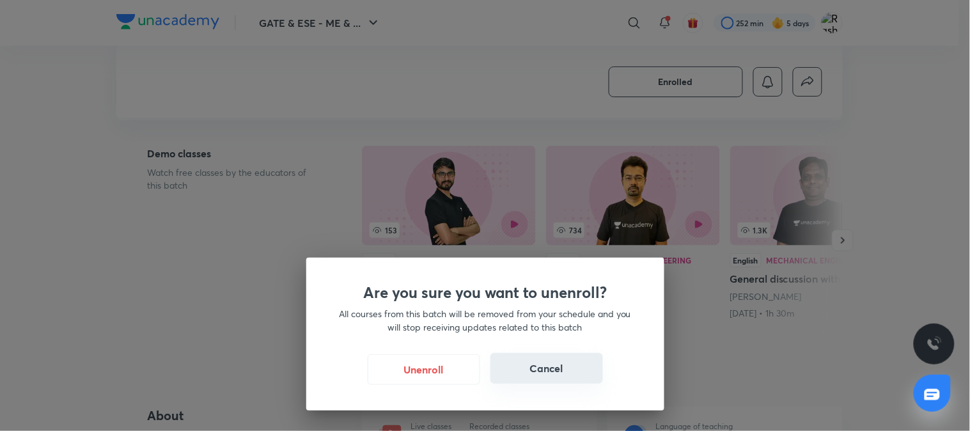
click at [535, 376] on button "Cancel" at bounding box center [547, 368] width 113 height 31
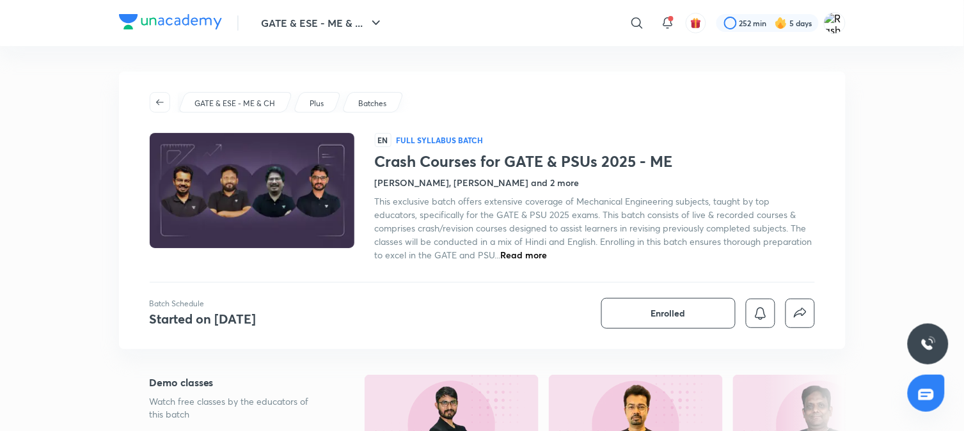
click at [328, 222] on img at bounding box center [251, 191] width 209 height 118
click at [237, 320] on h4 "Started on [DATE]" at bounding box center [203, 318] width 107 height 17
click at [151, 99] on span "button" at bounding box center [159, 102] width 19 height 10
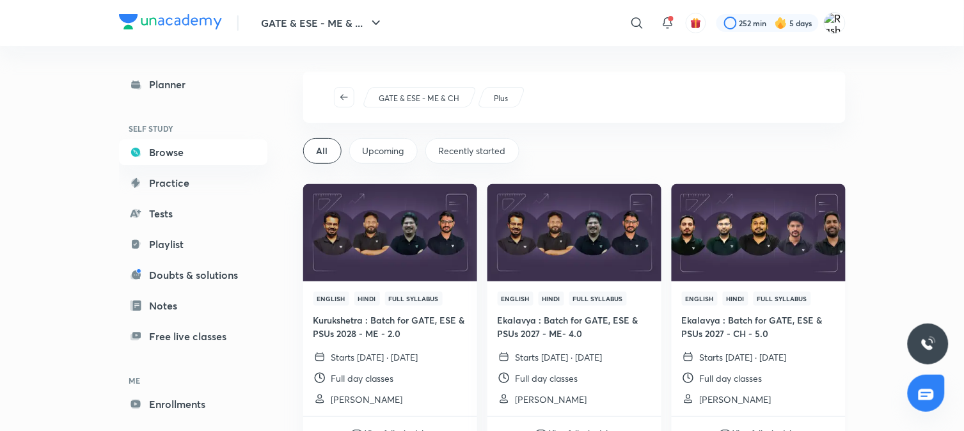
click at [771, 253] on img at bounding box center [758, 232] width 177 height 99
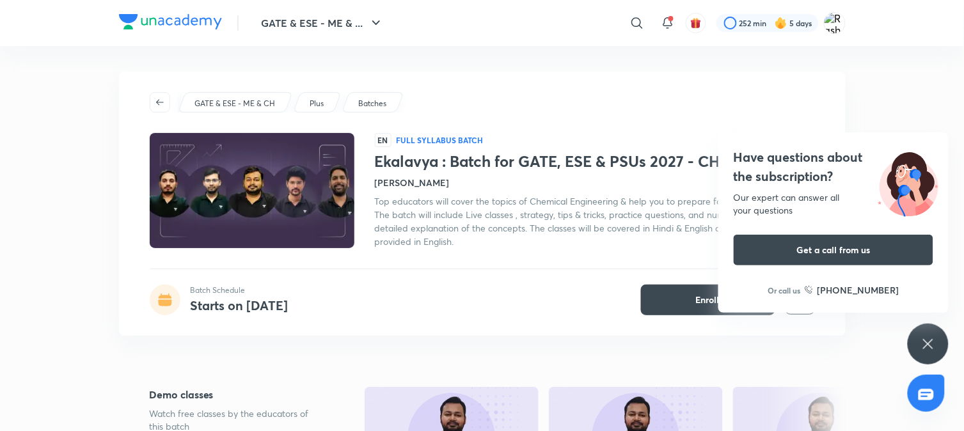
click at [923, 354] on div "Have questions about the subscription? Our expert can answer all your questions…" at bounding box center [928, 344] width 41 height 41
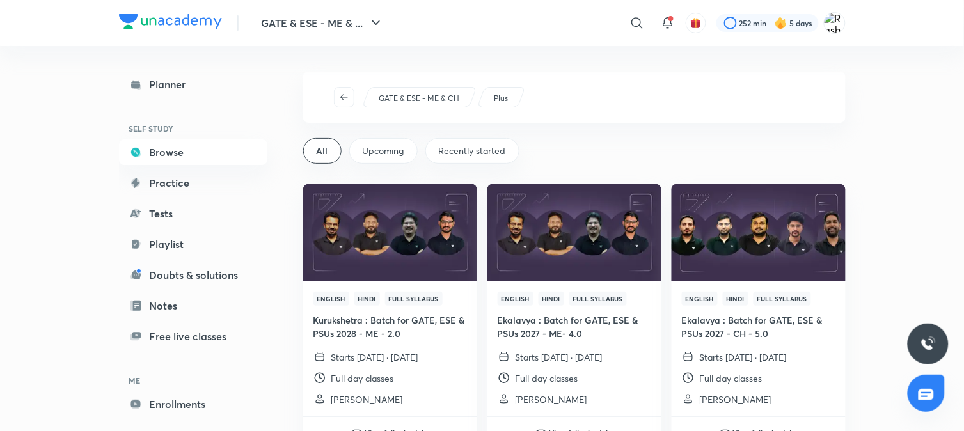
click at [398, 95] on p "GATE & ESE - ME & CH" at bounding box center [419, 99] width 81 height 12
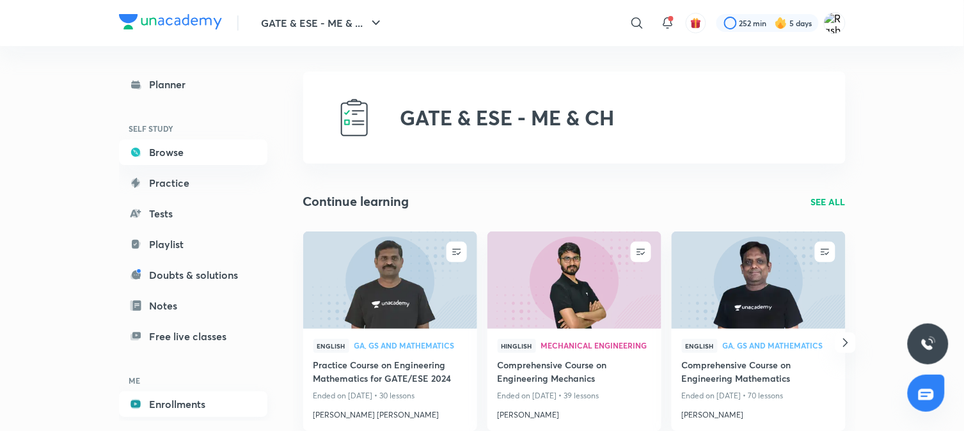
click at [174, 411] on link "Enrollments" at bounding box center [193, 404] width 148 height 26
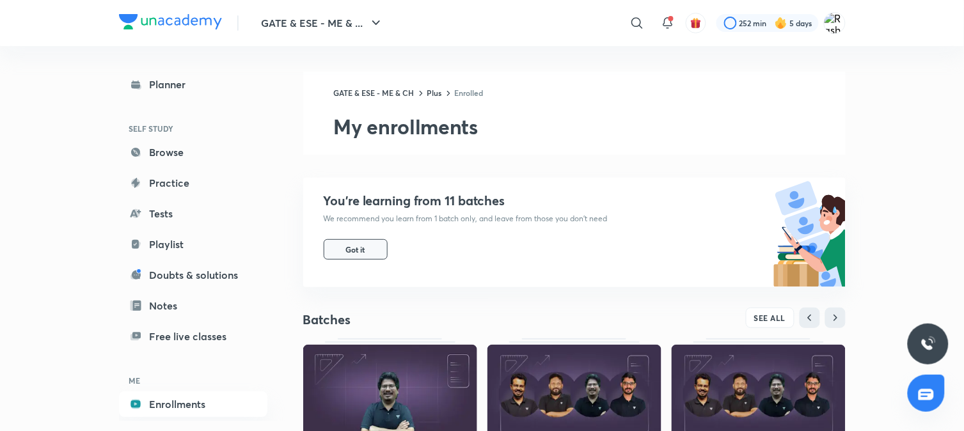
click at [347, 247] on span "Got it" at bounding box center [355, 249] width 19 height 10
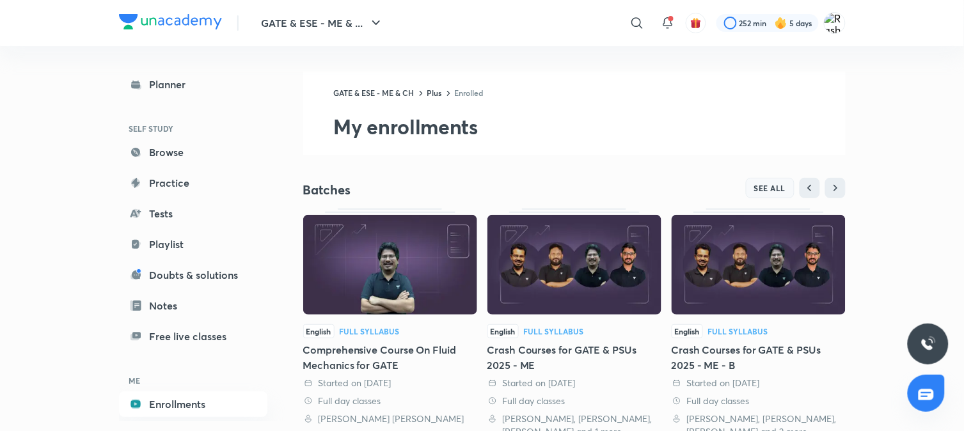
click at [763, 193] on button "SEE ALL" at bounding box center [770, 188] width 49 height 20
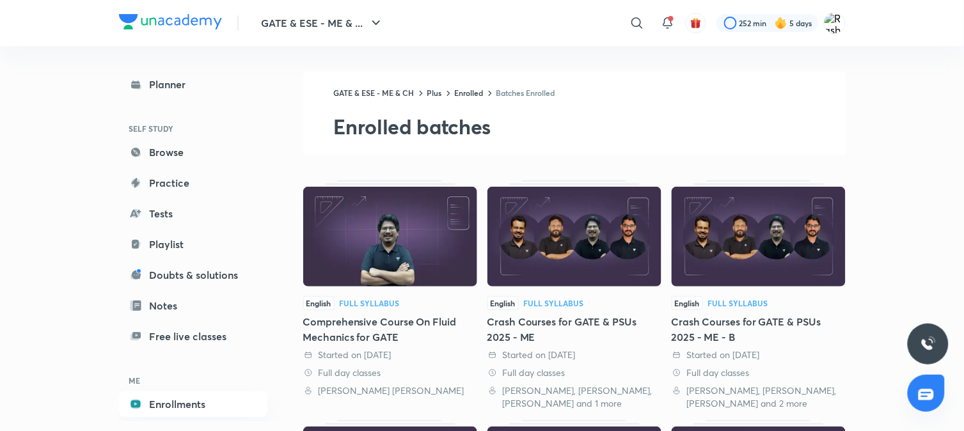
click at [528, 93] on link "Batches Enrolled" at bounding box center [525, 93] width 59 height 10
click at [471, 92] on link "Enrolled" at bounding box center [469, 93] width 29 height 10
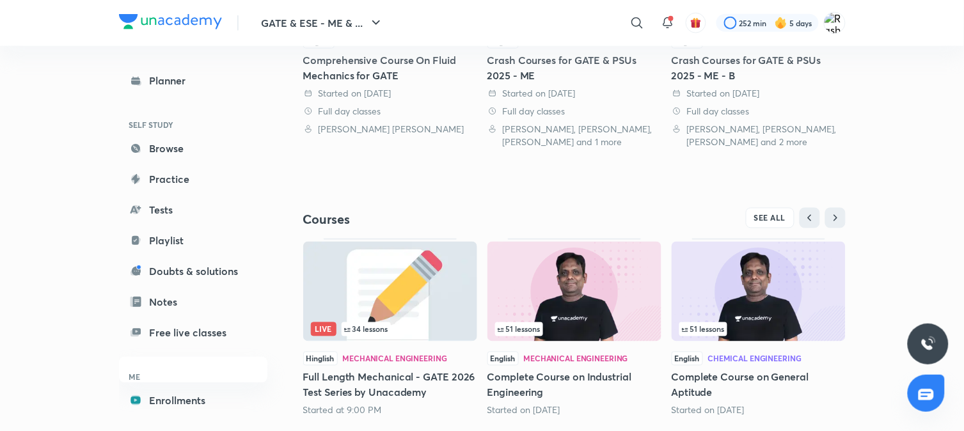
scroll to position [449, 0]
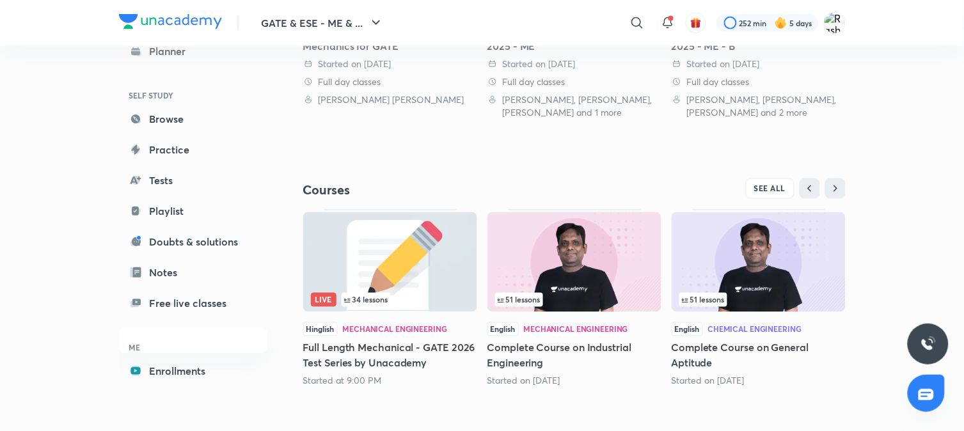
click at [433, 273] on img at bounding box center [390, 262] width 174 height 100
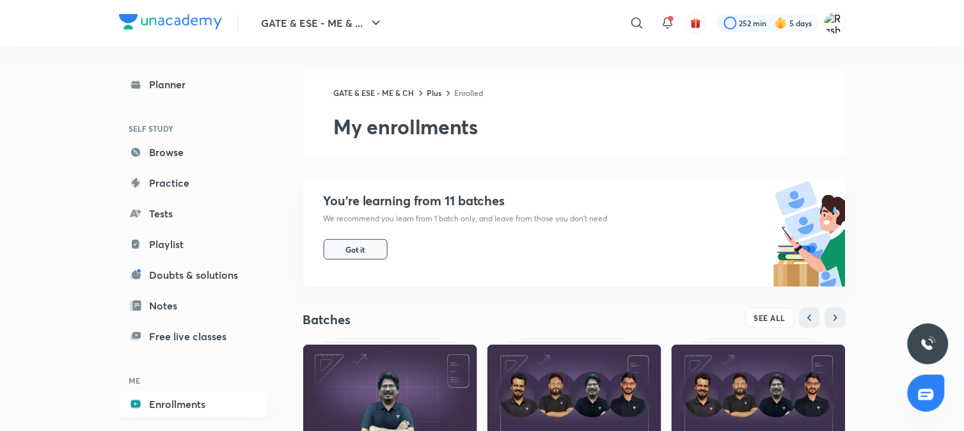
click at [360, 252] on span "Got it" at bounding box center [355, 249] width 19 height 10
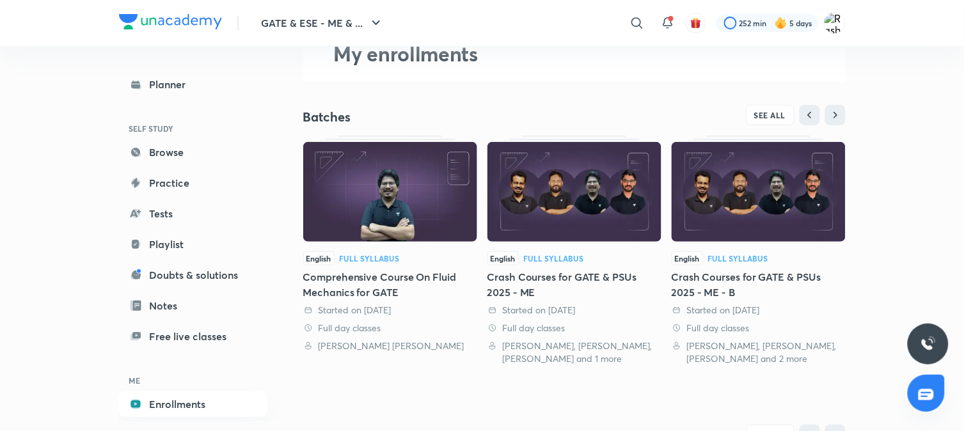
scroll to position [71, 0]
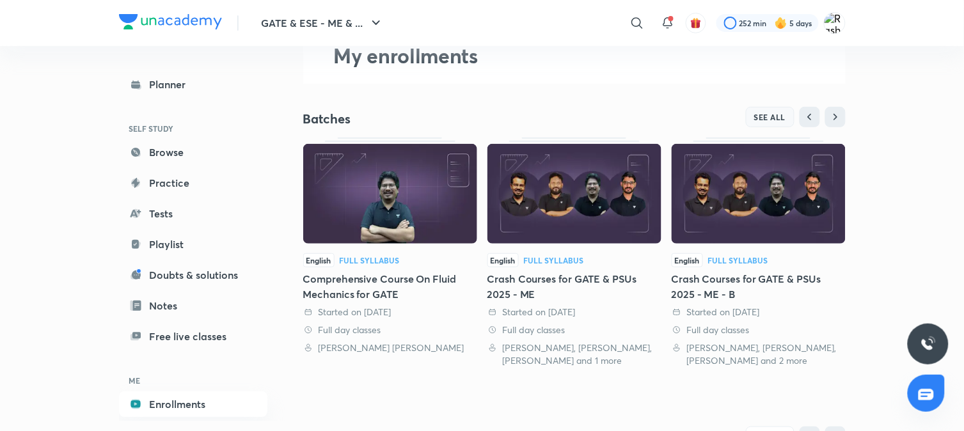
click at [769, 122] on button "SEE ALL" at bounding box center [770, 117] width 49 height 20
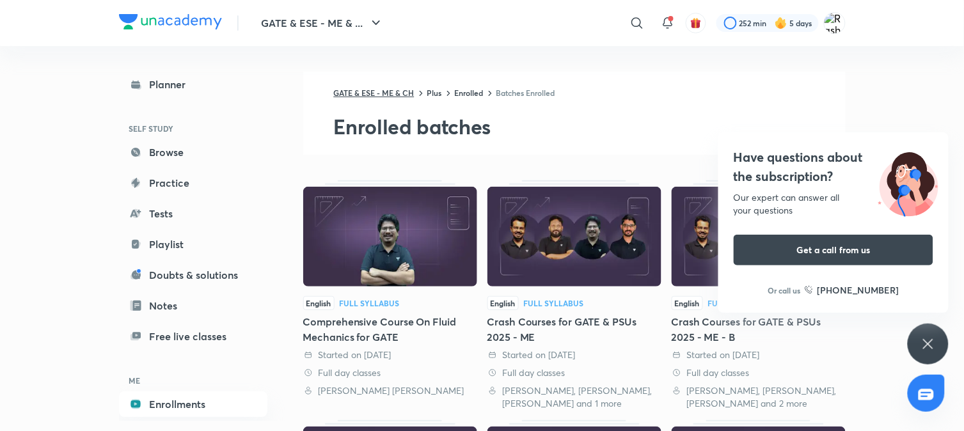
click at [403, 96] on link "GATE & ESE - ME & CH" at bounding box center [374, 93] width 81 height 10
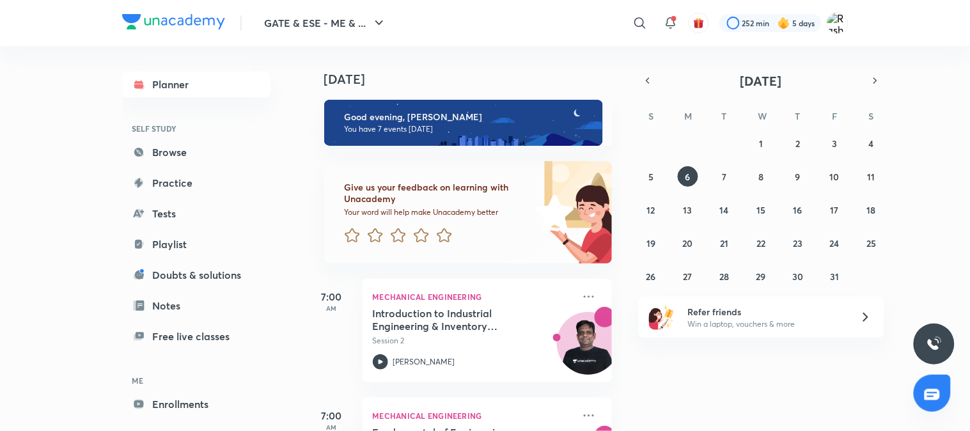
click at [193, 150] on link "Browse" at bounding box center [196, 152] width 148 height 26
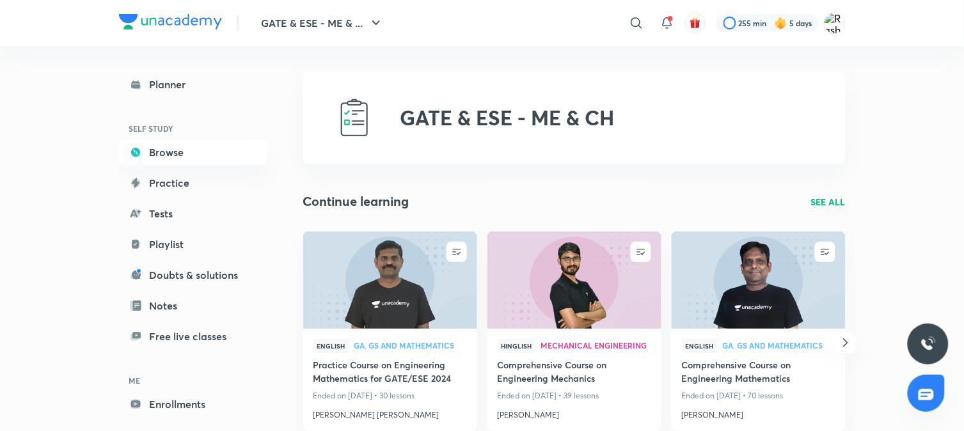
click at [830, 202] on p "SEE ALL" at bounding box center [828, 201] width 35 height 13
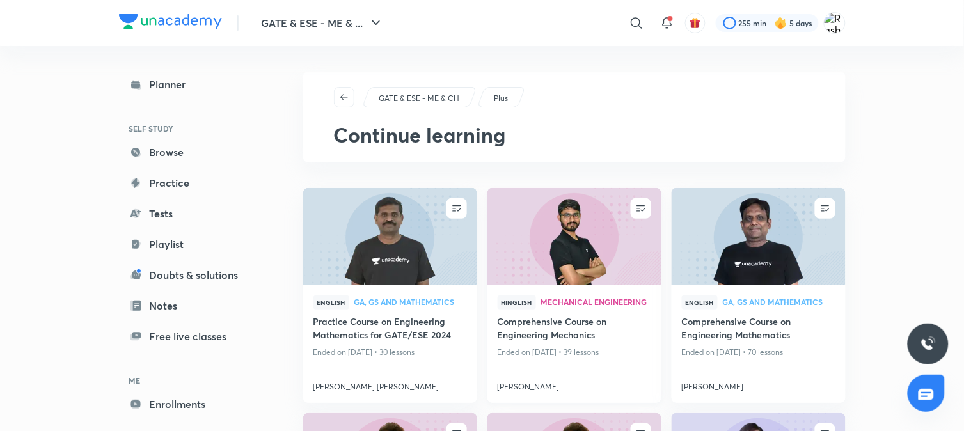
click at [628, 234] on img at bounding box center [574, 236] width 177 height 99
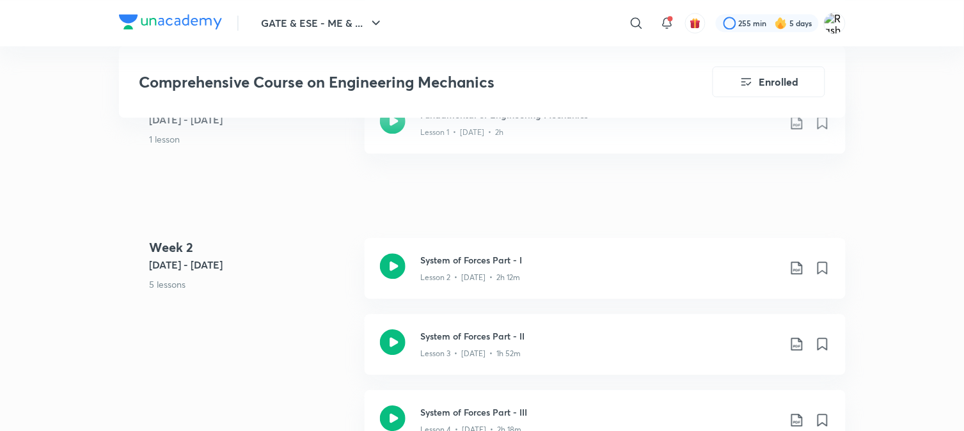
scroll to position [796, 0]
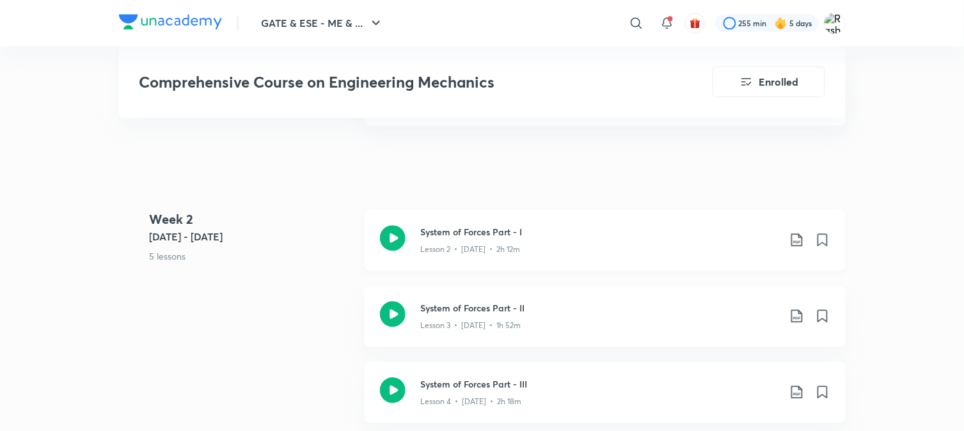
click at [413, 255] on div "System of Forces Part - I Lesson 2 • [DATE] • 2h 12m" at bounding box center [605, 240] width 481 height 61
